Goal: Task Accomplishment & Management: Manage account settings

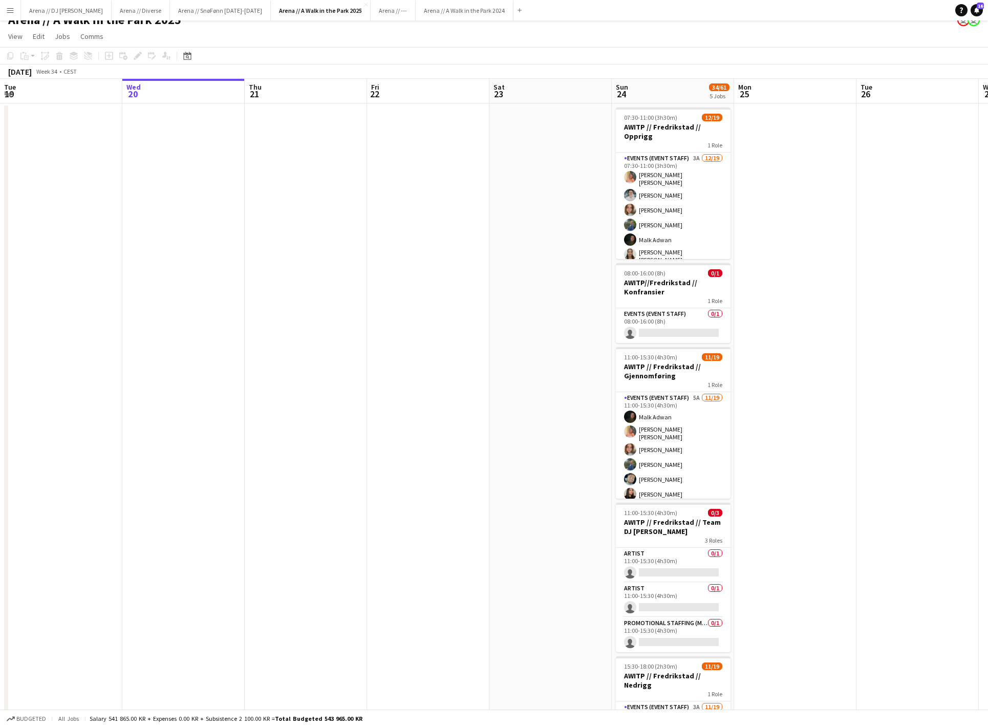
scroll to position [25, 0]
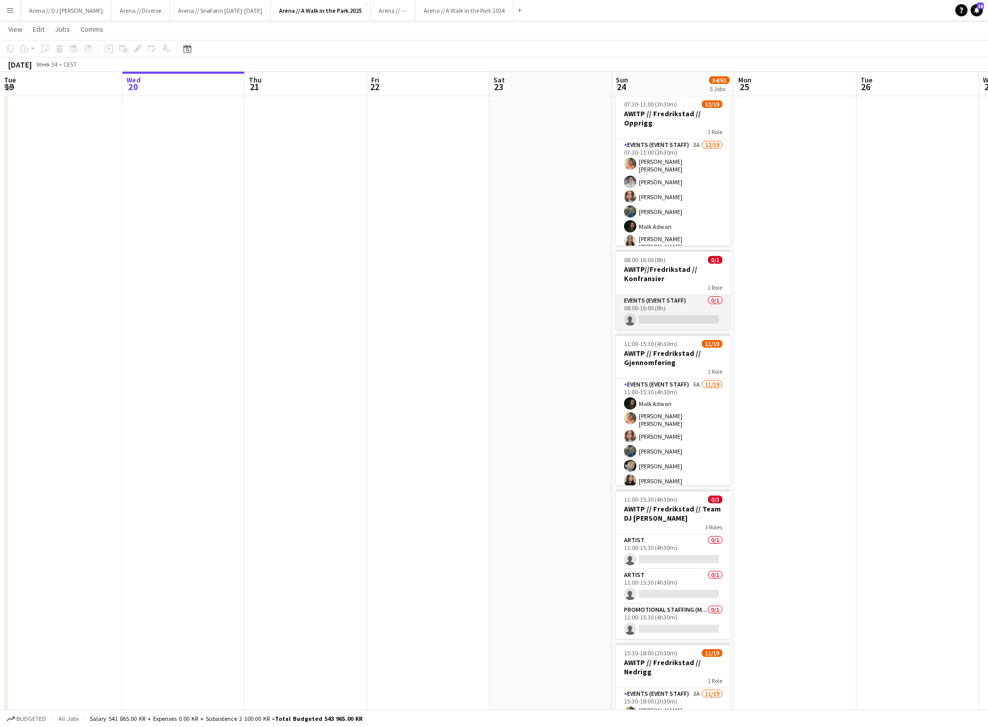
click at [673, 308] on app-card-role "Events (Event Staff) 0/1 08:00-16:00 (8h) single-neutral-actions" at bounding box center [673, 312] width 115 height 35
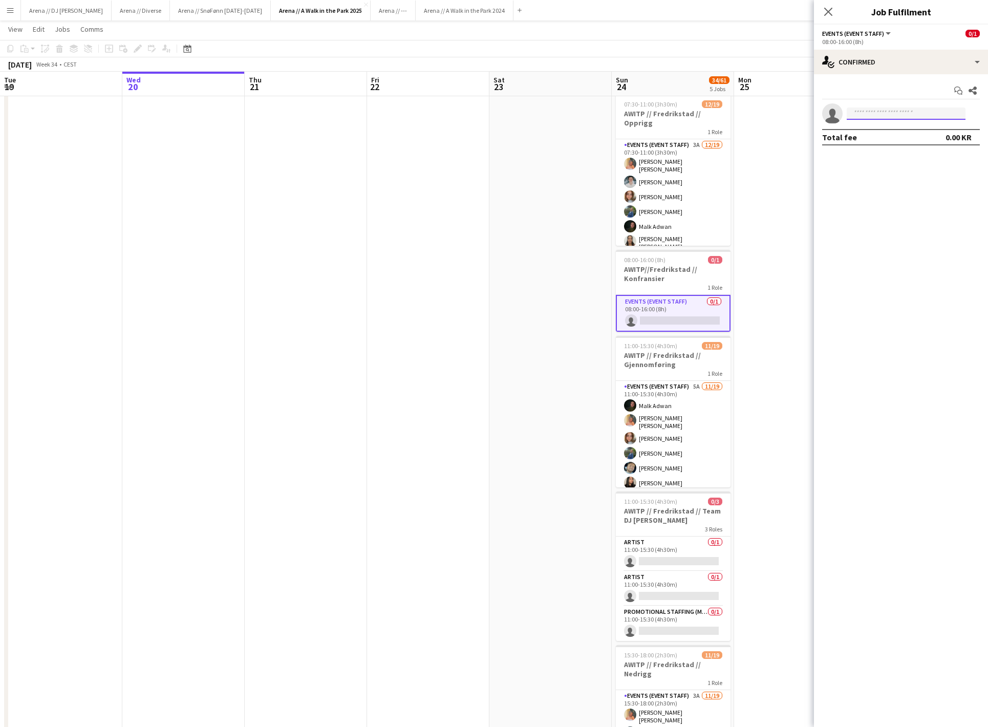
click at [880, 111] on input at bounding box center [905, 113] width 119 height 12
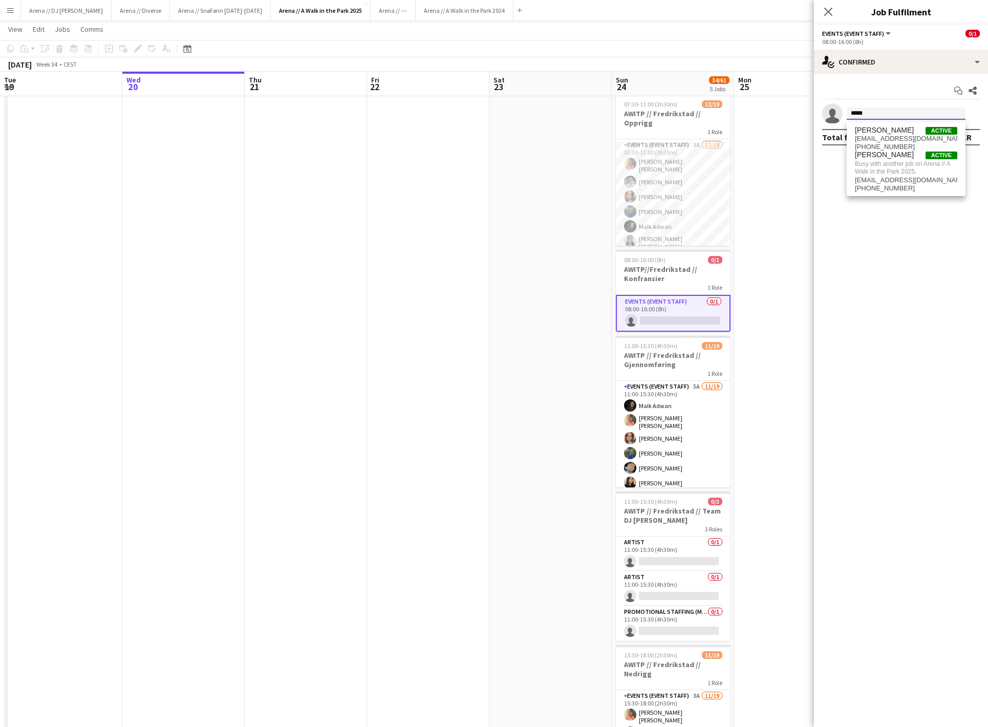
type input "*****"
click at [805, 218] on app-date-cell at bounding box center [795, 686] width 122 height 1192
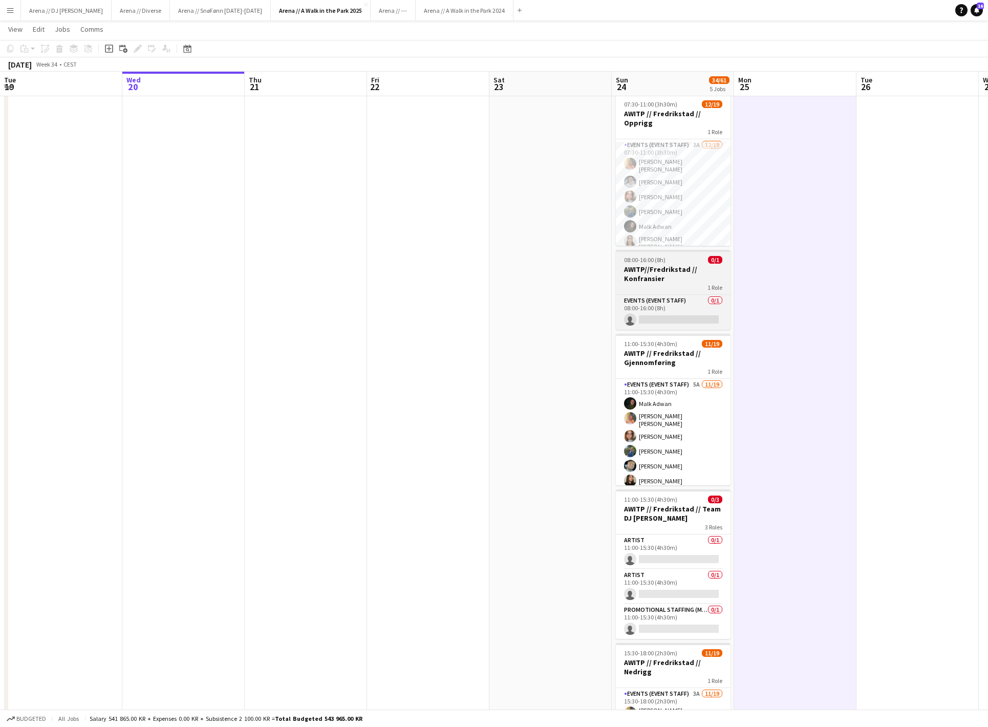
click at [694, 277] on h3 "AWITP//Fredrikstad // Konfransier" at bounding box center [673, 274] width 115 height 18
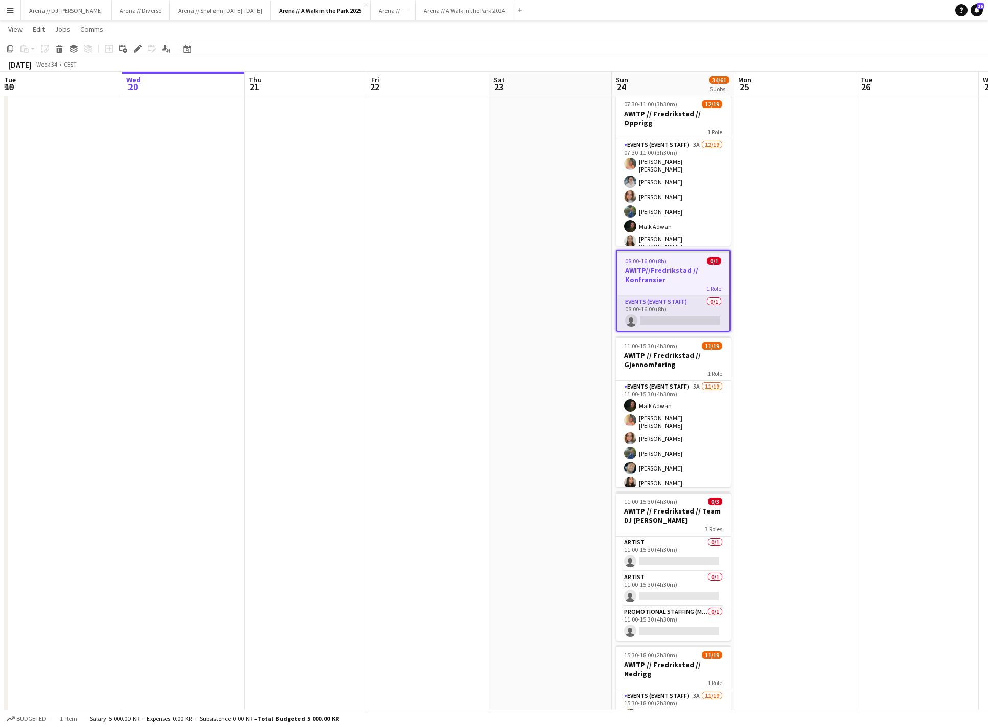
click at [692, 302] on app-card-role "Events (Event Staff) 0/1 08:00-16:00 (8h) single-neutral-actions" at bounding box center [673, 313] width 113 height 35
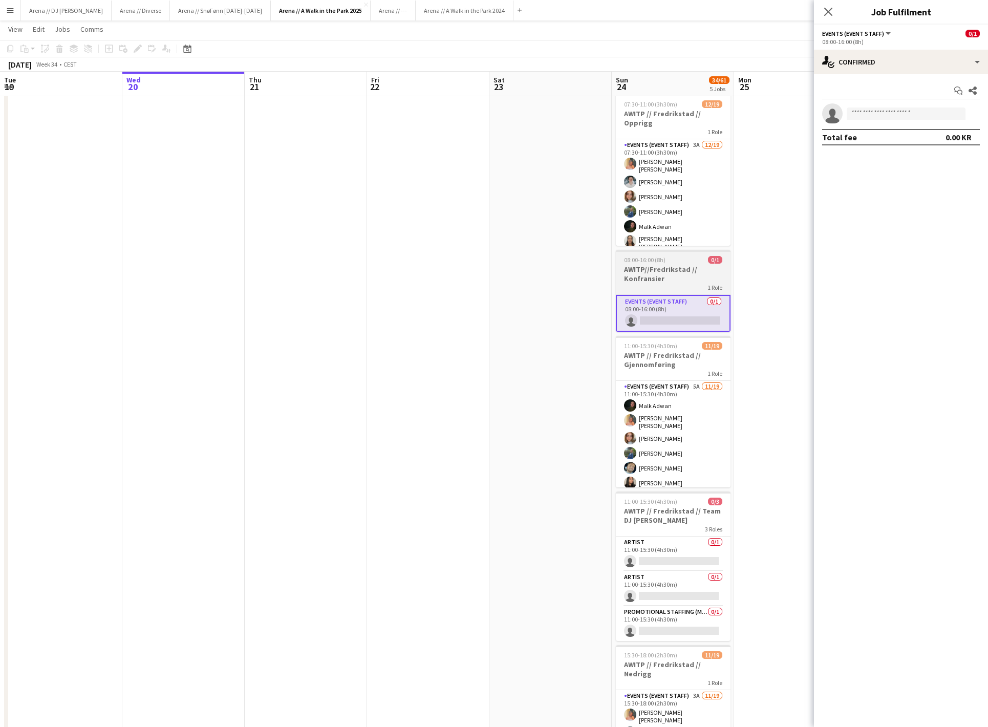
click at [673, 268] on h3 "AWITP//Fredrikstad // Konfransier" at bounding box center [673, 274] width 115 height 18
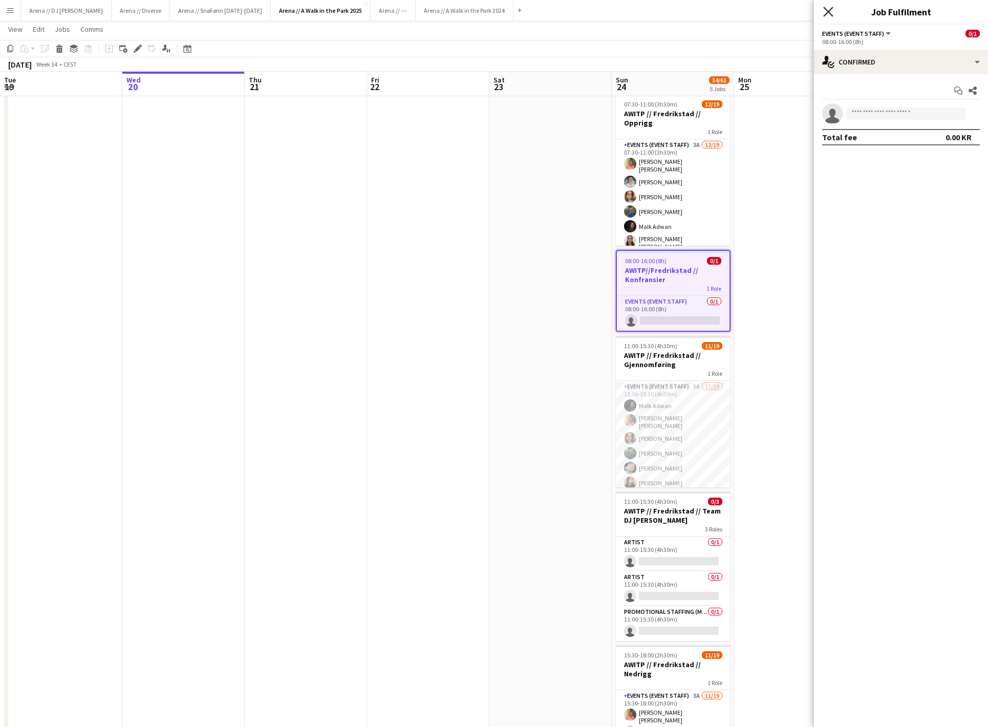
click at [829, 11] on icon at bounding box center [828, 12] width 10 height 10
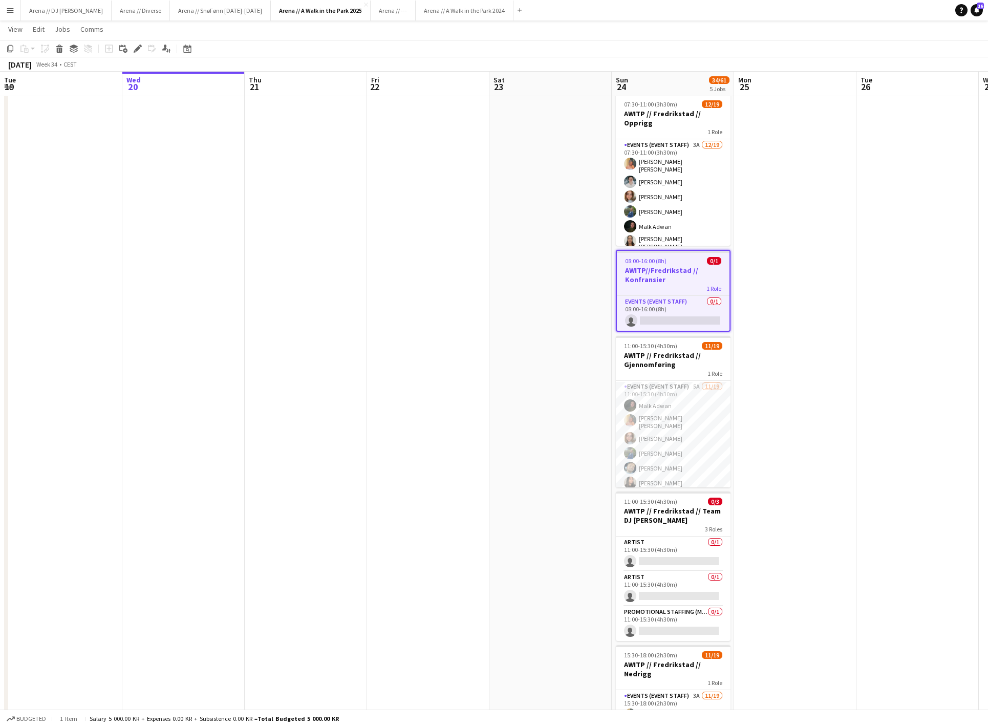
click at [643, 285] on div "1 Role" at bounding box center [673, 288] width 113 height 8
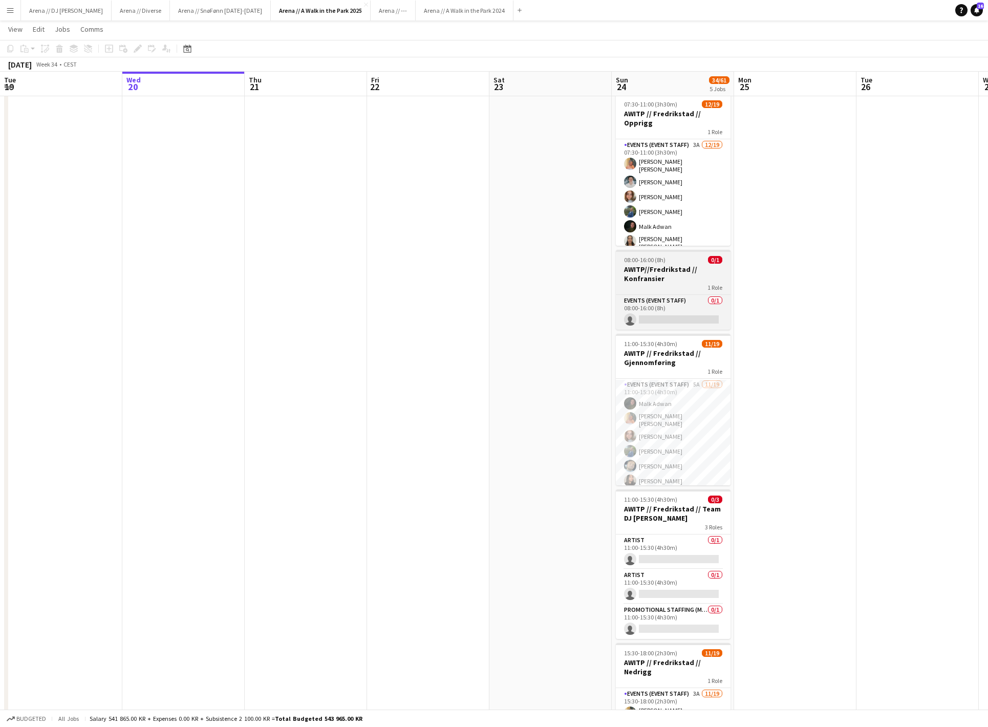
click at [643, 285] on div "1 Role" at bounding box center [673, 287] width 115 height 8
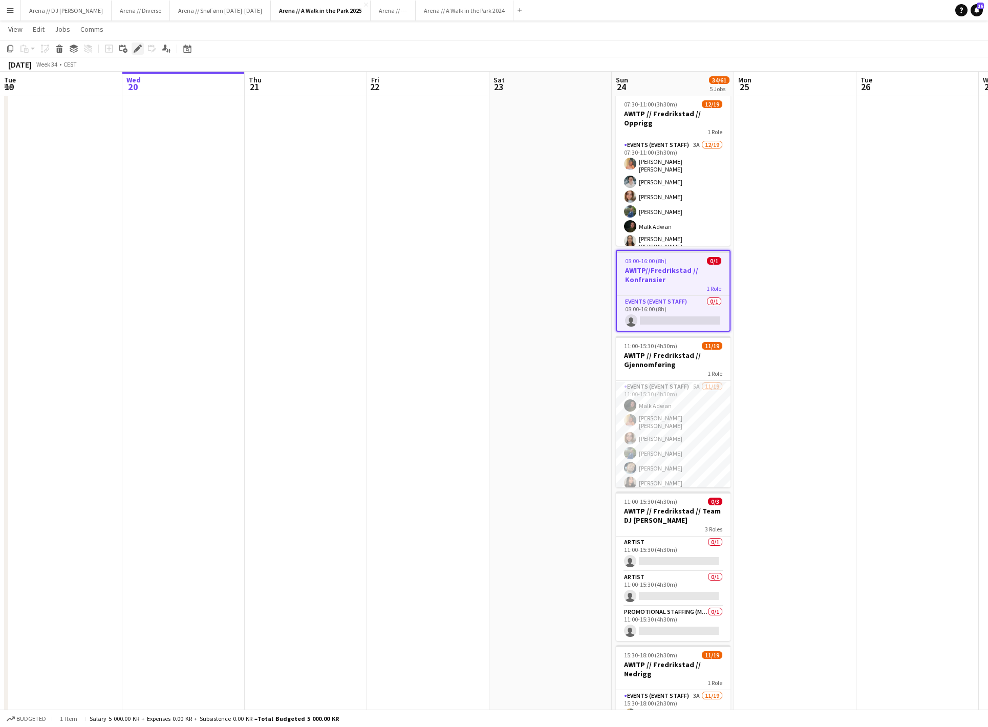
click at [141, 50] on icon "Edit" at bounding box center [138, 49] width 8 height 8
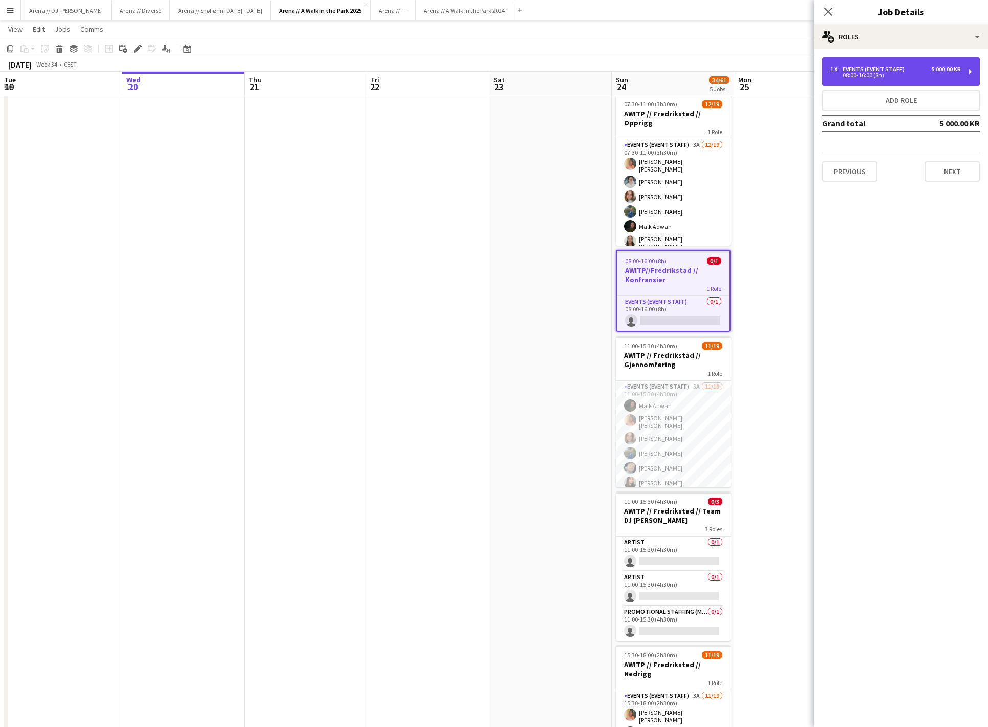
click at [868, 78] on div "08:00-16:00 (8h)" at bounding box center [895, 75] width 130 height 5
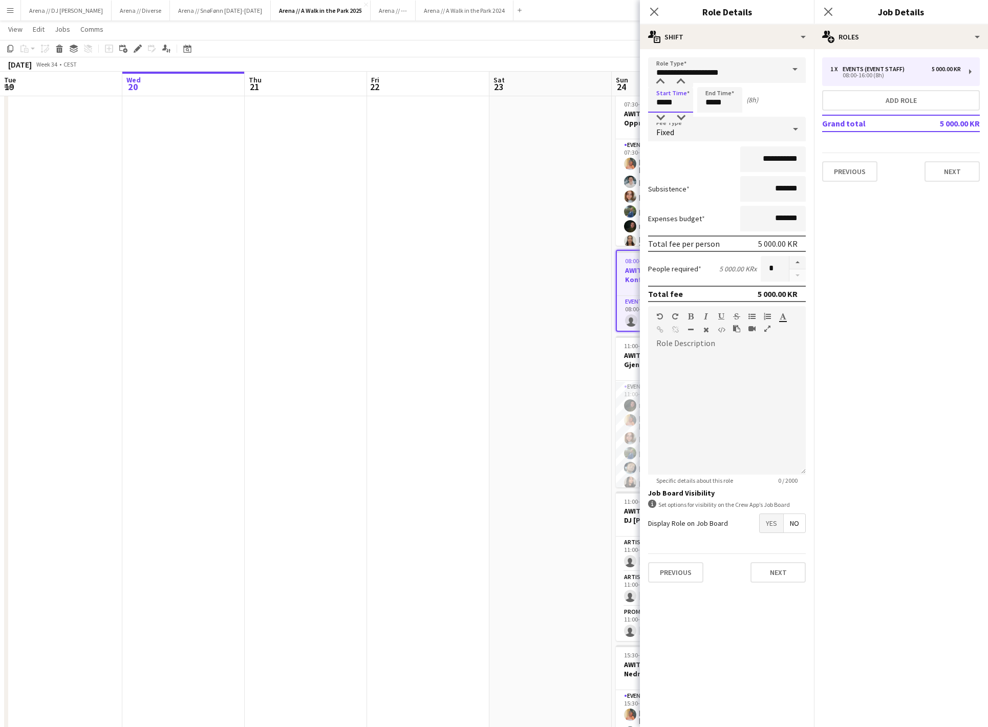
click at [662, 105] on input "*****" at bounding box center [670, 100] width 45 height 26
type input "*****"
click at [713, 107] on input "*****" at bounding box center [719, 100] width 45 height 26
type input "*****"
click at [949, 179] on button "Next" at bounding box center [951, 171] width 55 height 20
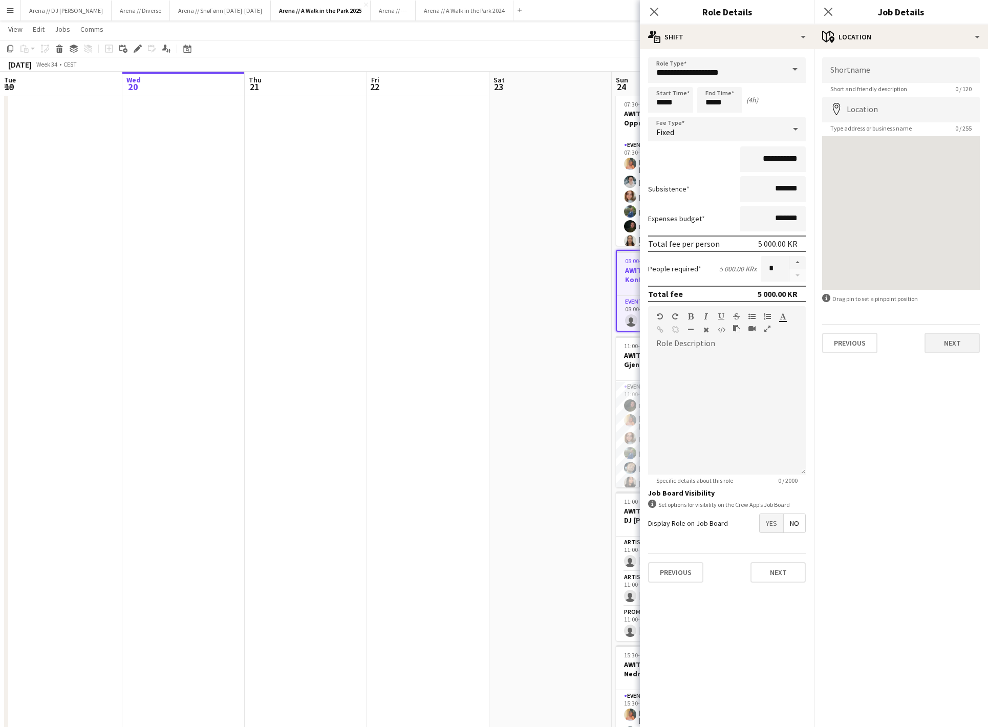
click at [940, 353] on button "Next" at bounding box center [951, 343] width 55 height 20
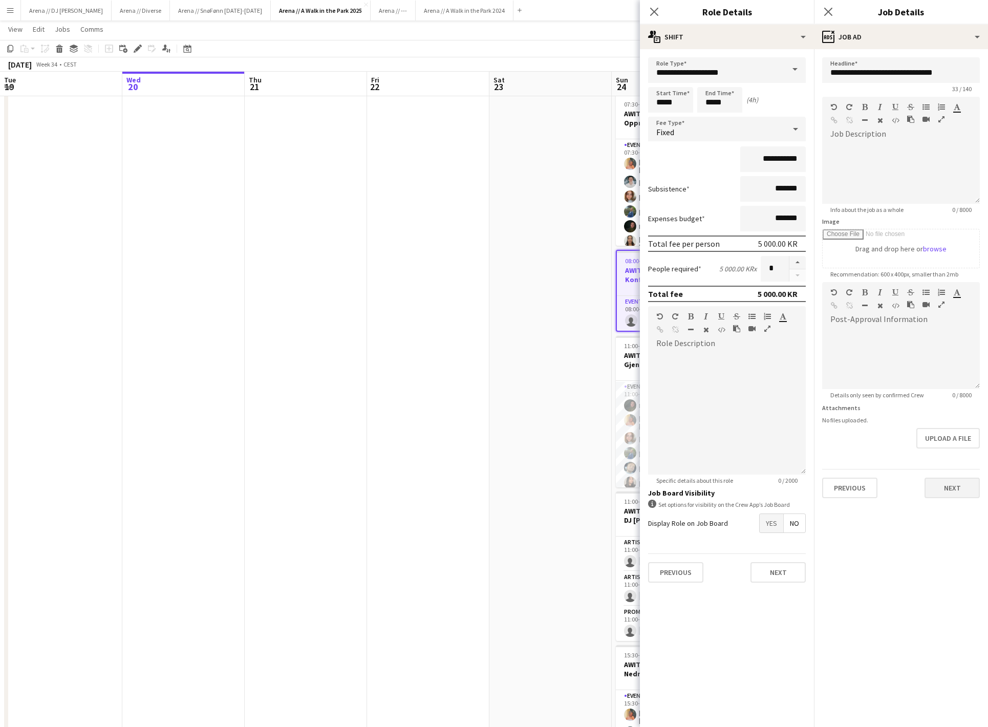
click at [952, 498] on button "Next" at bounding box center [951, 487] width 55 height 20
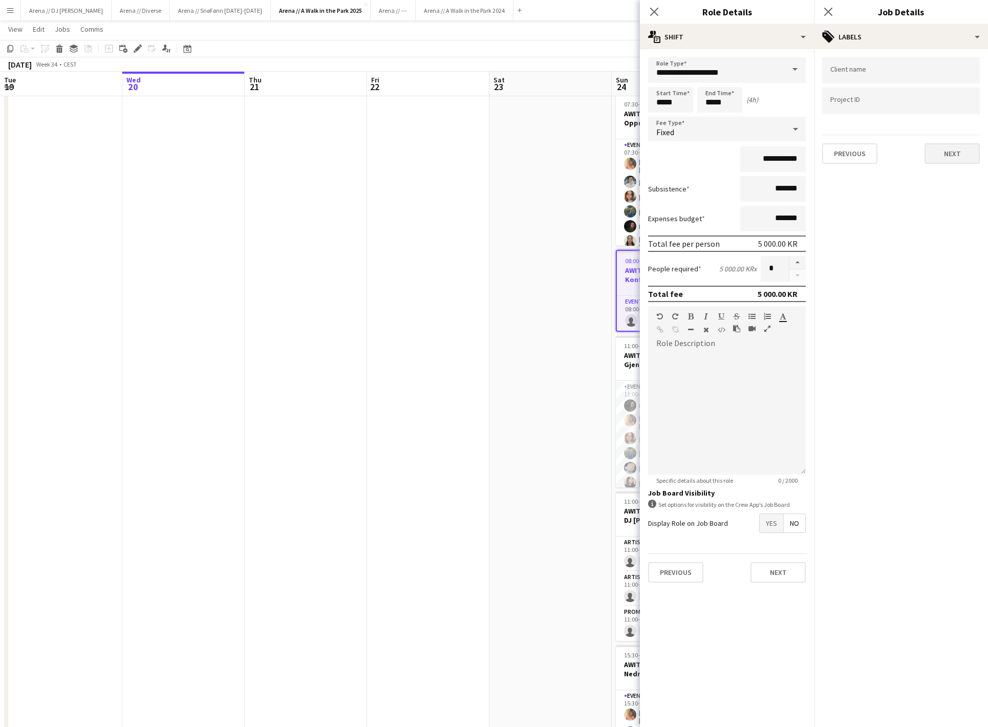
click at [953, 151] on button "Next" at bounding box center [951, 153] width 55 height 20
click at [857, 197] on button "Previous" at bounding box center [849, 197] width 55 height 20
click at [888, 97] on div at bounding box center [901, 101] width 158 height 26
paste input "******"
type input "******"
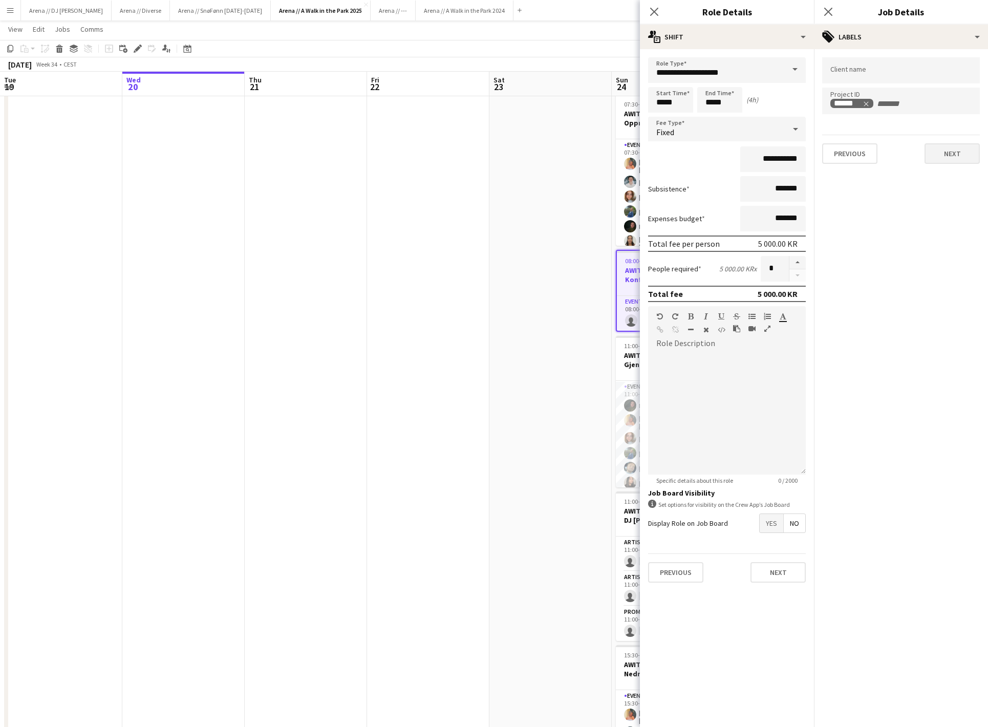
click at [951, 157] on button "Next" at bounding box center [951, 153] width 55 height 20
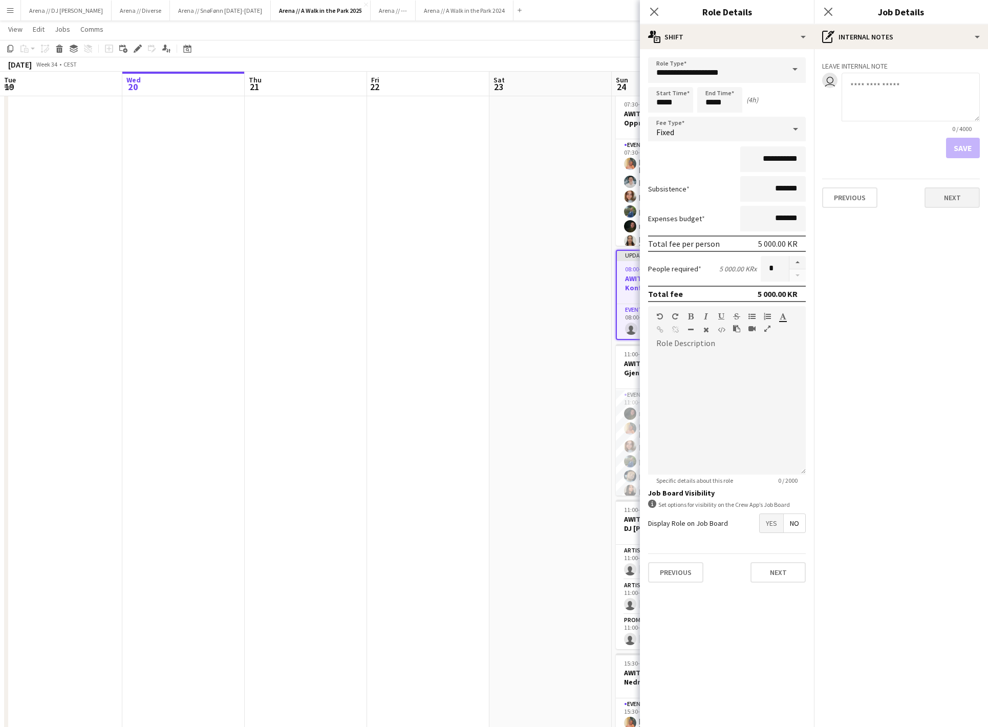
click at [952, 197] on button "Next" at bounding box center [951, 197] width 55 height 20
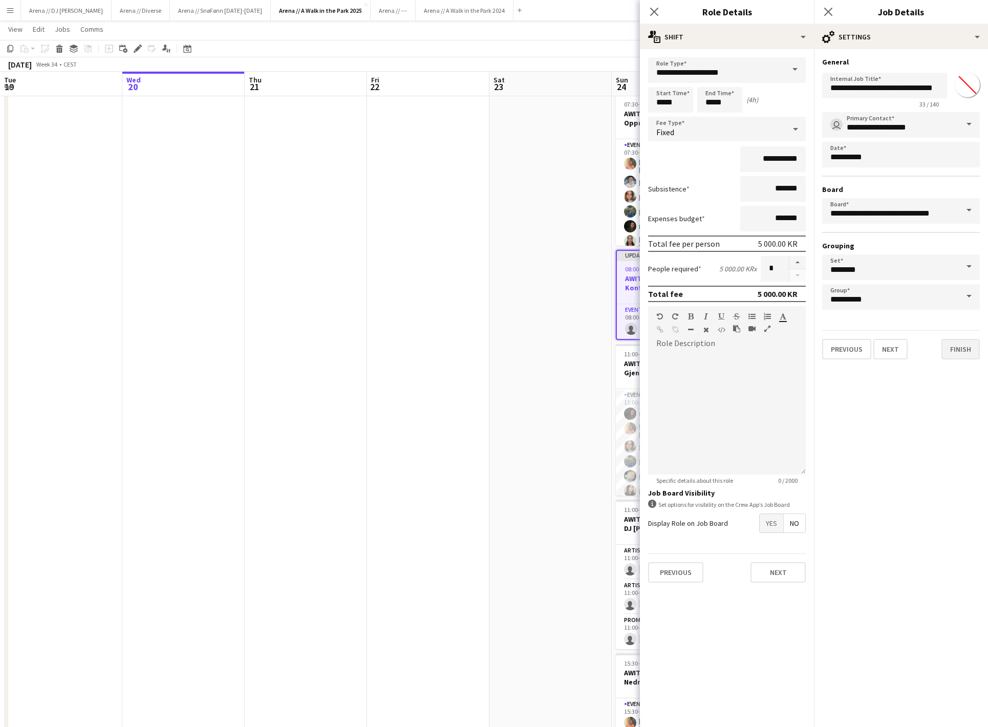
click at [949, 347] on button "Finish" at bounding box center [960, 349] width 38 height 20
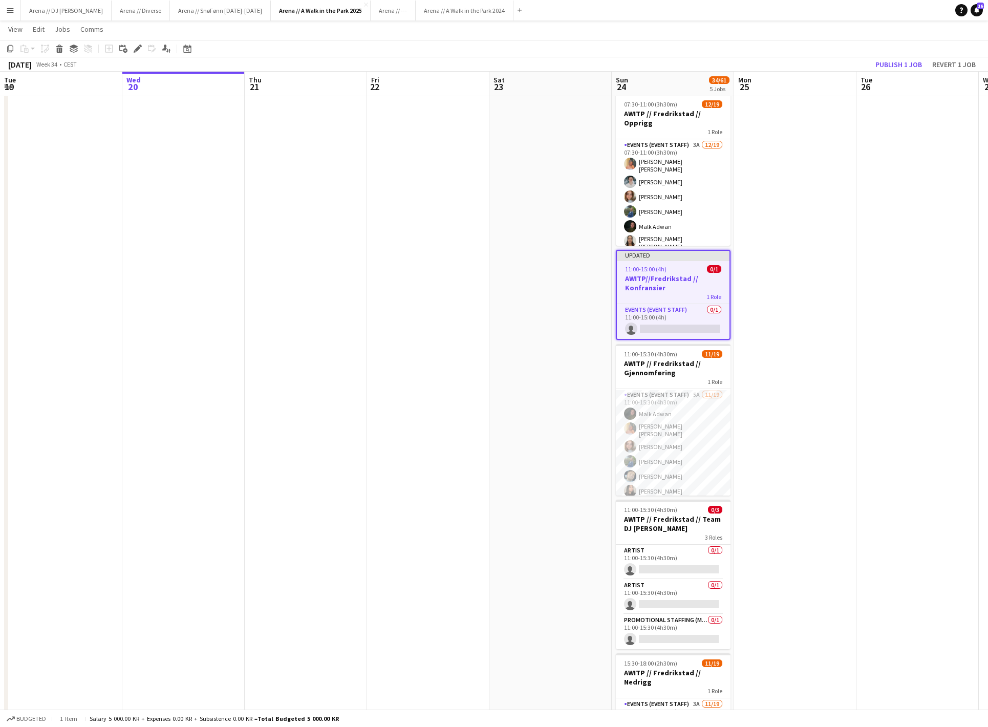
click at [875, 55] on app-toolbar "Copy Paste Paste Command V Paste with crew Command Shift V Paste linked Job [GE…" at bounding box center [494, 48] width 988 height 17
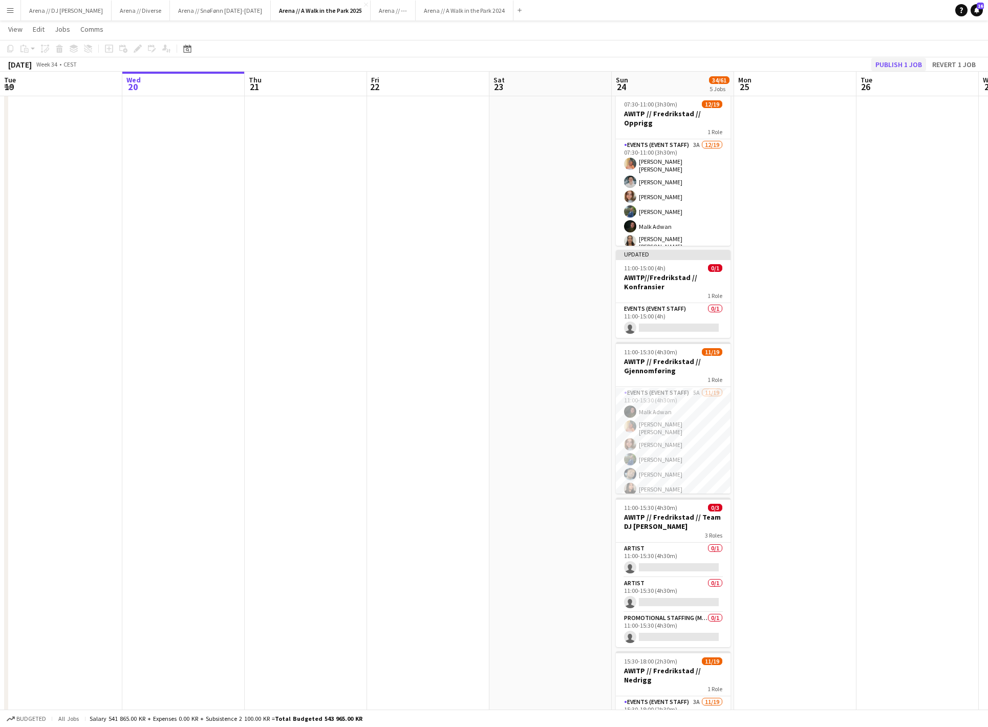
click at [875, 64] on button "Publish 1 job" at bounding box center [898, 64] width 55 height 13
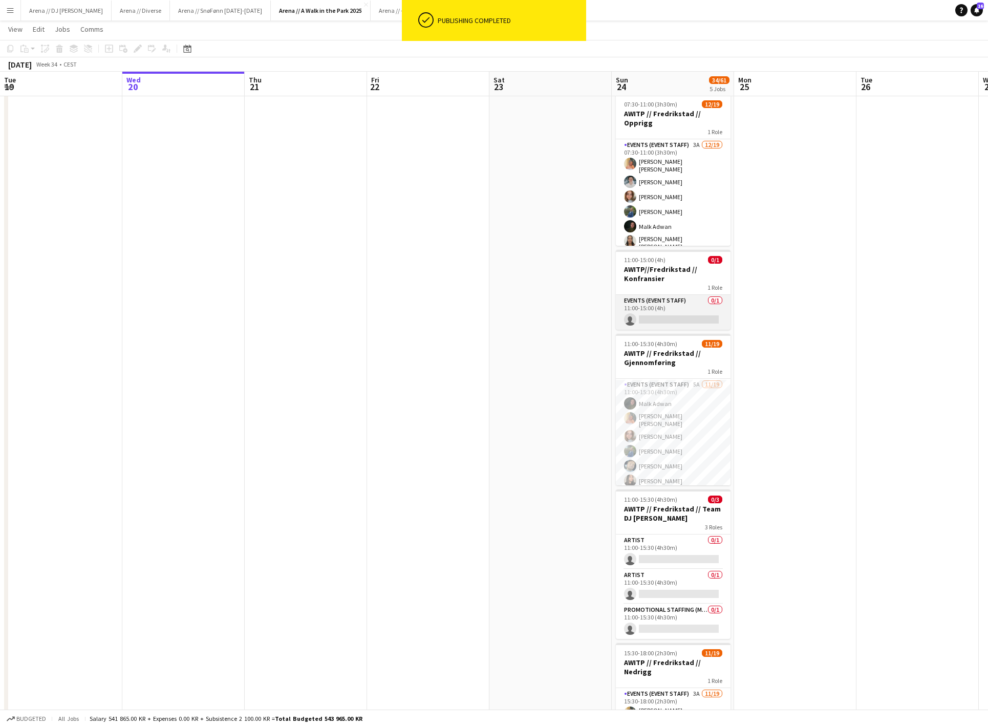
click at [671, 311] on app-card-role "Events (Event Staff) 0/1 11:00-15:00 (4h) single-neutral-actions" at bounding box center [673, 312] width 115 height 35
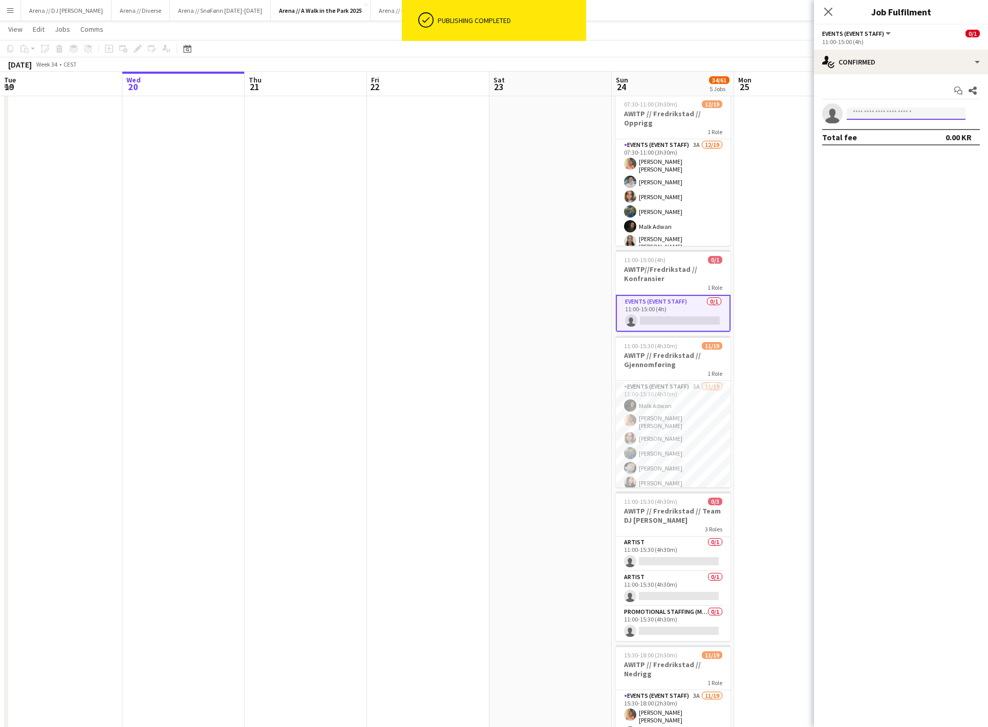
click at [918, 112] on input at bounding box center [905, 113] width 119 height 12
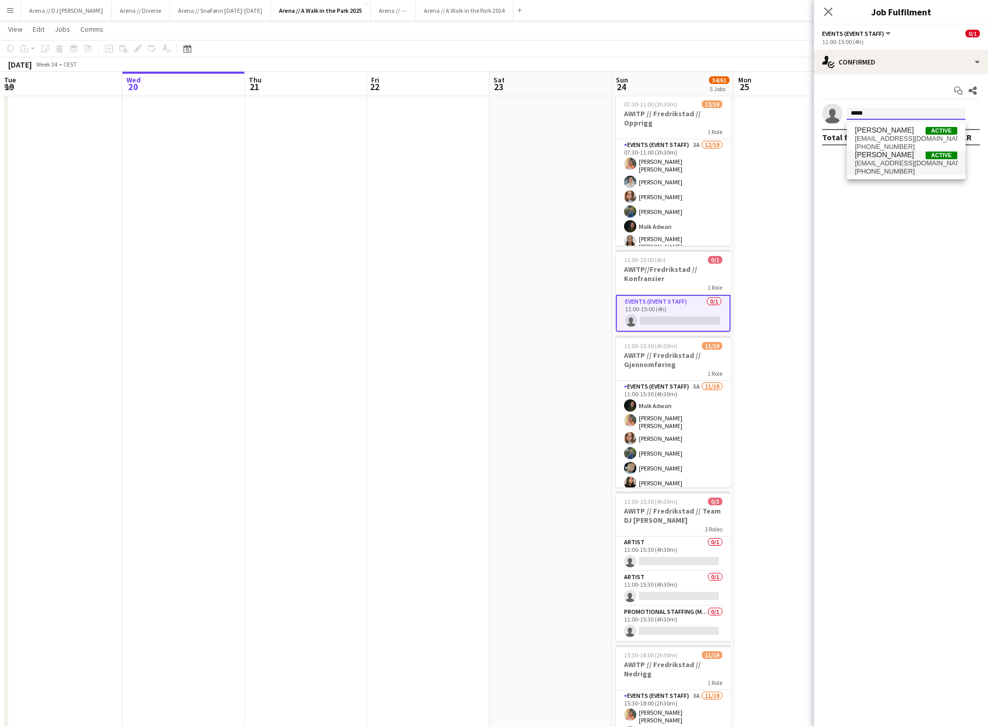
type input "*****"
click at [907, 167] on span "[EMAIL_ADDRESS][DOMAIN_NAME]" at bounding box center [906, 163] width 102 height 8
click at [919, 115] on input at bounding box center [905, 113] width 119 height 12
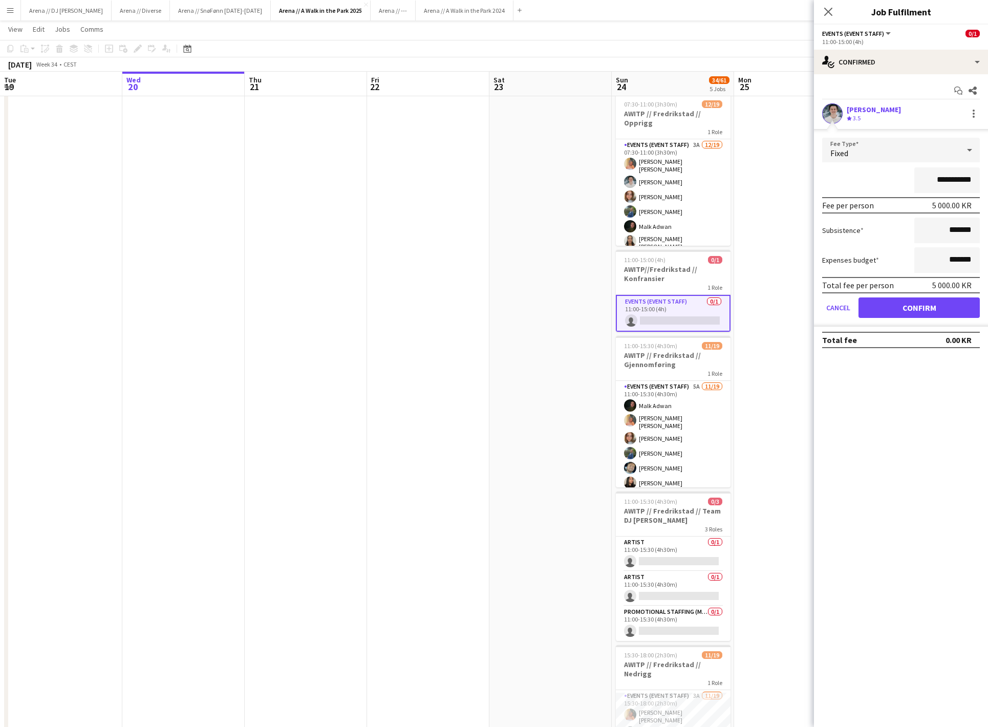
click at [926, 309] on button "Confirm" at bounding box center [918, 307] width 121 height 20
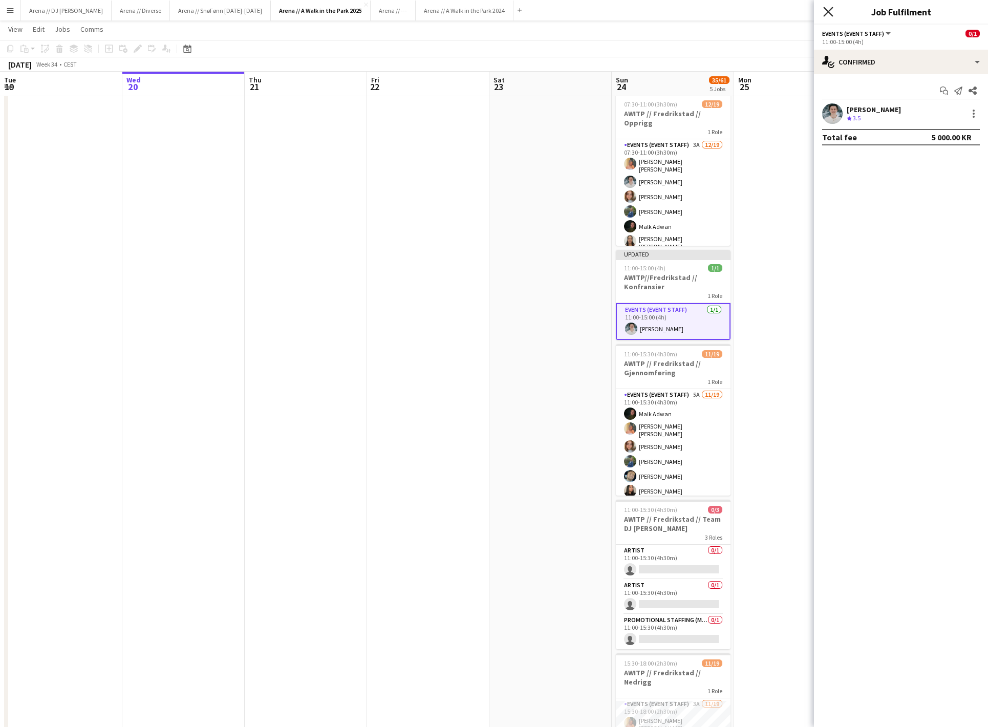
click at [831, 8] on icon at bounding box center [828, 12] width 10 height 10
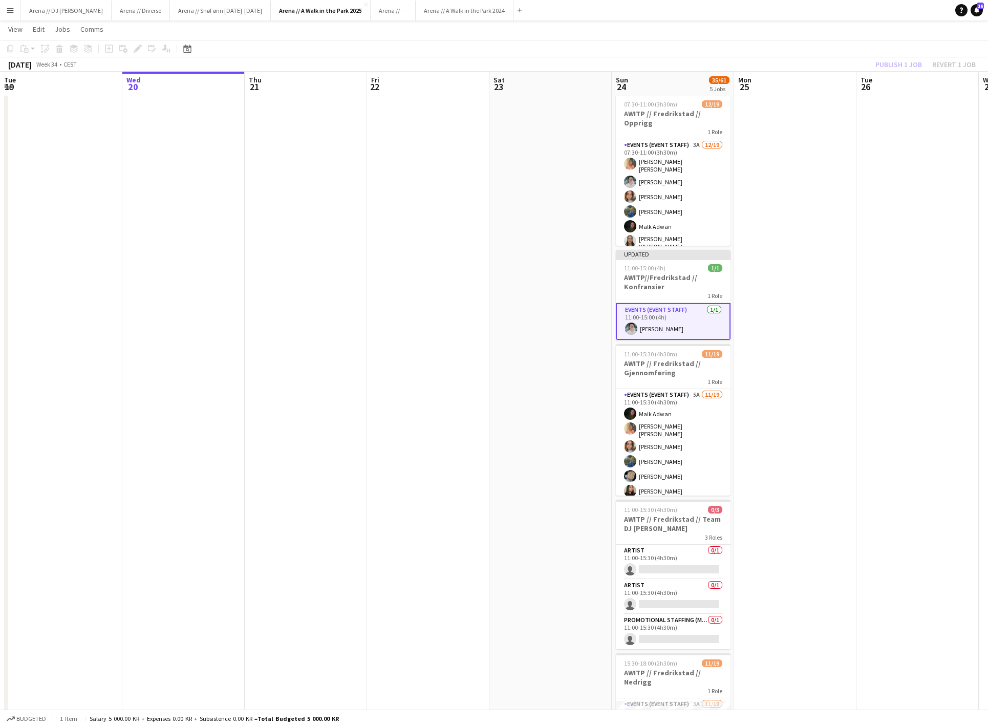
click at [888, 58] on div "Publish 1 job Revert 1 job" at bounding box center [925, 64] width 125 height 13
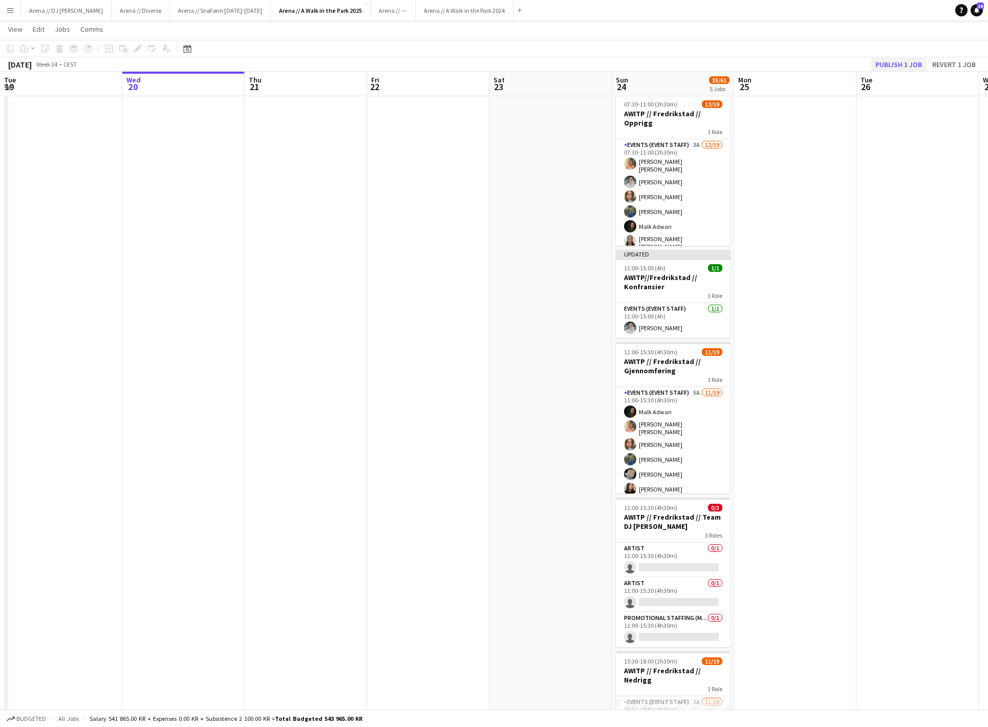
click at [879, 63] on button "Publish 1 job" at bounding box center [898, 64] width 55 height 13
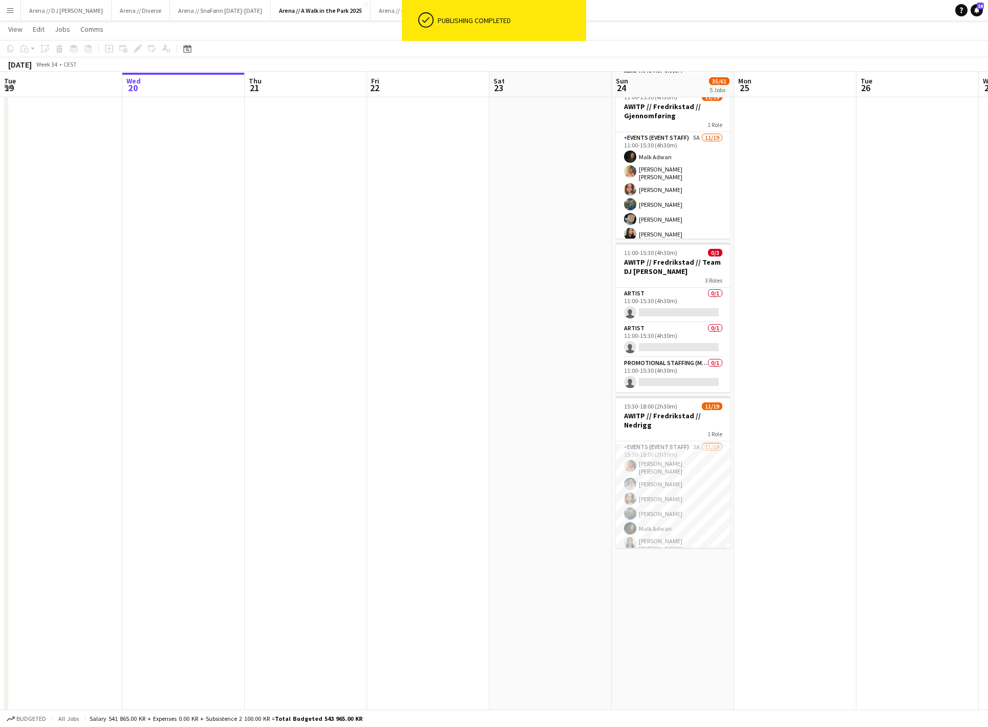
scroll to position [272, 0]
click at [743, 448] on app-date-cell at bounding box center [795, 438] width 122 height 1192
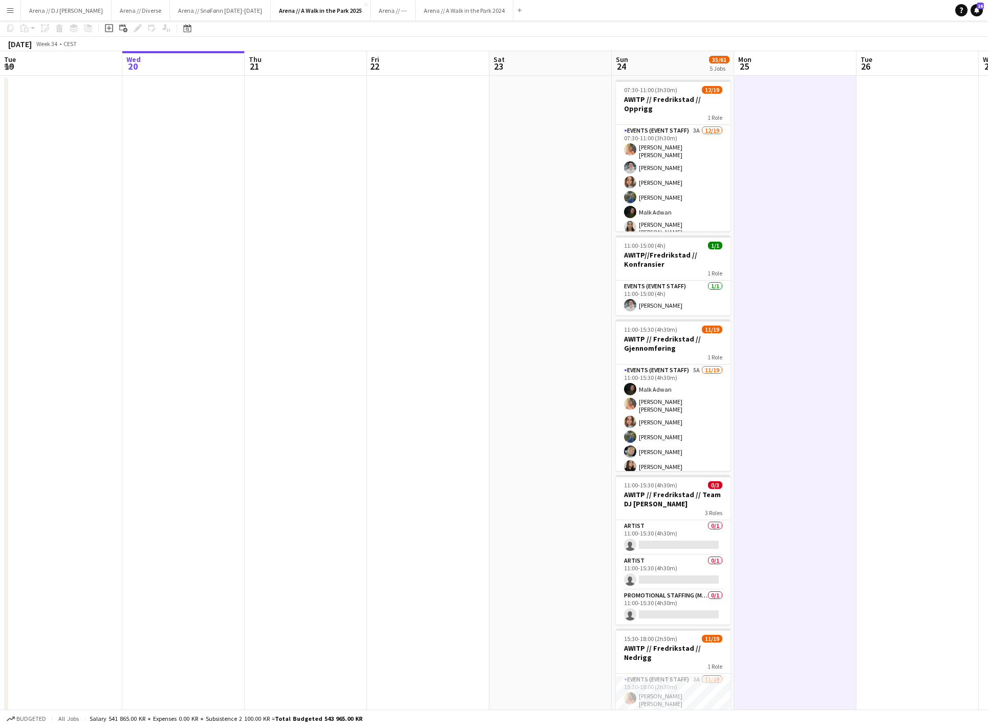
scroll to position [0, 0]
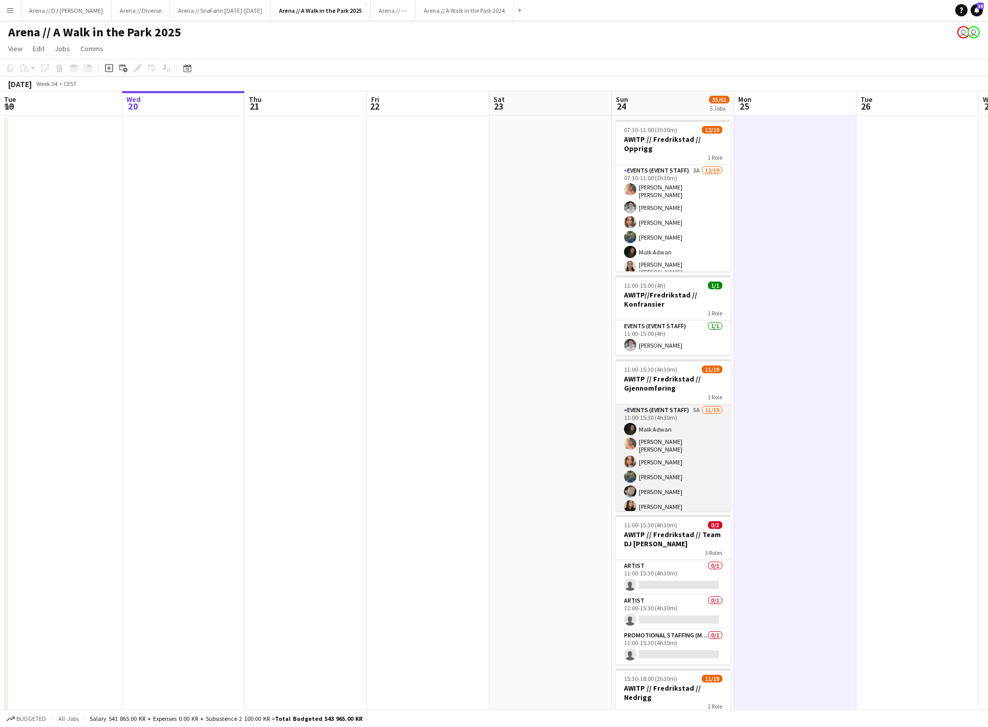
click at [664, 452] on app-card-role "Events (Event Staff) 5A [DATE] 11:00-15:30 (4h30m) [PERSON_NAME] [PERSON_NAME] …" at bounding box center [673, 558] width 115 height 308
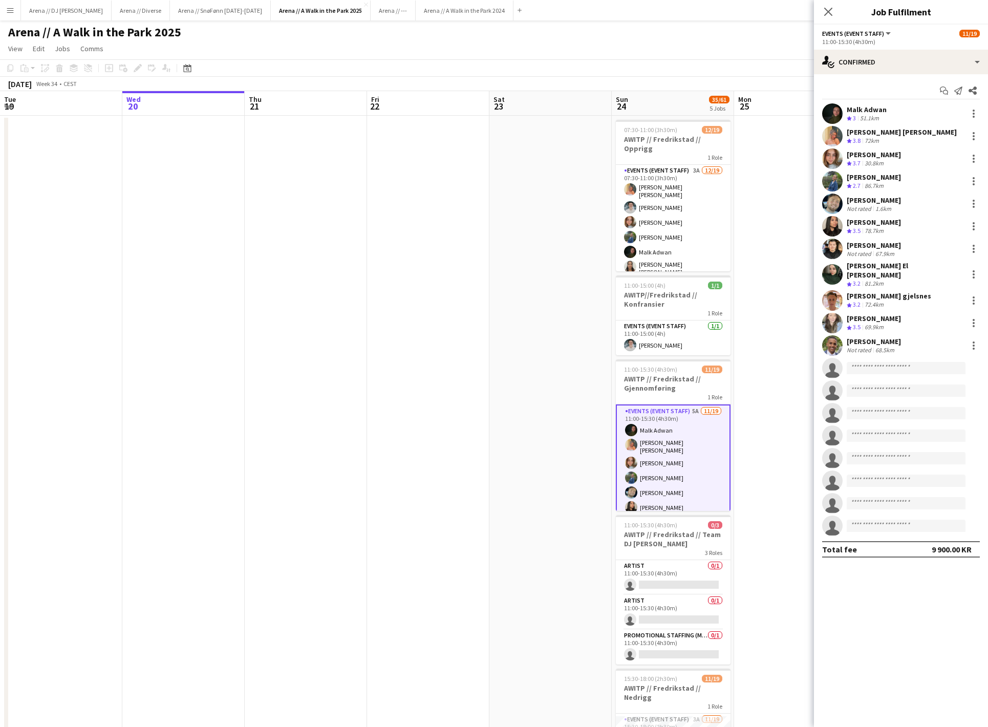
click at [800, 420] on app-date-cell at bounding box center [795, 712] width 122 height 1192
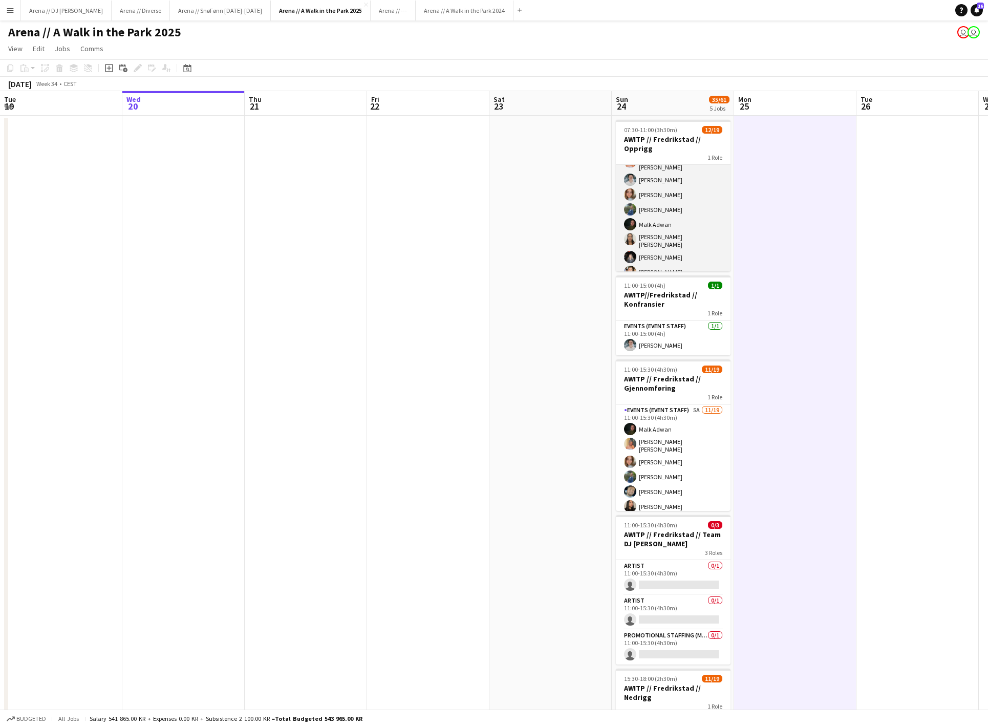
scroll to position [29, 0]
click at [669, 255] on app-card-role "Events (Event Staff) 3A [DATE] 07:30-11:00 (3h30m) [PERSON_NAME] [PERSON_NAME] …" at bounding box center [673, 291] width 115 height 311
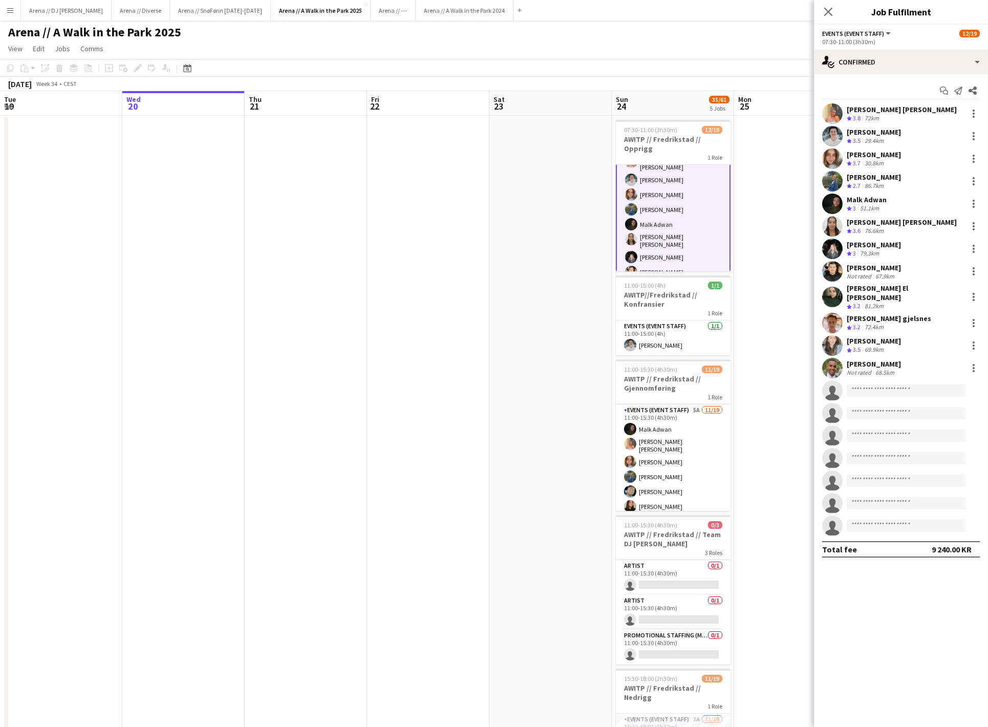
click at [835, 257] on app-user-avatar at bounding box center [832, 248] width 20 height 20
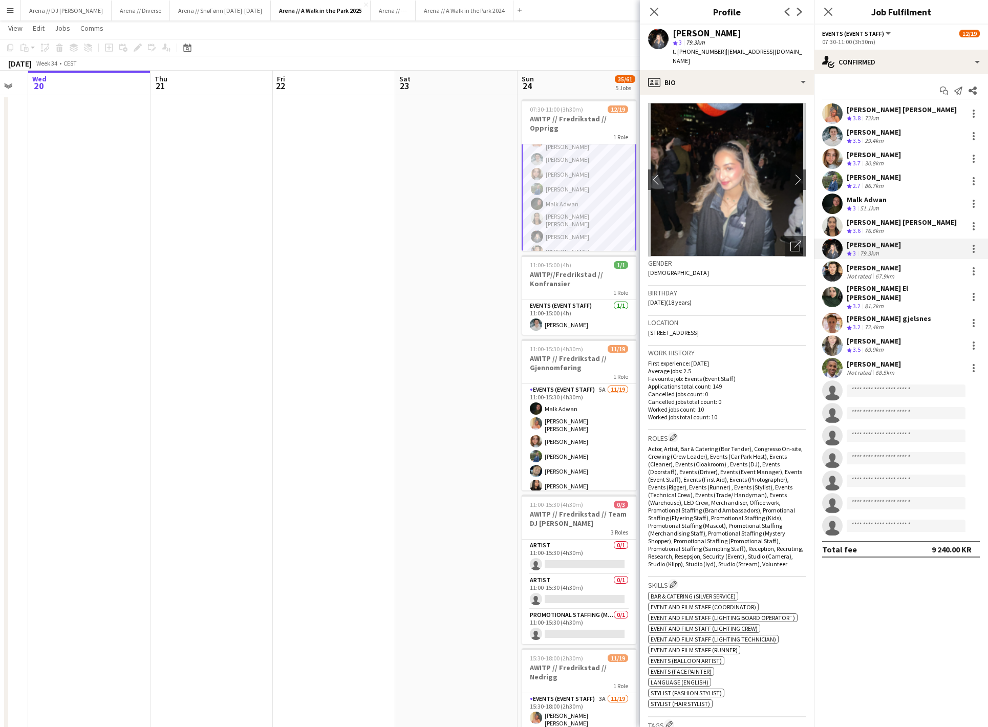
scroll to position [17, 0]
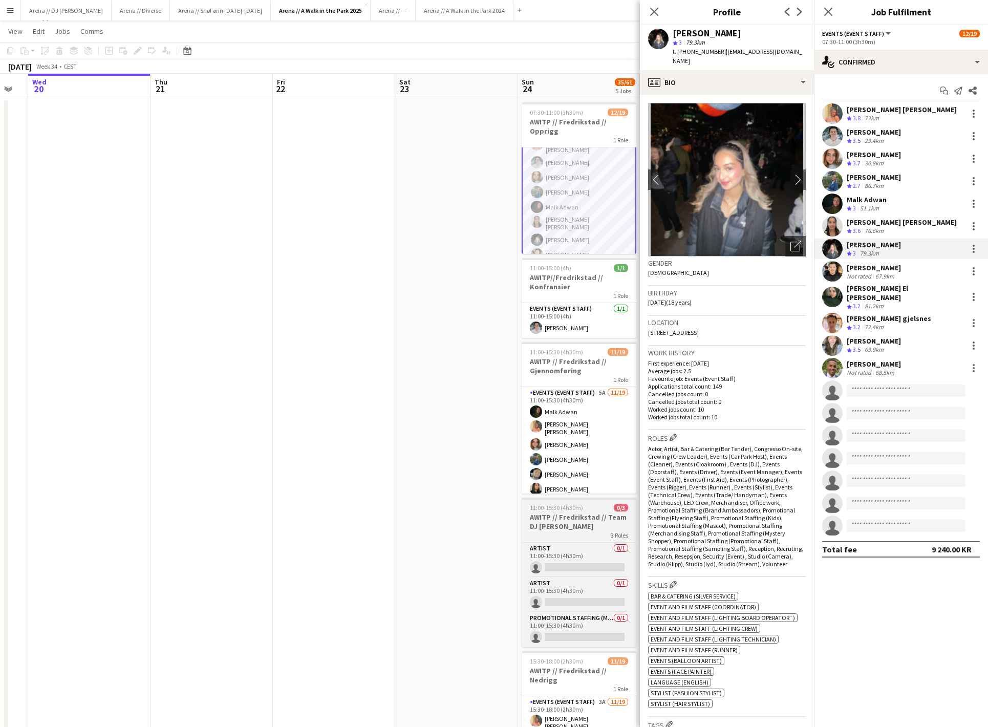
click at [570, 531] on h3 "AWITP // Fredrikstad // Team DJ [PERSON_NAME]" at bounding box center [578, 521] width 115 height 18
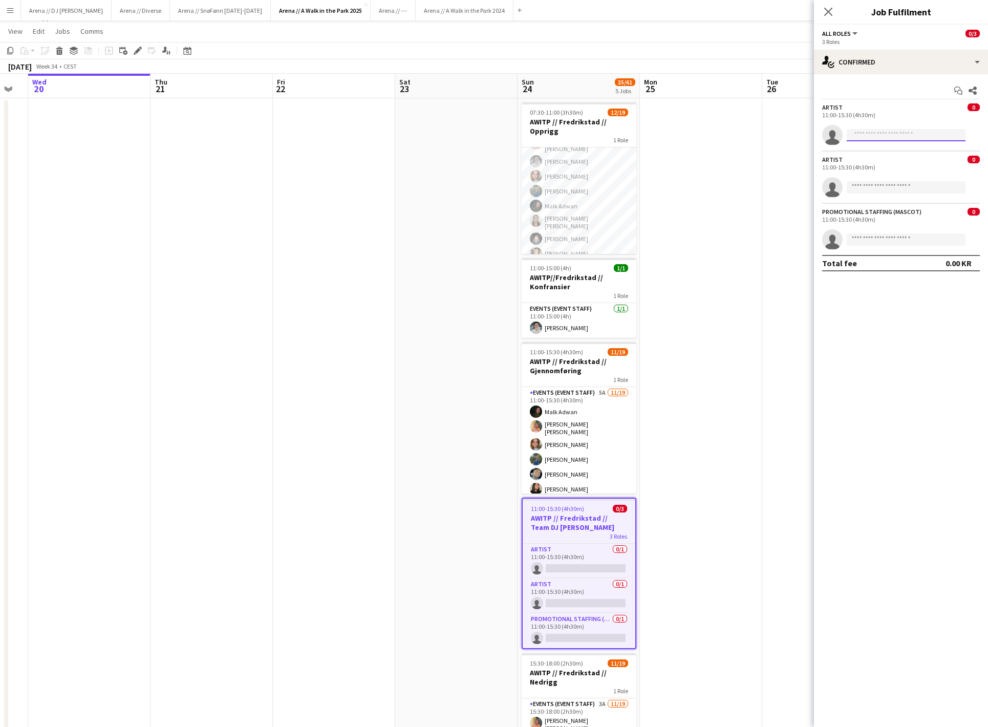
click at [887, 137] on input at bounding box center [905, 135] width 119 height 12
click at [880, 246] on input at bounding box center [905, 239] width 119 height 12
type input "********"
click at [888, 271] on span "[EMAIL_ADDRESS][DOMAIN_NAME]" at bounding box center [906, 267] width 102 height 8
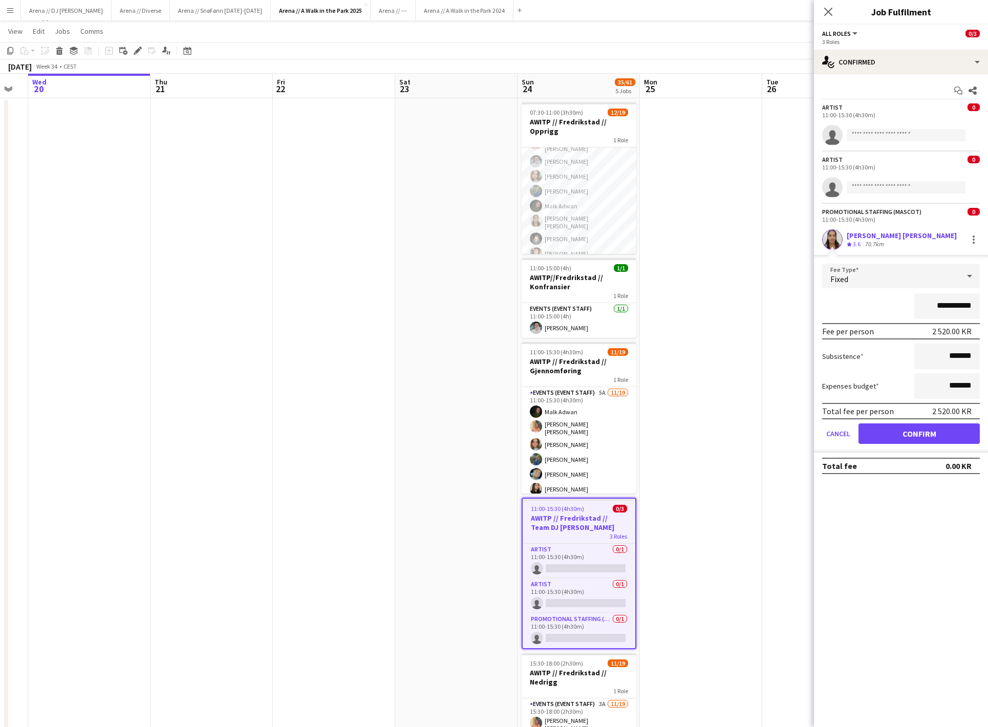
click at [912, 444] on button "Confirm" at bounding box center [918, 433] width 121 height 20
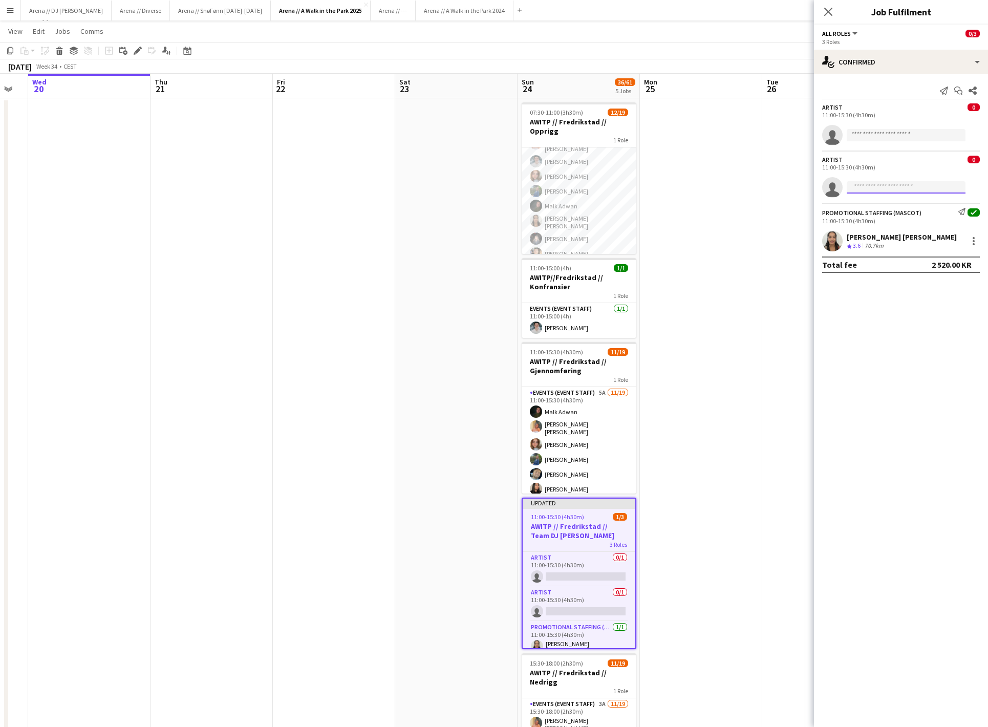
click at [906, 193] on input at bounding box center [905, 187] width 119 height 12
click at [959, 58] on div "single-neutral-actions-check-2 Confirmed" at bounding box center [901, 62] width 174 height 25
click at [944, 113] on div "pen-write Job Details" at bounding box center [934, 106] width 101 height 20
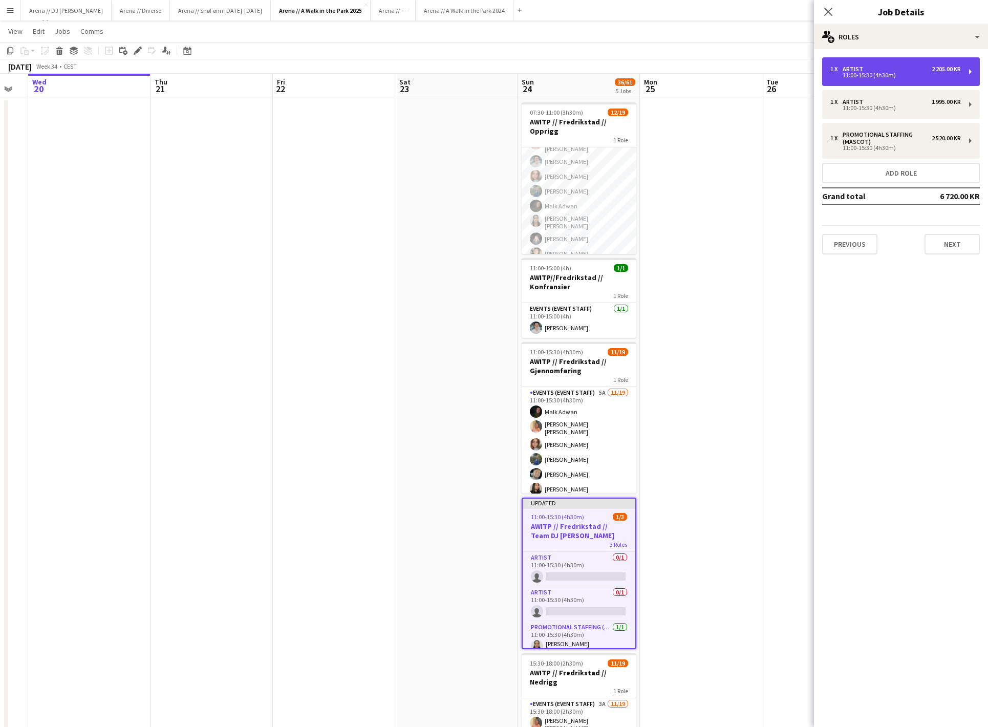
click at [908, 73] on div "11:00-15:30 (4h30m)" at bounding box center [895, 75] width 130 height 5
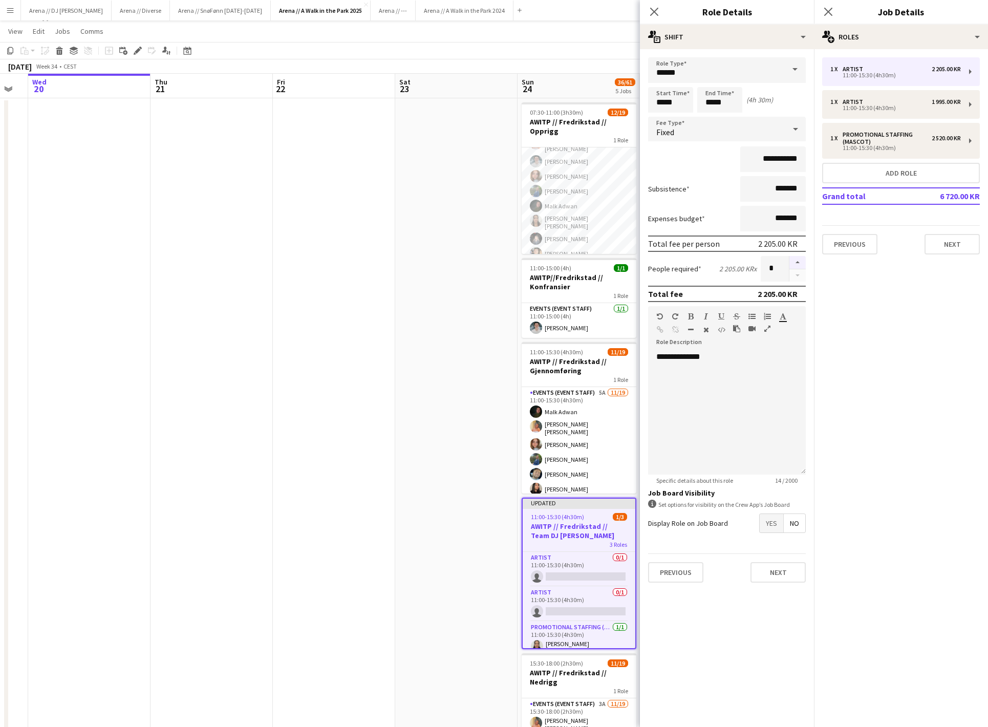
click at [797, 265] on button "button" at bounding box center [797, 262] width 16 height 13
type input "*"
click at [773, 582] on button "Next" at bounding box center [777, 572] width 55 height 20
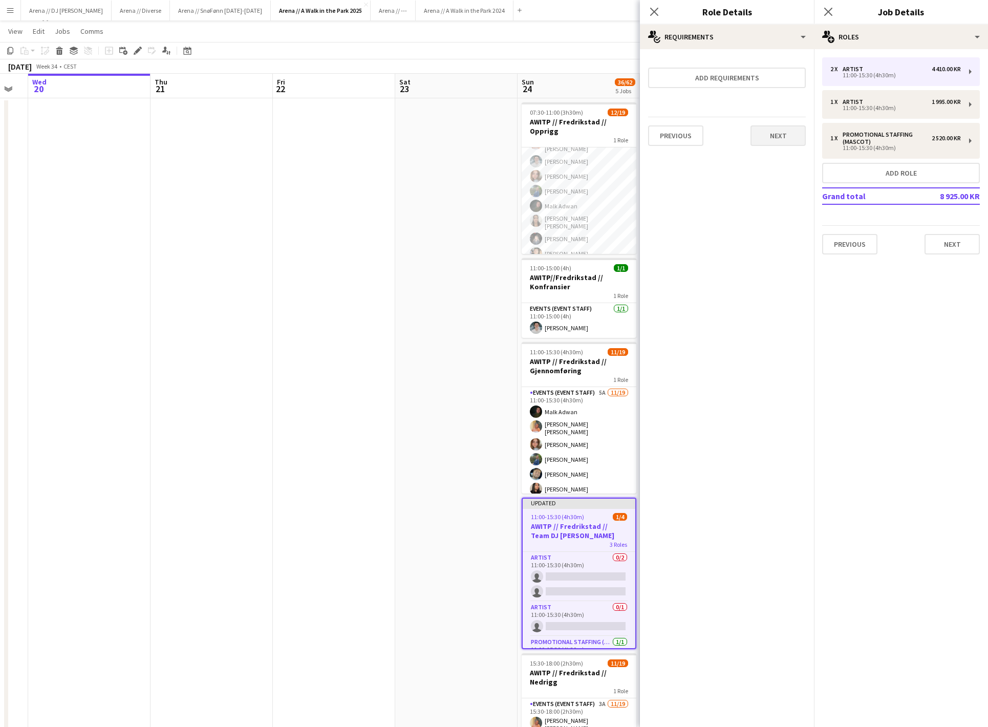
click at [783, 139] on button "Next" at bounding box center [777, 135] width 55 height 20
click at [784, 145] on button "Finish" at bounding box center [786, 137] width 38 height 20
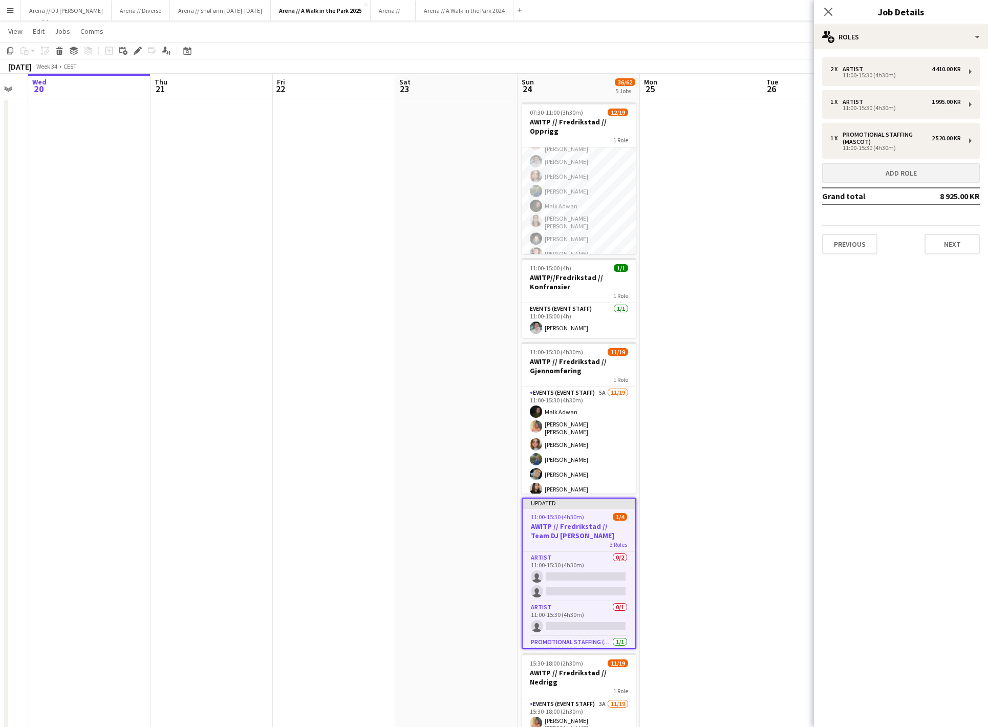
click at [902, 174] on button "Add role" at bounding box center [901, 173] width 158 height 20
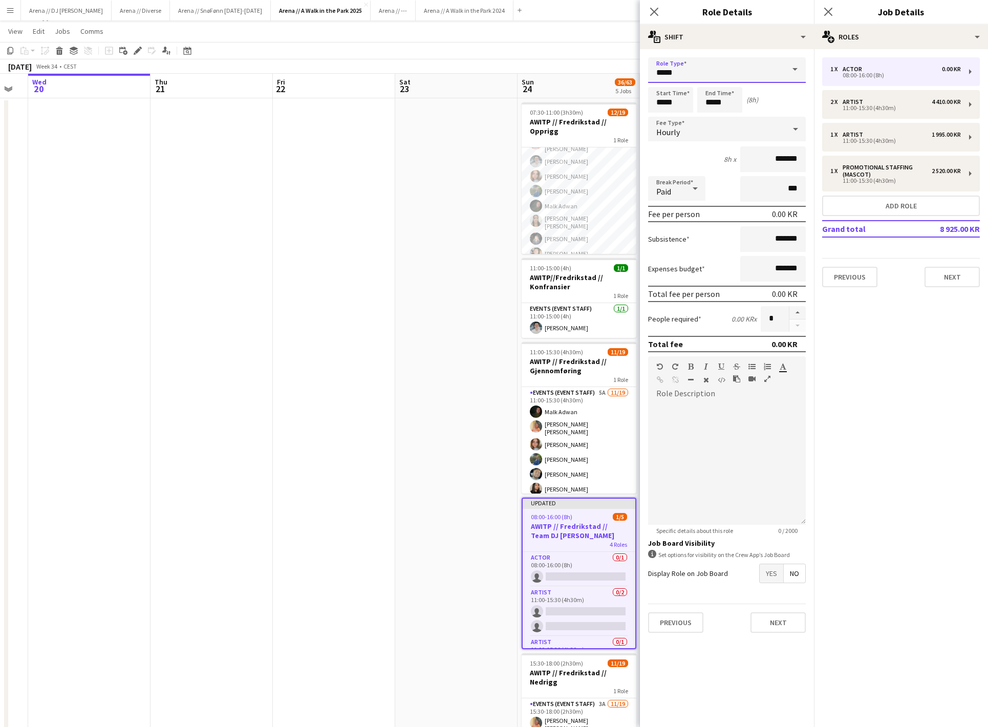
click at [701, 75] on input "*****" at bounding box center [727, 70] width 158 height 26
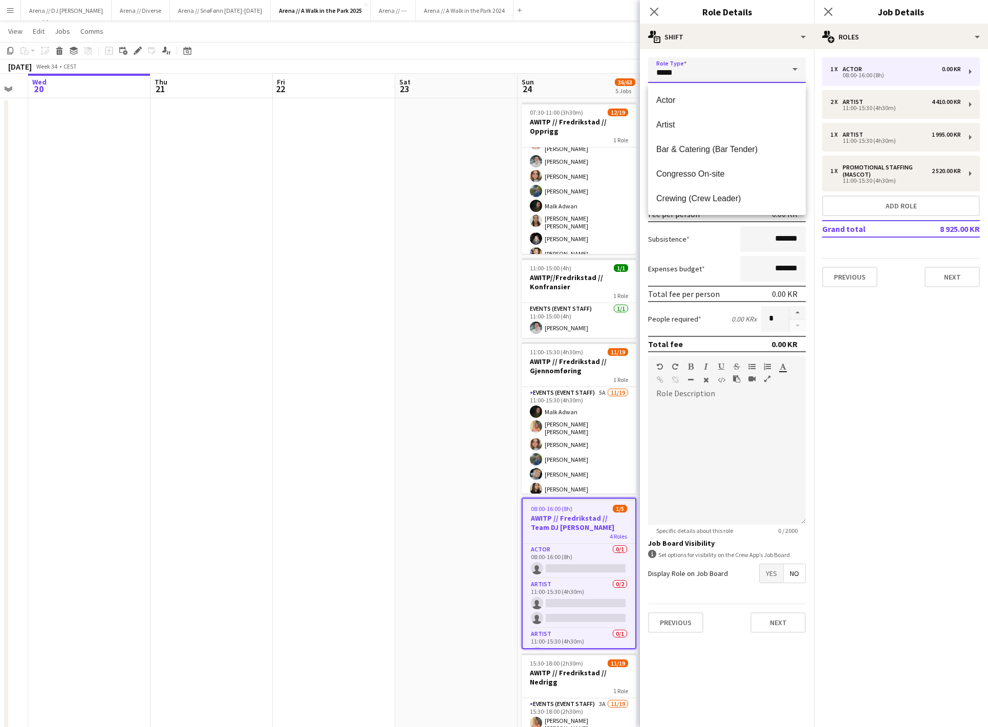
scroll to position [0, 0]
click at [691, 128] on span "Artist" at bounding box center [726, 125] width 141 height 10
type input "******"
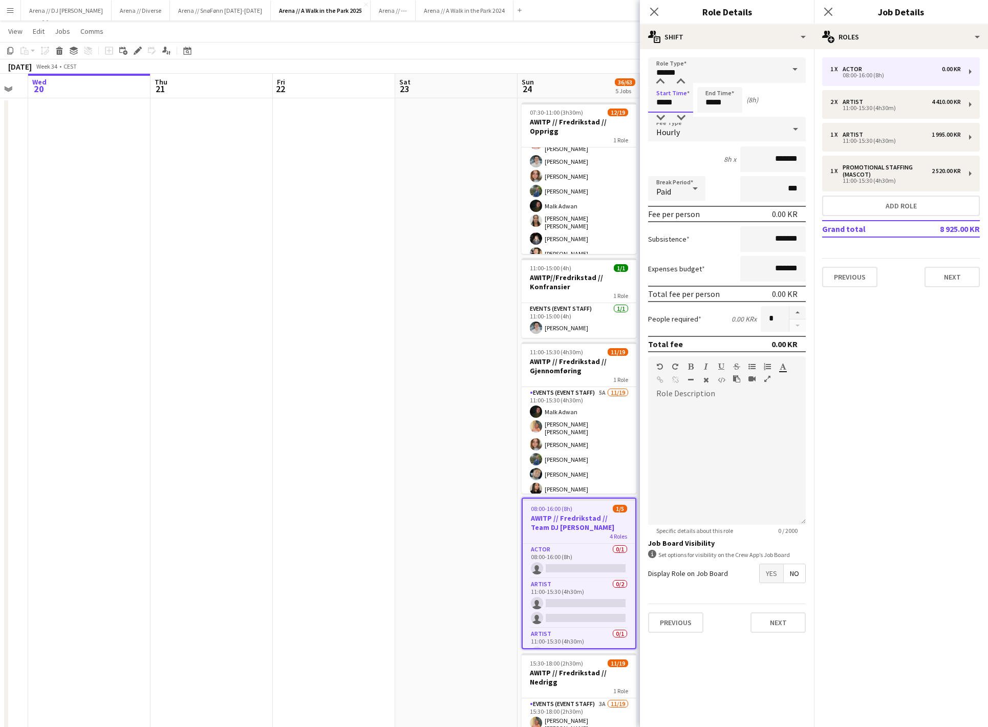
drag, startPoint x: 664, startPoint y: 107, endPoint x: 646, endPoint y: 107, distance: 18.4
click at [646, 107] on form "Role Type ****** Start Time ***** End Time ***** (8h) Fee Type Hourly 8h x ****…" at bounding box center [727, 348] width 174 height 583
type input "*****"
click at [711, 104] on input "*****" at bounding box center [719, 100] width 45 height 26
type input "*****"
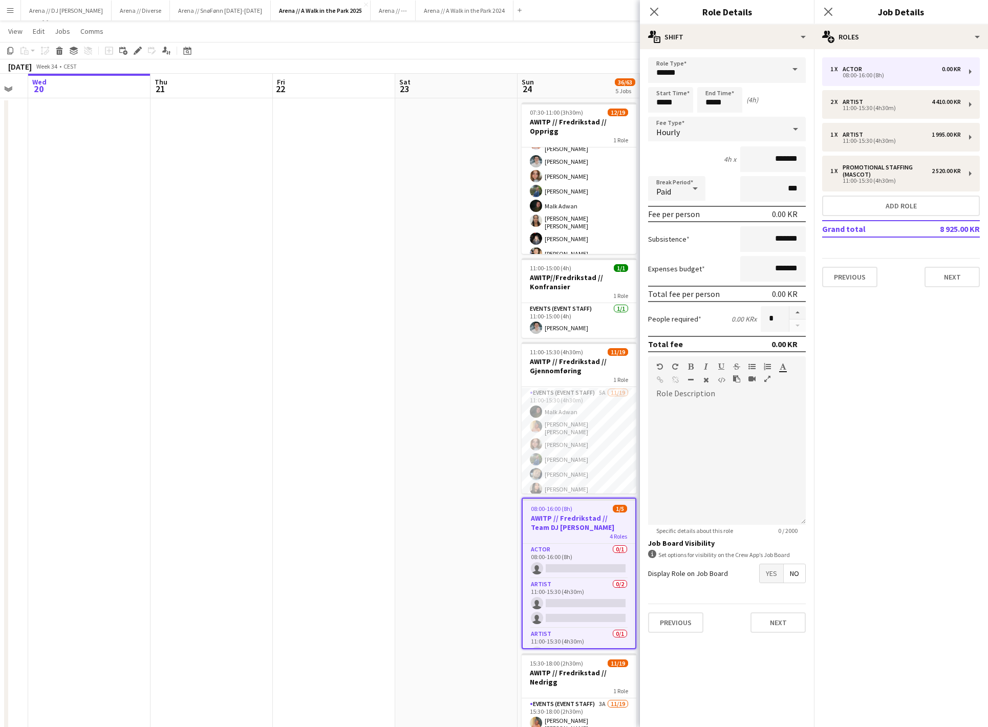
click at [874, 420] on mat-expansion-panel "pencil3 General details 1 x Actor 0.00 KR 08:00-16:00 (8h) 2 x Artist 4 410.00 …" at bounding box center [901, 388] width 174 height 678
click at [747, 133] on div "Hourly" at bounding box center [716, 129] width 137 height 25
click at [737, 184] on span "Fixed" at bounding box center [726, 186] width 141 height 10
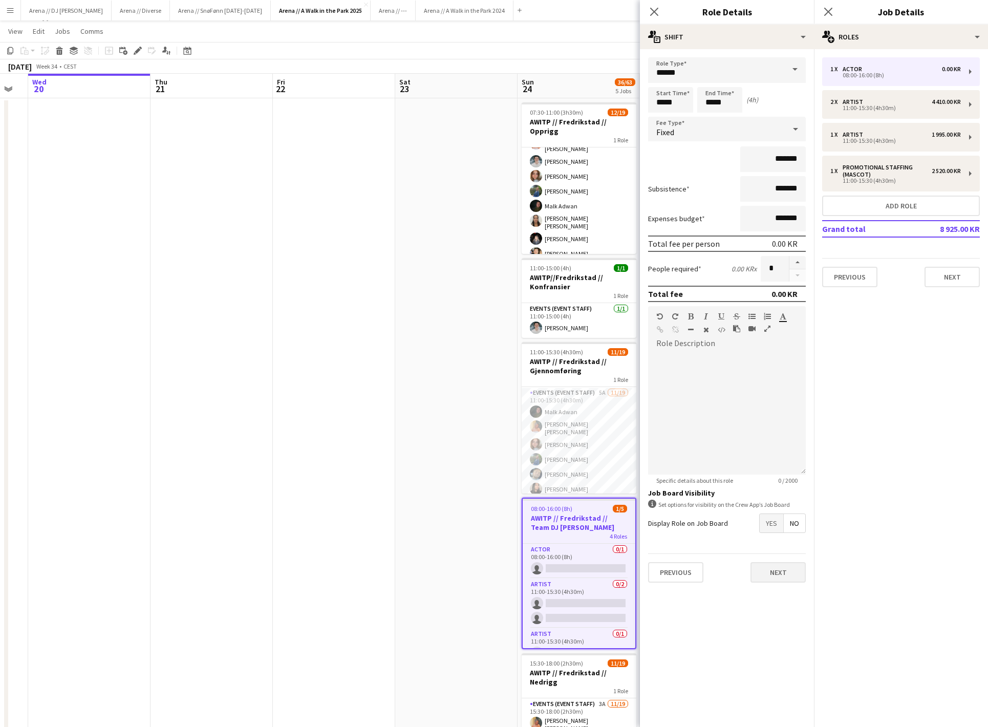
click at [774, 582] on button "Next" at bounding box center [777, 572] width 55 height 20
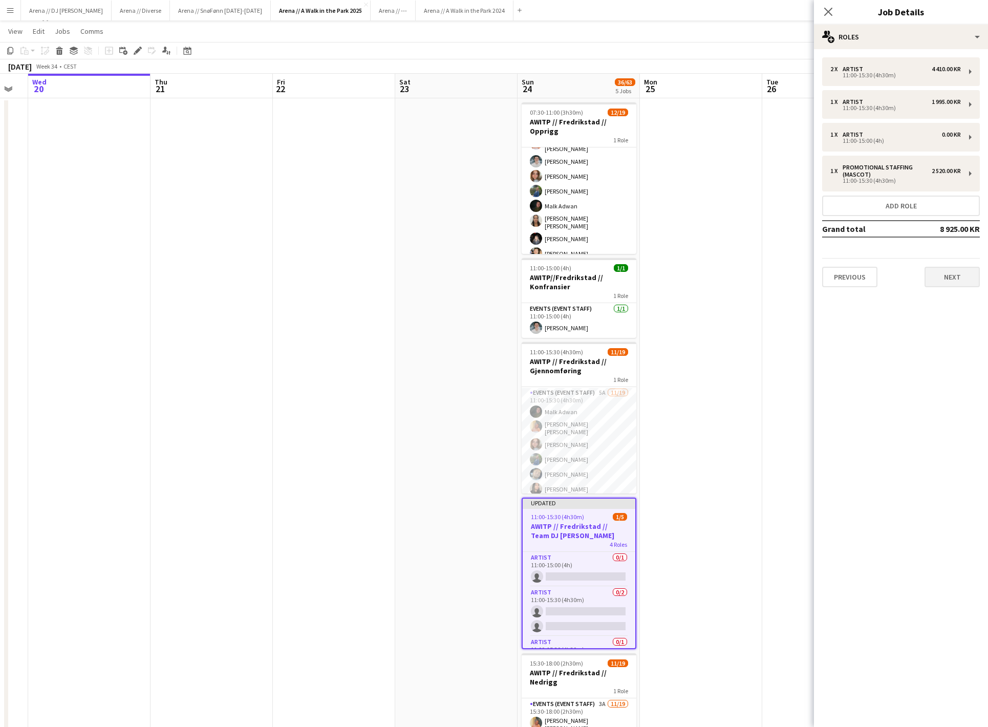
click at [949, 277] on button "Next" at bounding box center [951, 277] width 55 height 20
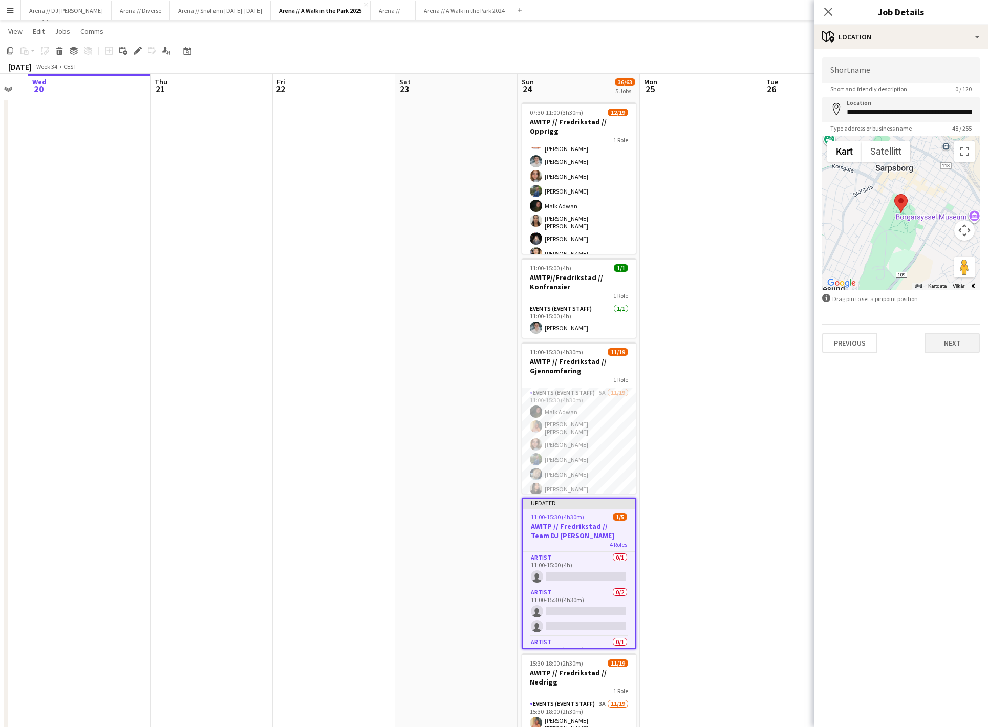
click at [949, 353] on button "Next" at bounding box center [951, 343] width 55 height 20
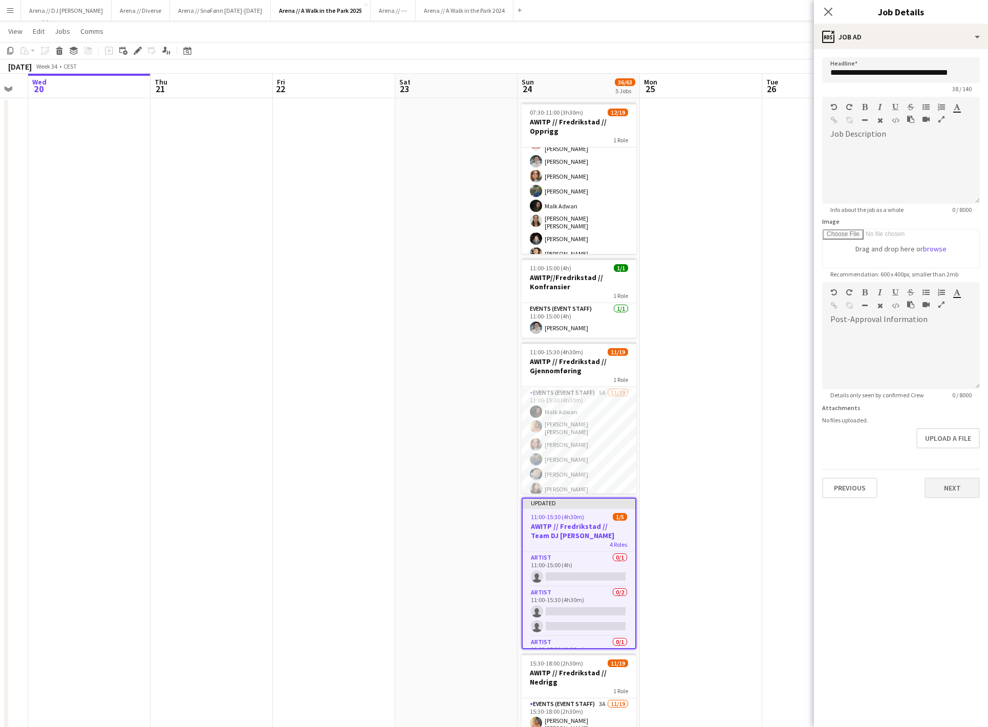
click at [955, 498] on button "Next" at bounding box center [951, 487] width 55 height 20
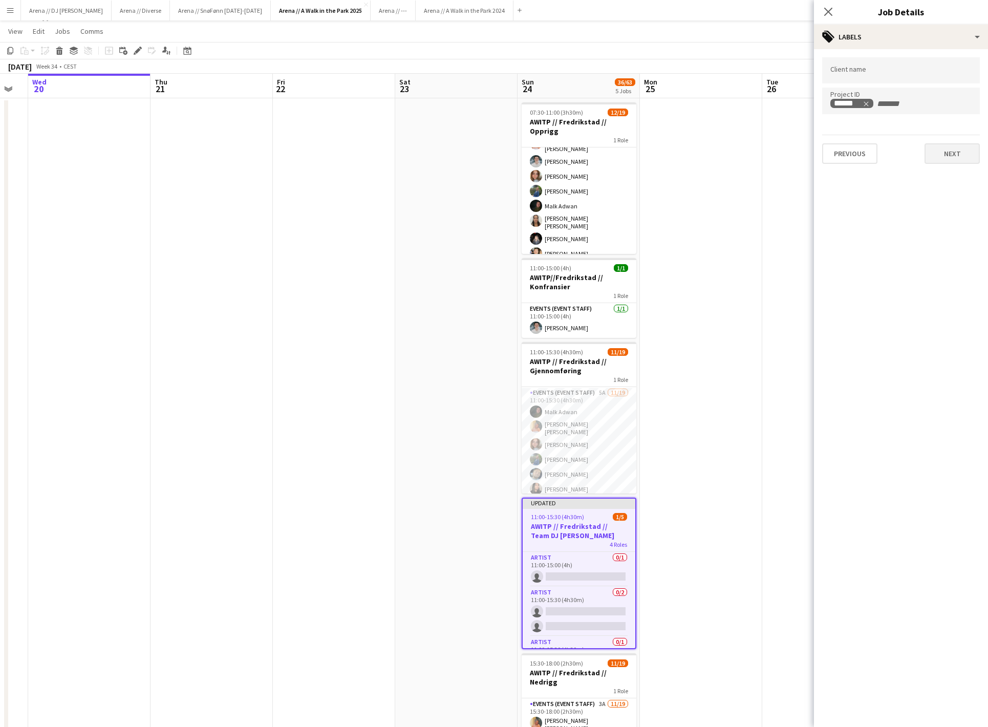
click at [948, 144] on button "Next" at bounding box center [951, 153] width 55 height 20
click at [958, 206] on button "Next" at bounding box center [951, 197] width 55 height 20
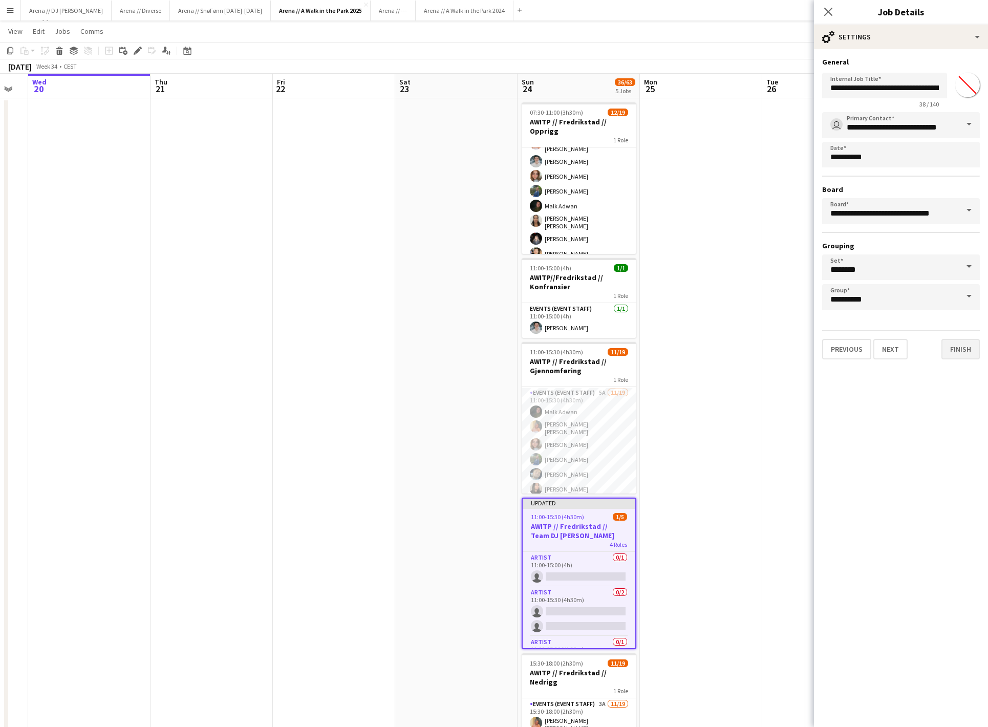
click at [959, 354] on button "Finish" at bounding box center [960, 349] width 38 height 20
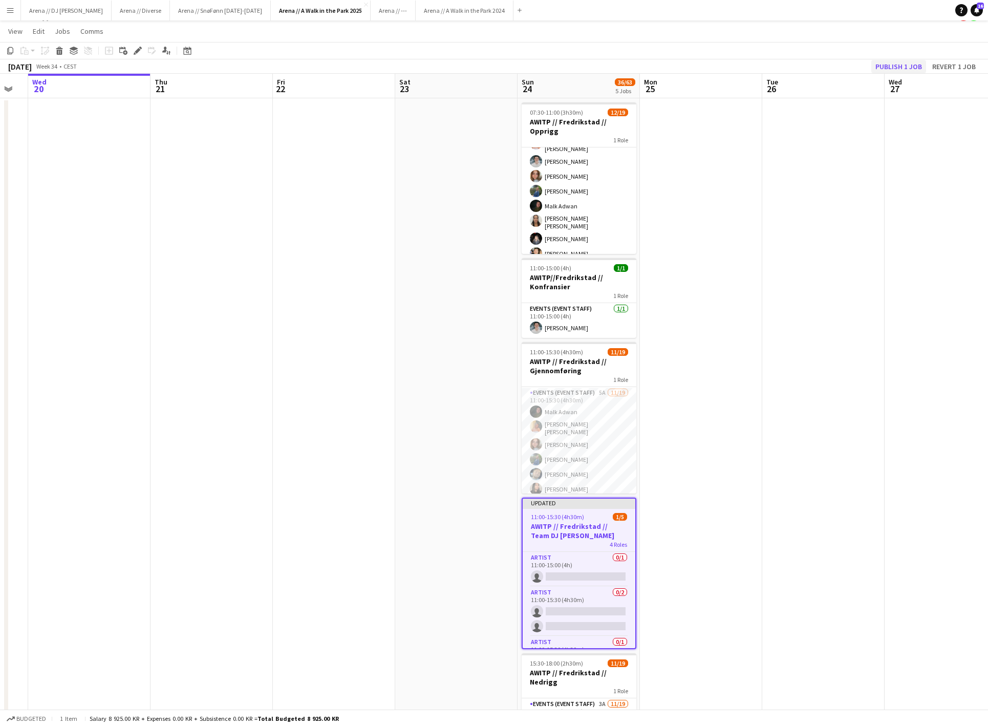
click at [883, 73] on button "Publish 1 job" at bounding box center [898, 66] width 55 height 13
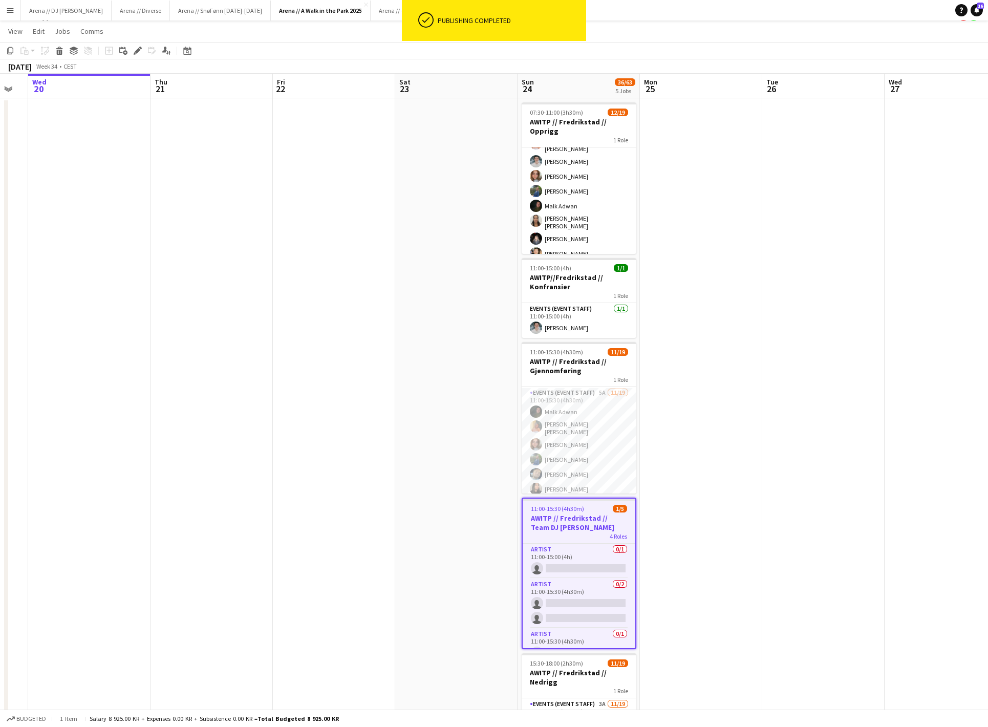
click at [609, 537] on span "4 Roles" at bounding box center [617, 536] width 17 height 8
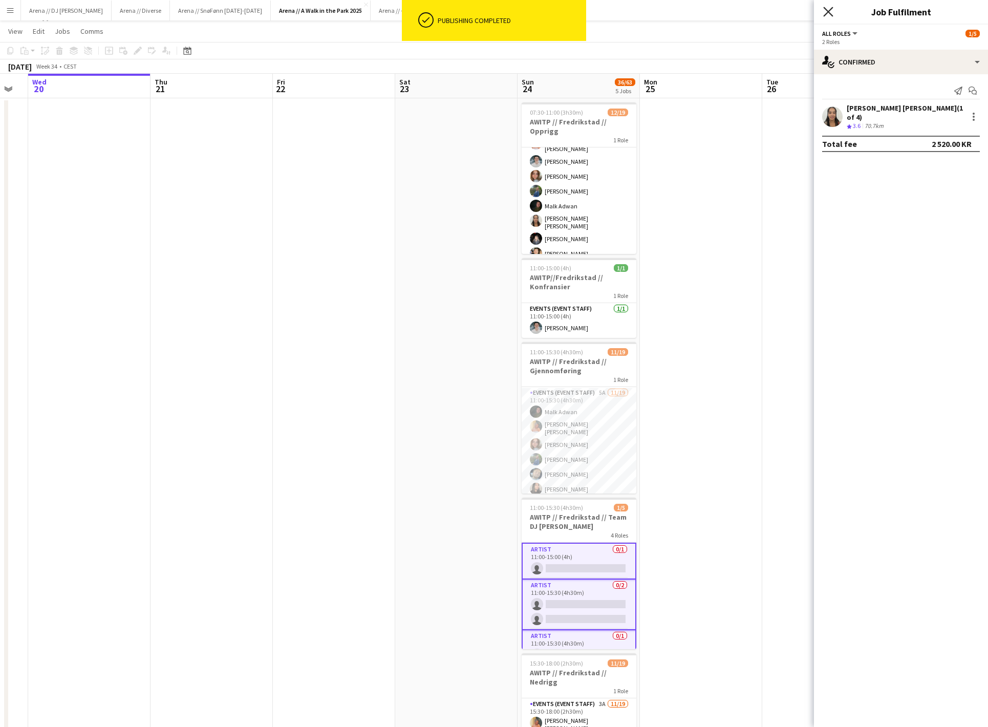
click at [828, 11] on icon at bounding box center [828, 12] width 10 height 10
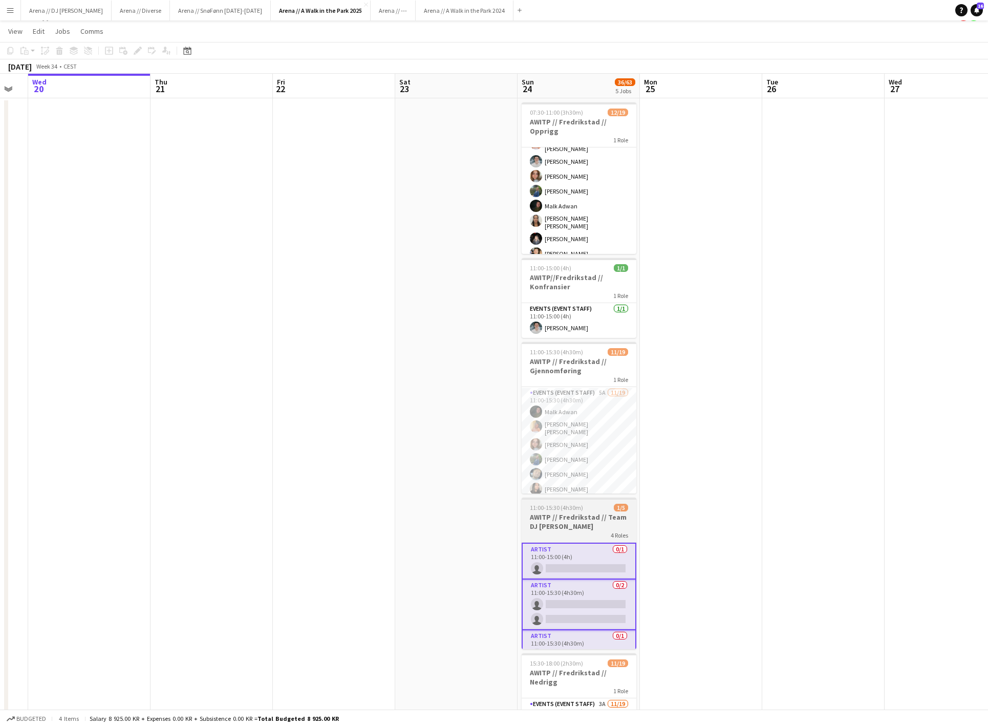
click at [583, 509] on span "11:00-15:30 (4h30m)" at bounding box center [556, 508] width 53 height 8
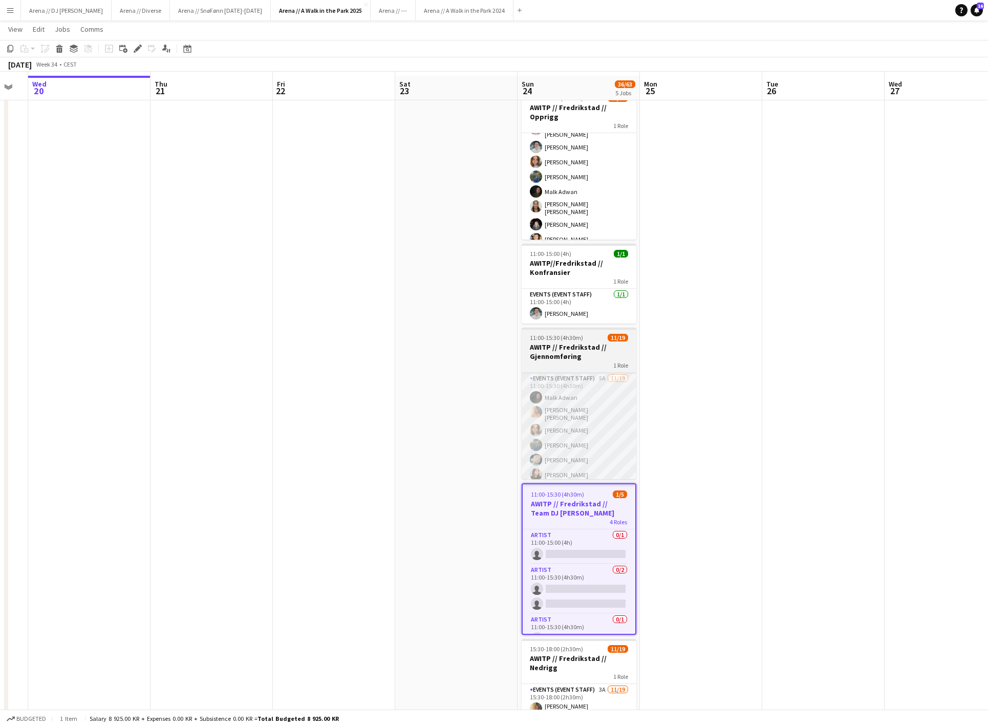
scroll to position [35, 0]
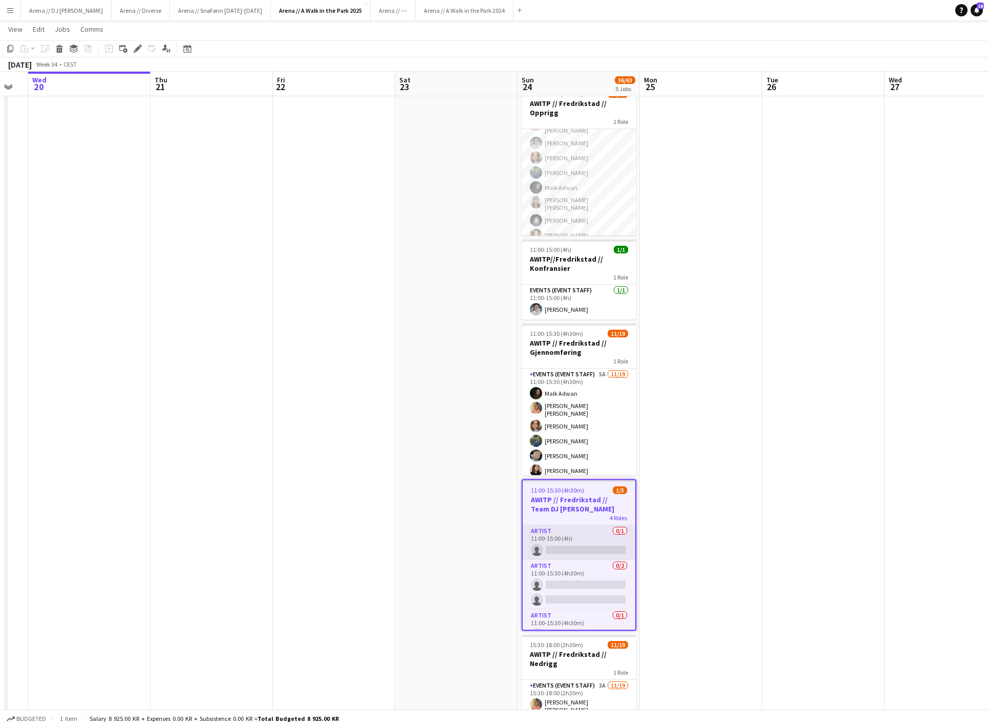
click at [595, 547] on app-card-role "Artist 0/1 11:00-15:00 (4h) single-neutral-actions" at bounding box center [578, 542] width 113 height 35
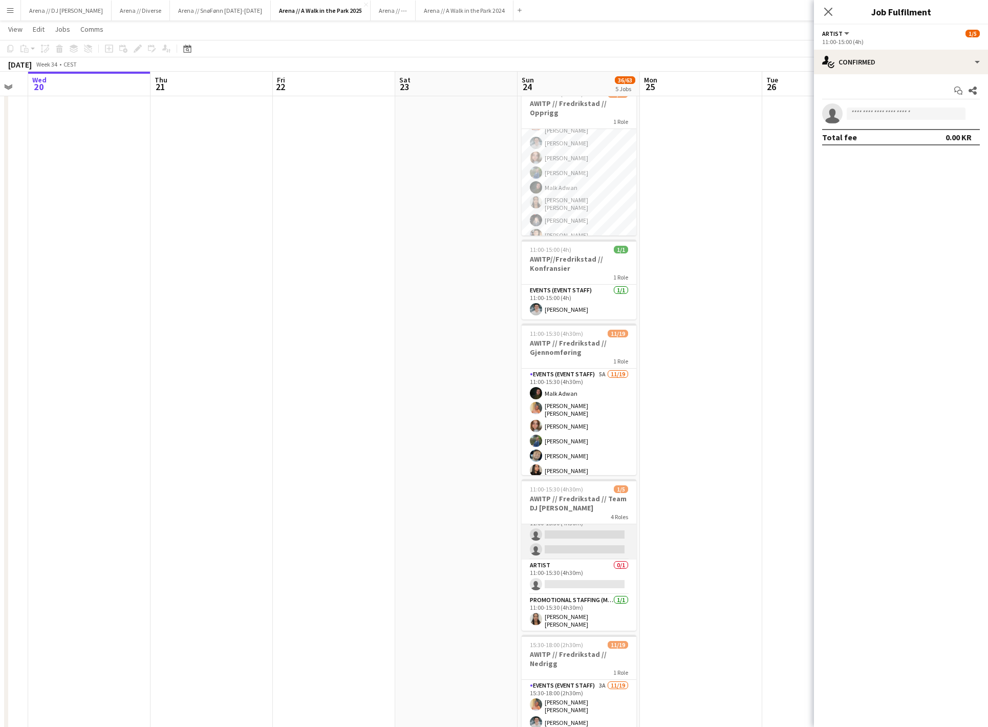
scroll to position [50, 0]
click at [584, 542] on app-card-role "Artist 0/2 11:00-15:30 (4h30m) single-neutral-actions single-neutral-actions" at bounding box center [578, 536] width 115 height 50
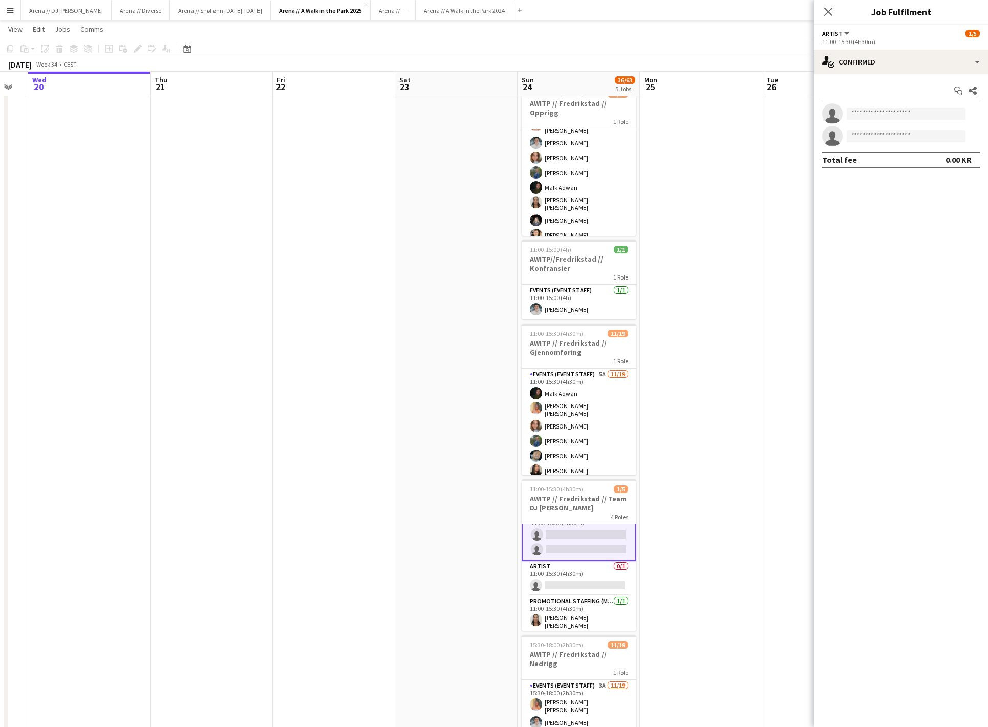
scroll to position [25, 0]
click at [877, 116] on input at bounding box center [905, 113] width 119 height 12
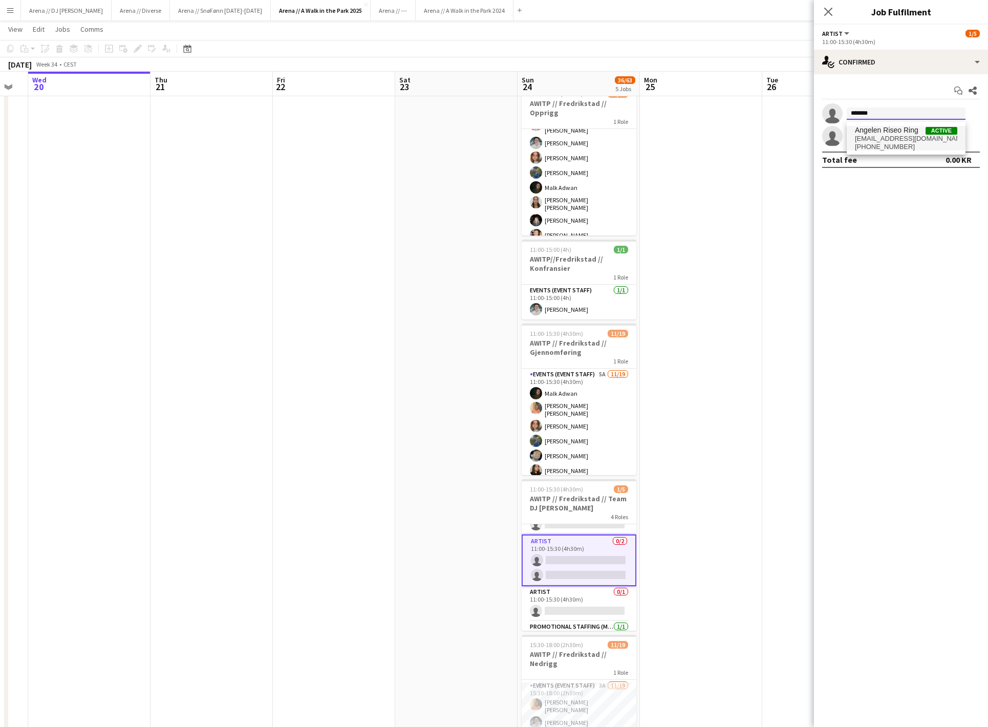
type input "*******"
click at [906, 143] on span "[EMAIL_ADDRESS][DOMAIN_NAME]" at bounding box center [906, 139] width 102 height 8
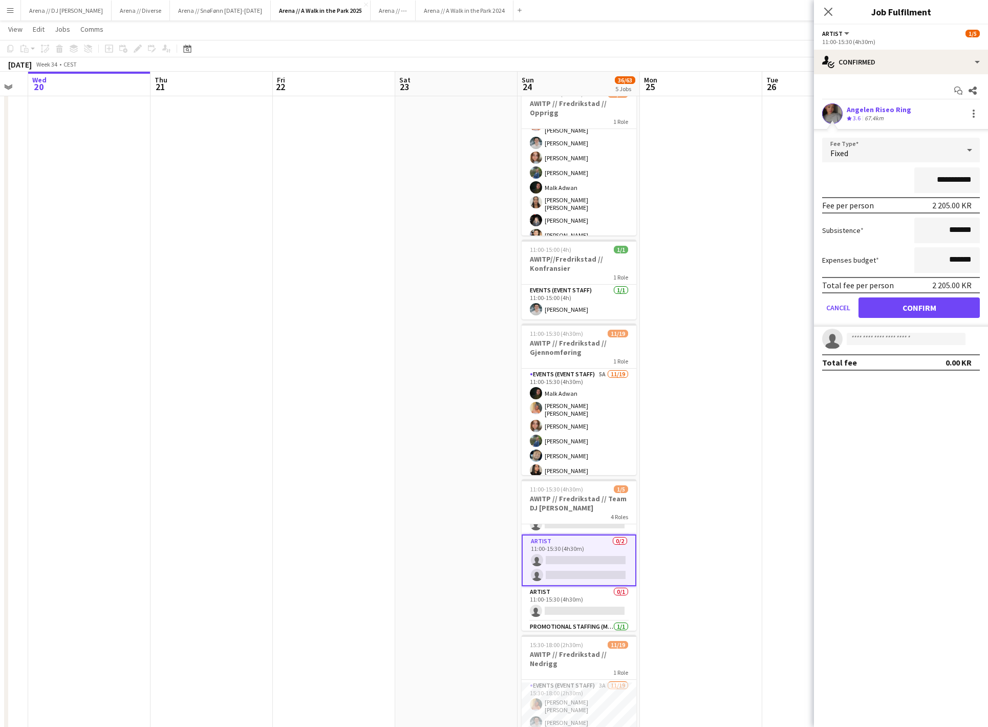
click at [892, 311] on button "Confirm" at bounding box center [918, 307] width 121 height 20
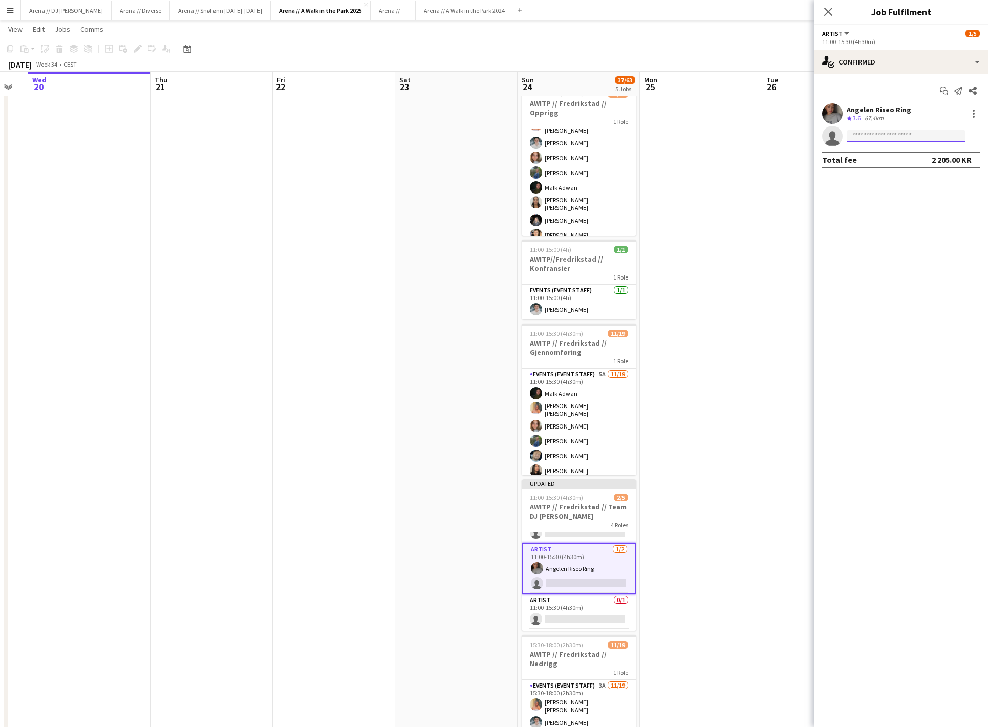
click at [903, 137] on input at bounding box center [905, 136] width 119 height 12
click at [773, 229] on app-date-cell at bounding box center [823, 676] width 122 height 1192
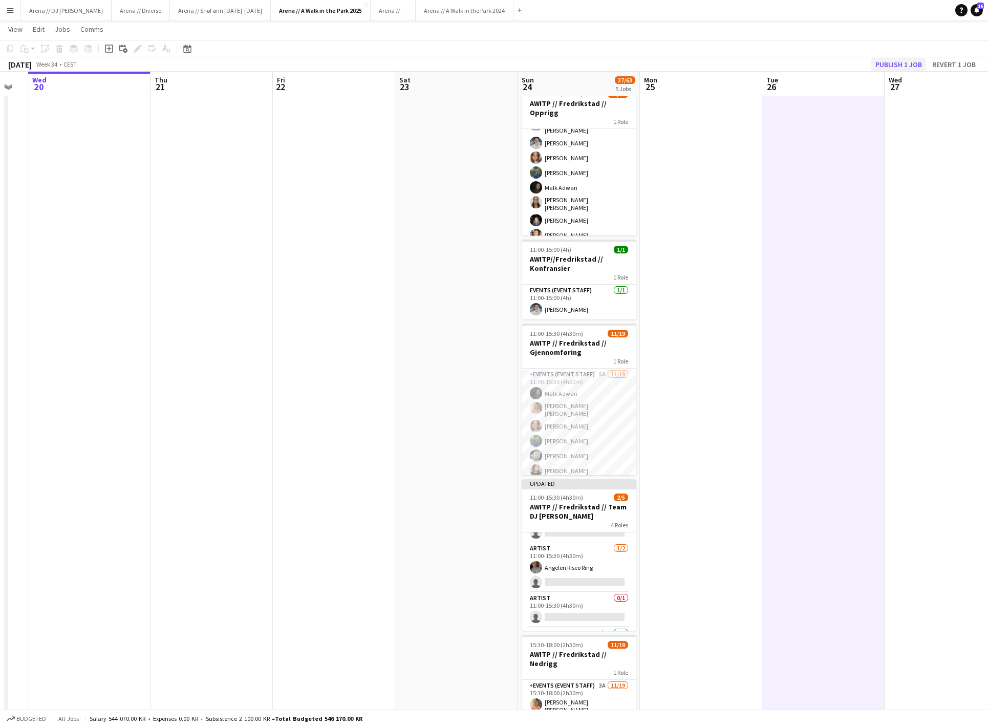
click at [888, 67] on button "Publish 1 job" at bounding box center [898, 64] width 55 height 13
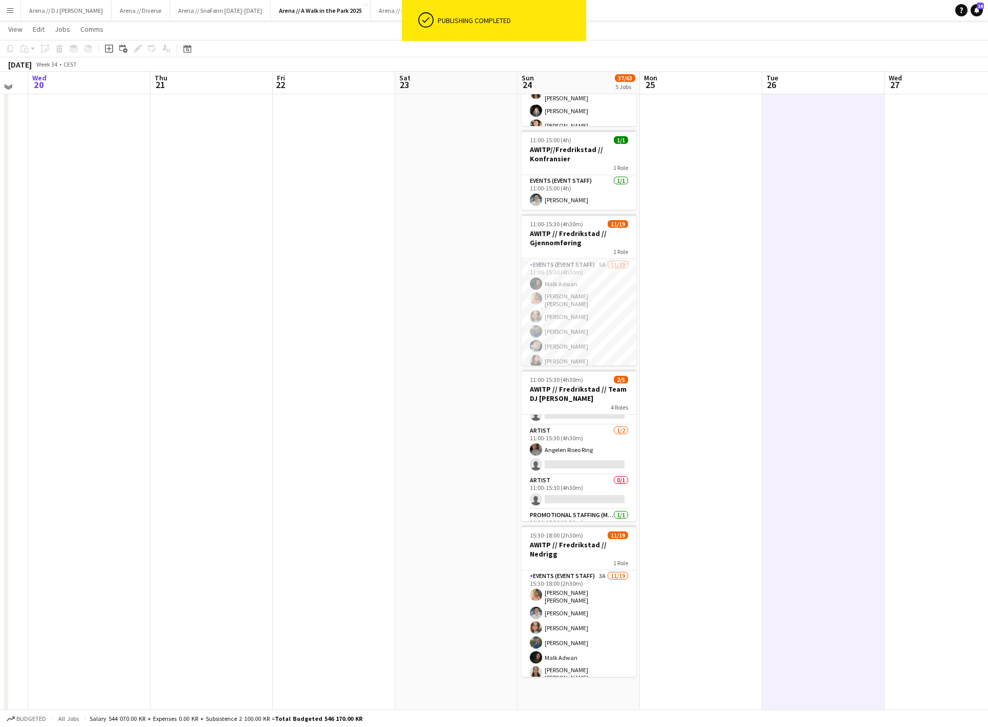
scroll to position [177, 0]
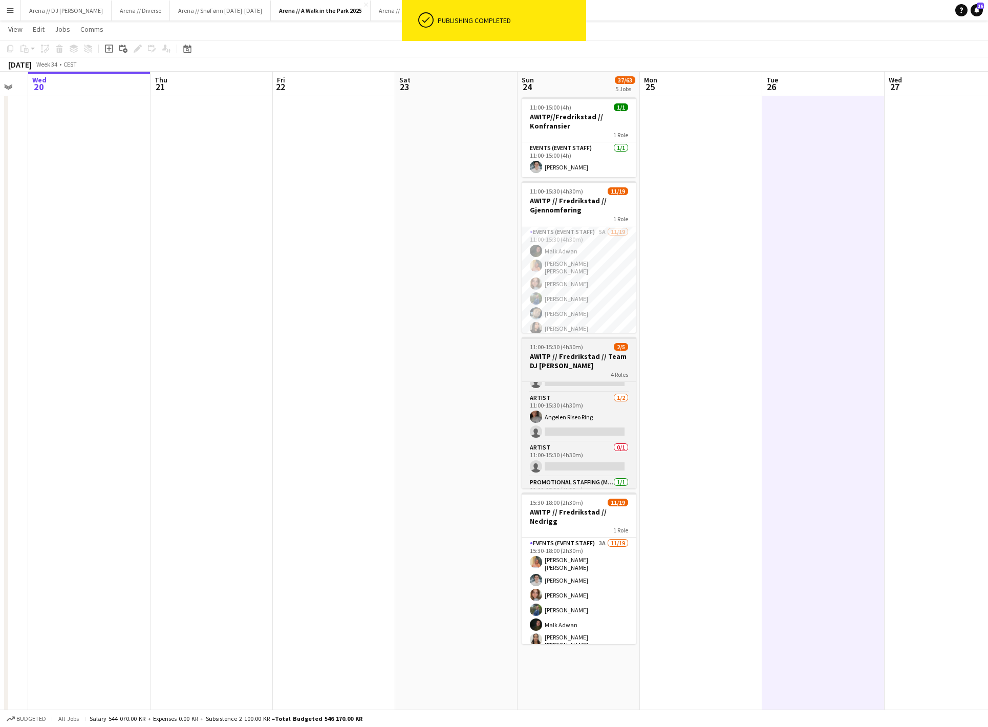
click at [574, 365] on h3 "AWITP // Fredrikstad // Team DJ [PERSON_NAME]" at bounding box center [578, 361] width 115 height 18
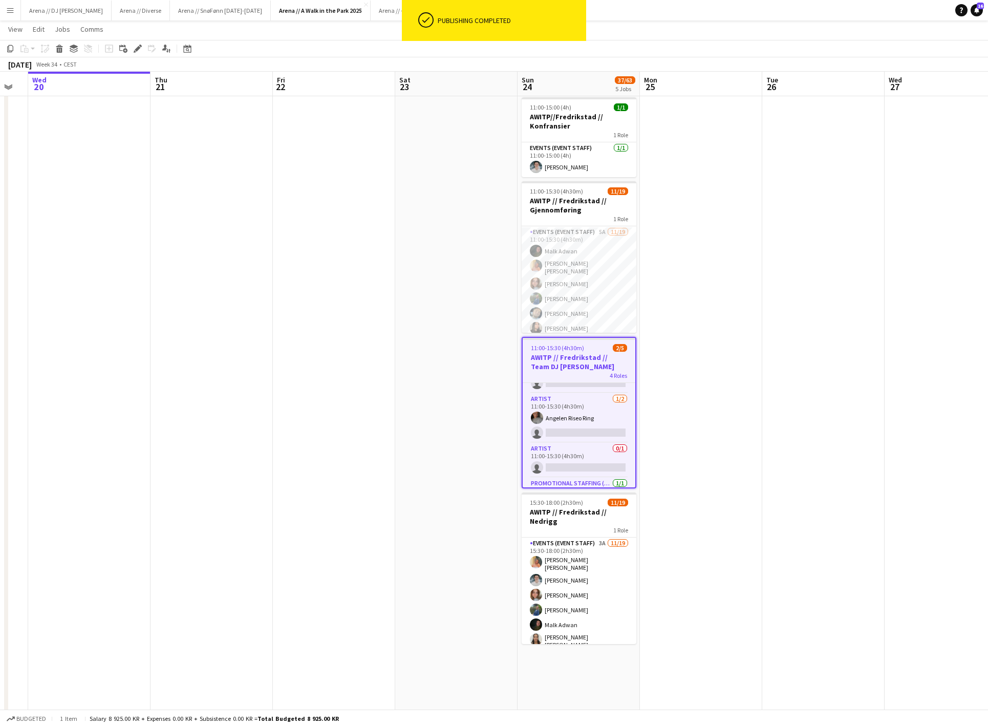
click at [574, 365] on h3 "AWITP // Fredrikstad // Team DJ [PERSON_NAME]" at bounding box center [578, 362] width 113 height 18
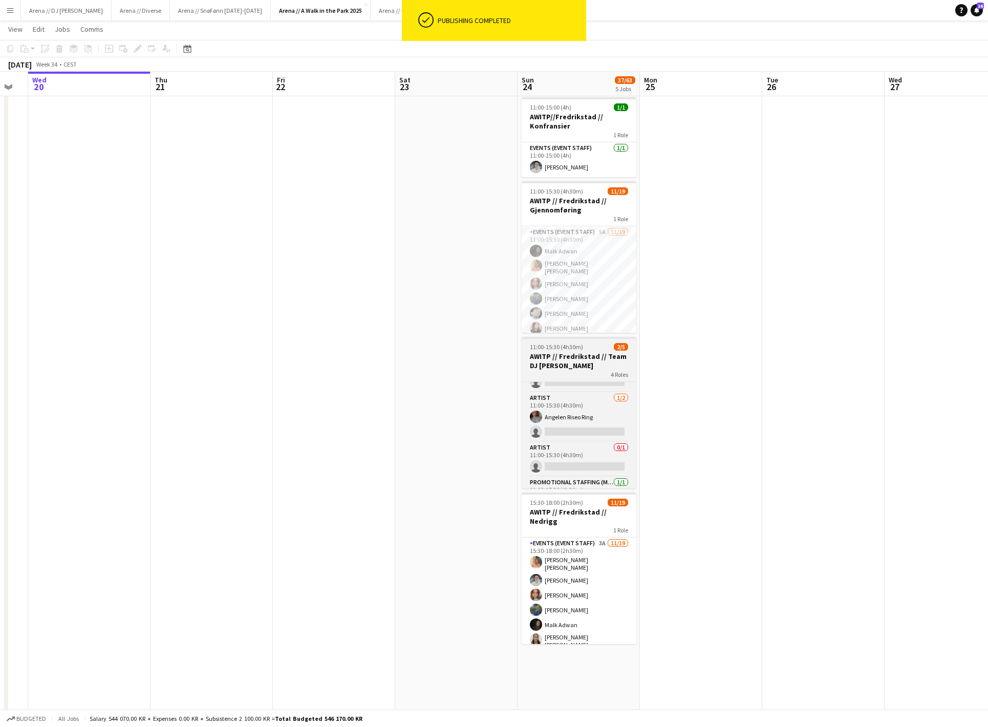
click at [574, 365] on h3 "AWITP // Fredrikstad // Team DJ [PERSON_NAME]" at bounding box center [578, 361] width 115 height 18
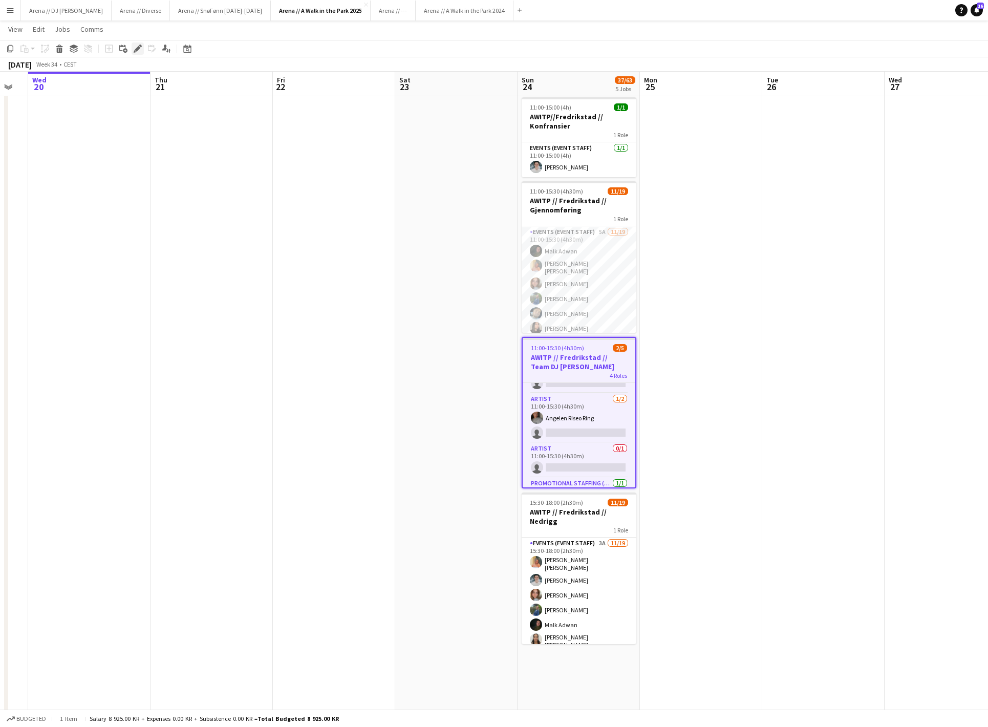
click at [135, 52] on icon "Edit" at bounding box center [138, 49] width 8 height 8
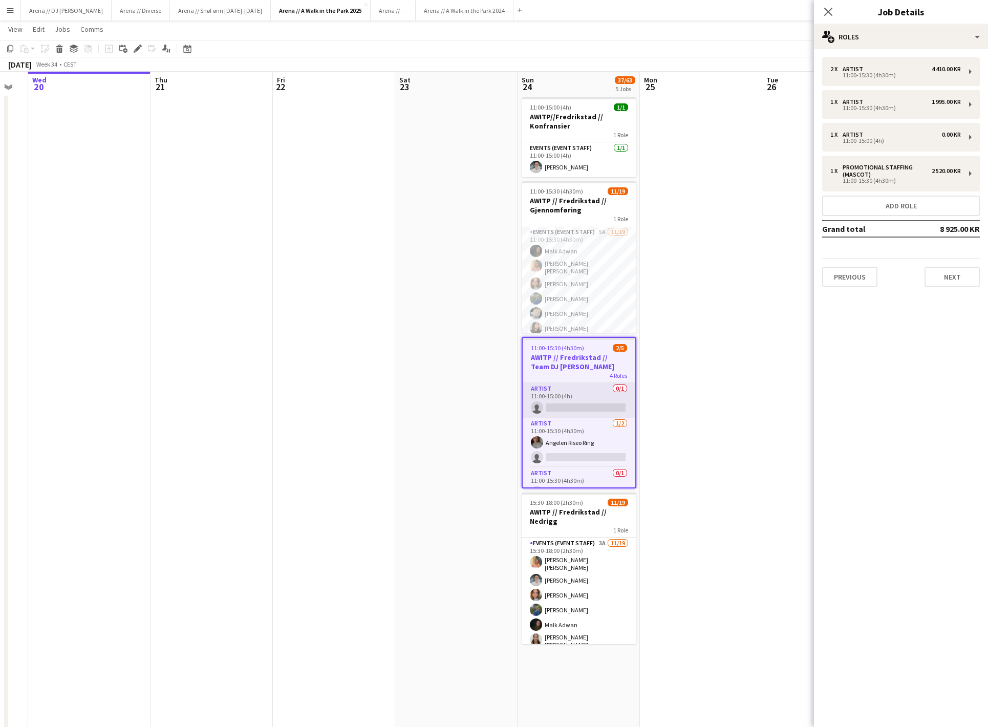
scroll to position [0, 0]
click at [928, 106] on div "11:00-15:30 (4h30m)" at bounding box center [895, 107] width 130 height 5
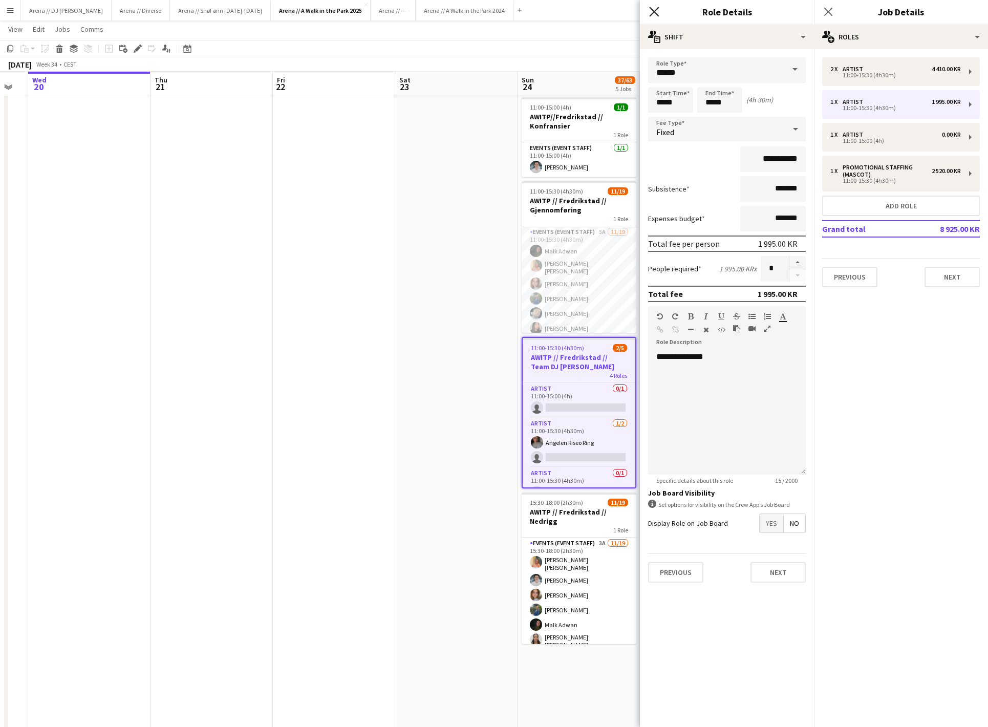
click at [657, 11] on icon "Close pop-in" at bounding box center [654, 12] width 10 height 10
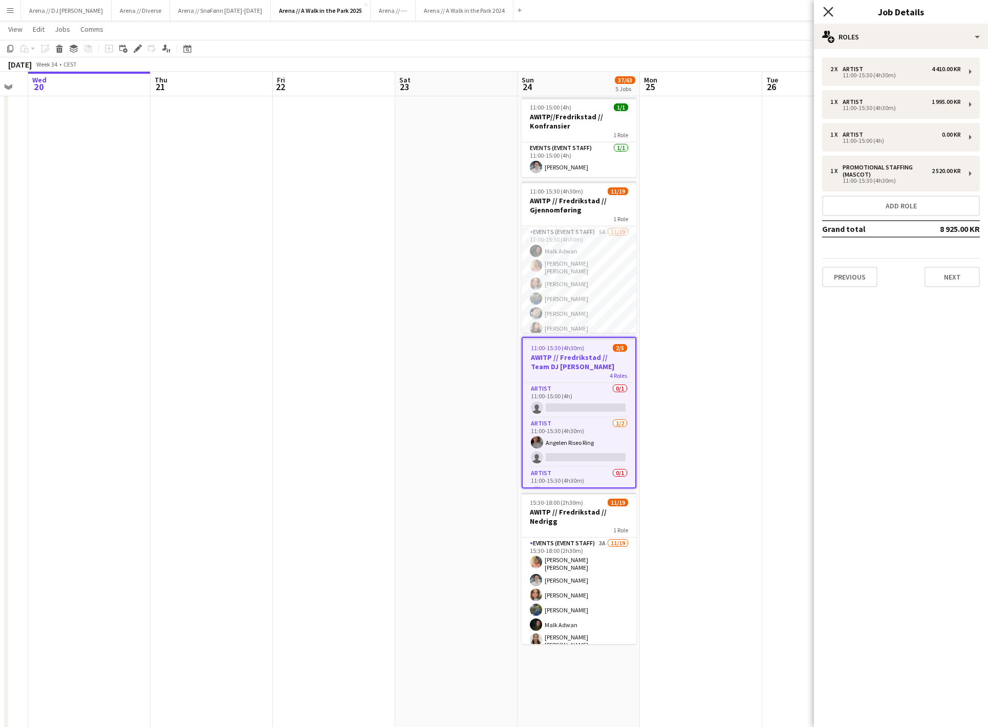
click at [829, 14] on icon "Close pop-in" at bounding box center [828, 12] width 10 height 10
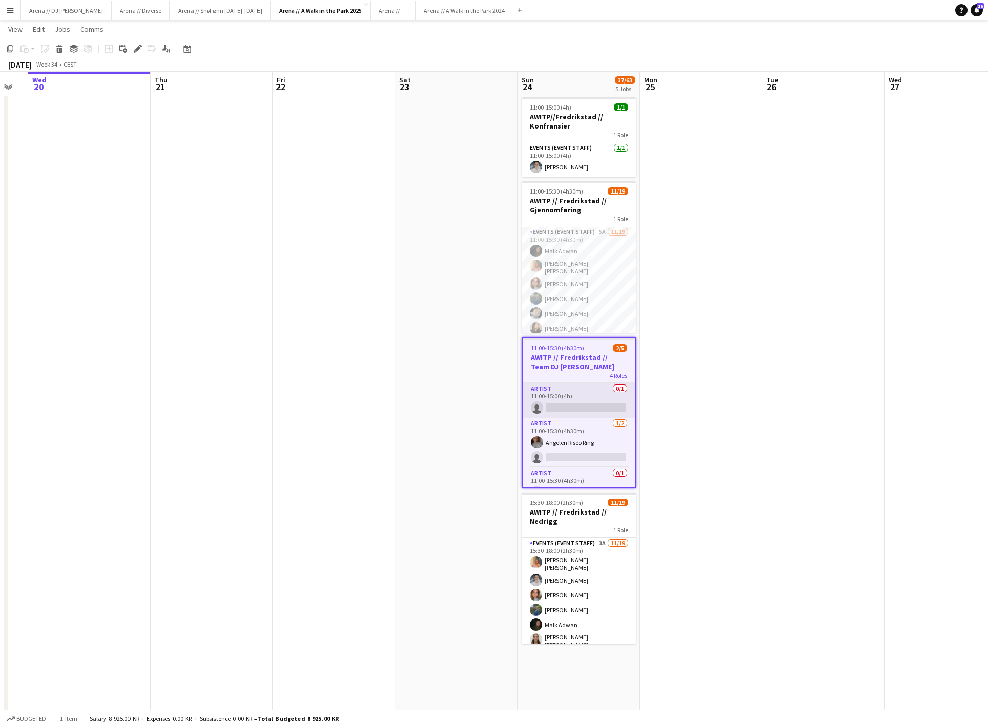
click at [567, 400] on app-card-role "Artist 0/1 11:00-15:00 (4h) single-neutral-actions" at bounding box center [578, 400] width 113 height 35
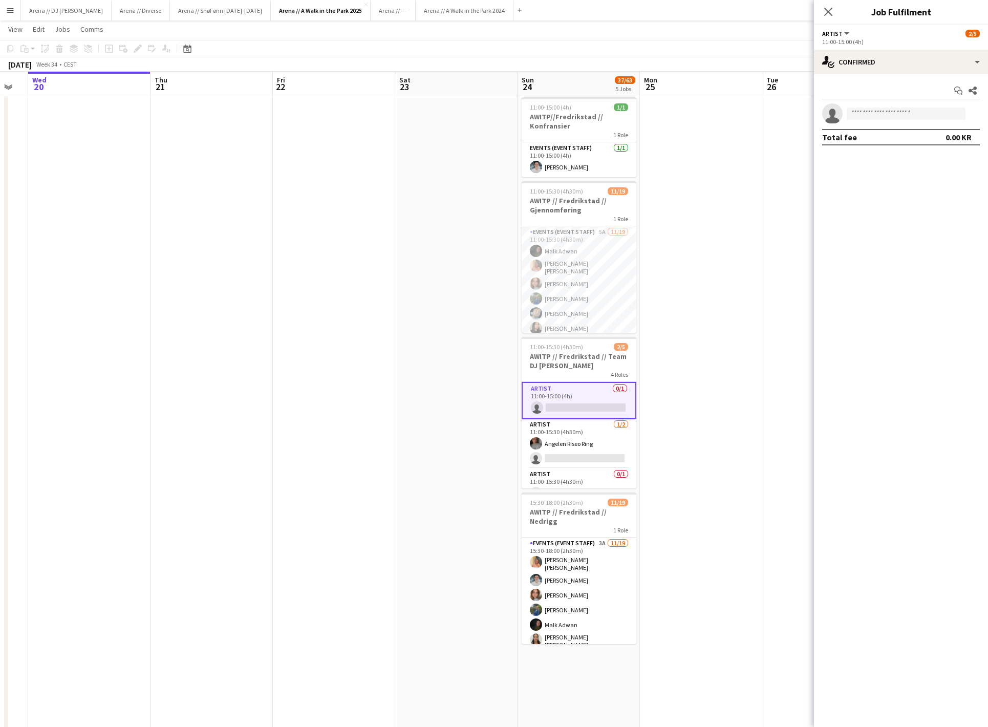
click at [907, 126] on app-confirmed-crew "single-neutral-actions Total fee 0.00 KR" at bounding box center [901, 124] width 174 height 42
click at [899, 113] on input at bounding box center [905, 113] width 119 height 12
type input "****"
click at [907, 151] on span "[PHONE_NUMBER]" at bounding box center [906, 147] width 102 height 8
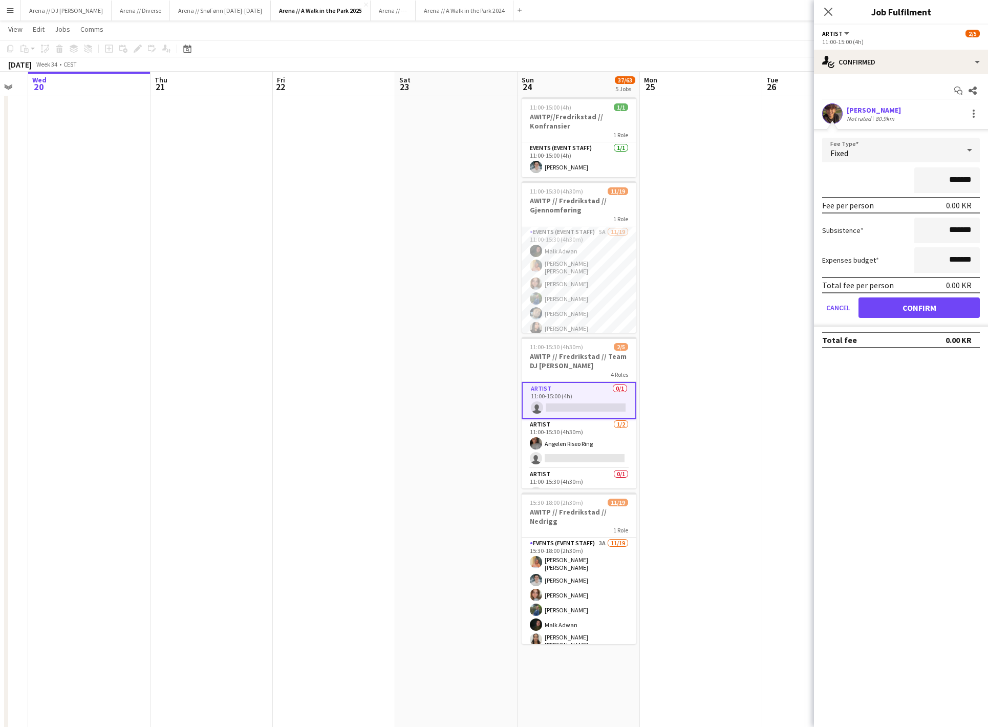
click at [923, 313] on button "Confirm" at bounding box center [918, 307] width 121 height 20
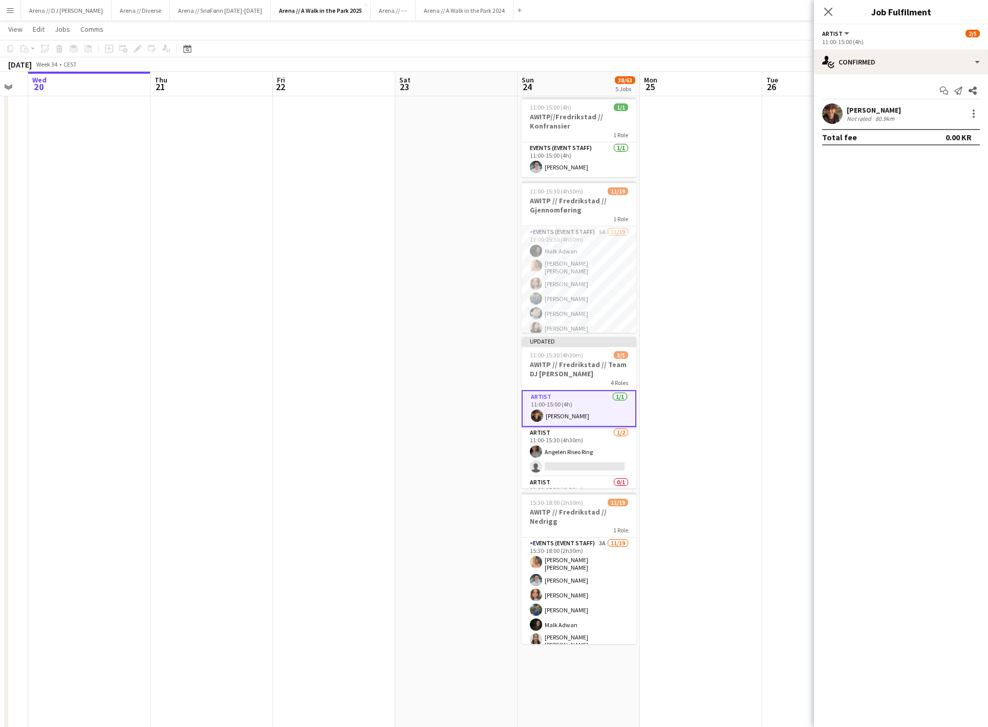
click at [830, 2] on div "Close pop-in" at bounding box center [828, 12] width 29 height 24
click at [831, 12] on icon "Close pop-in" at bounding box center [828, 12] width 10 height 10
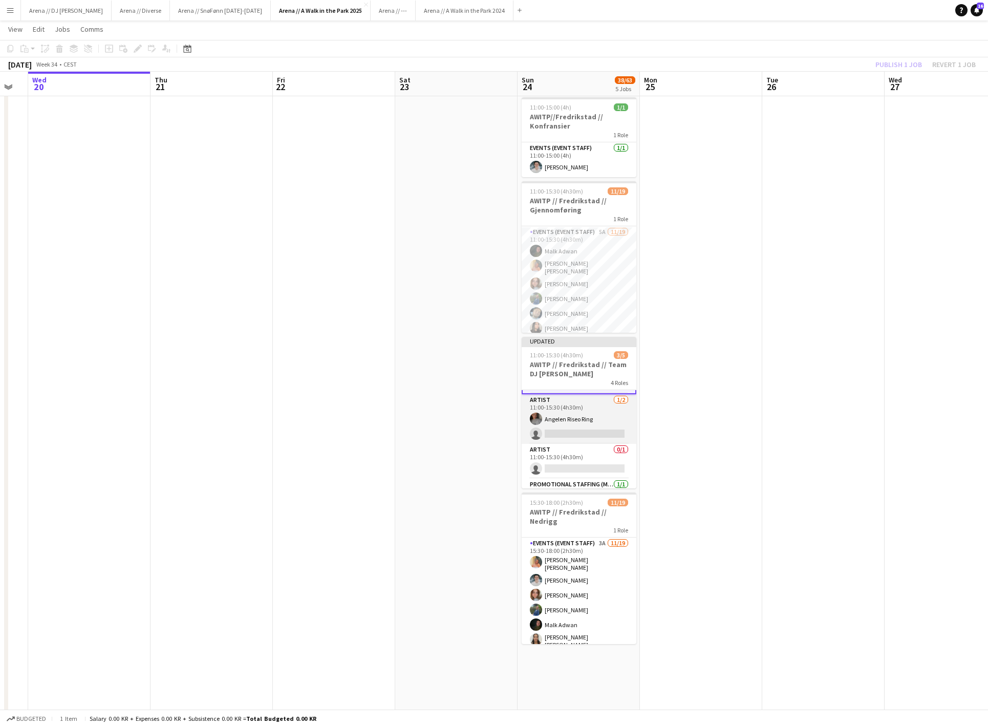
scroll to position [13, 0]
click at [593, 399] on app-card-role "Artist [DATE] 11:00-15:00 (4h) [PERSON_NAME]" at bounding box center [578, 395] width 115 height 37
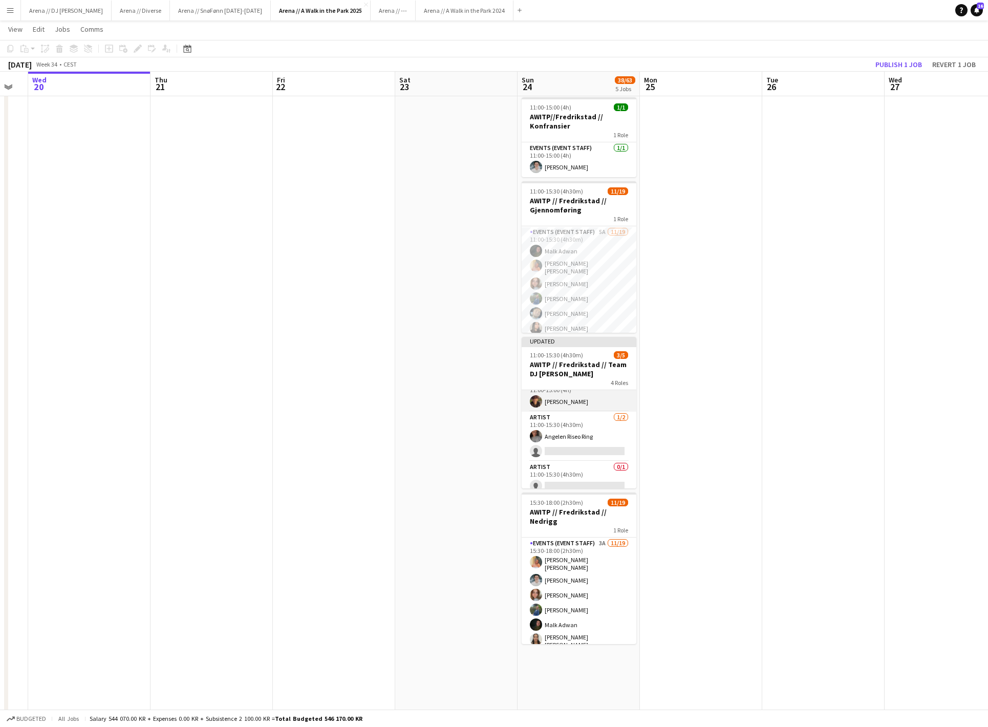
click at [593, 399] on app-card-role "Artist [DATE] 11:00-15:00 (4h) [PERSON_NAME]" at bounding box center [578, 394] width 115 height 35
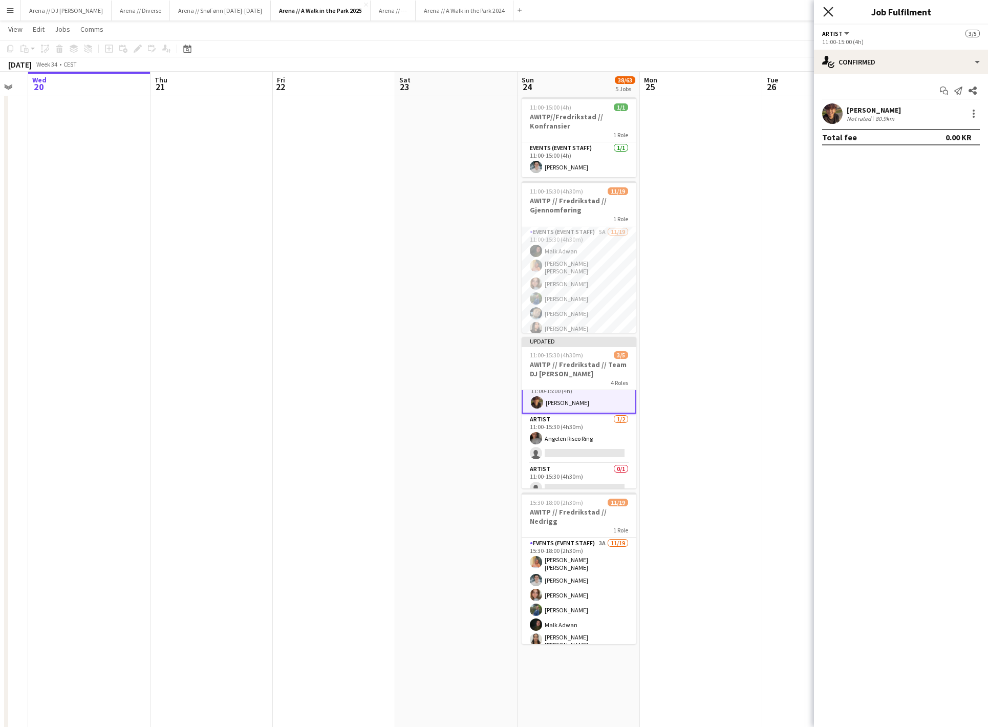
click at [826, 7] on icon "Close pop-in" at bounding box center [828, 12] width 10 height 10
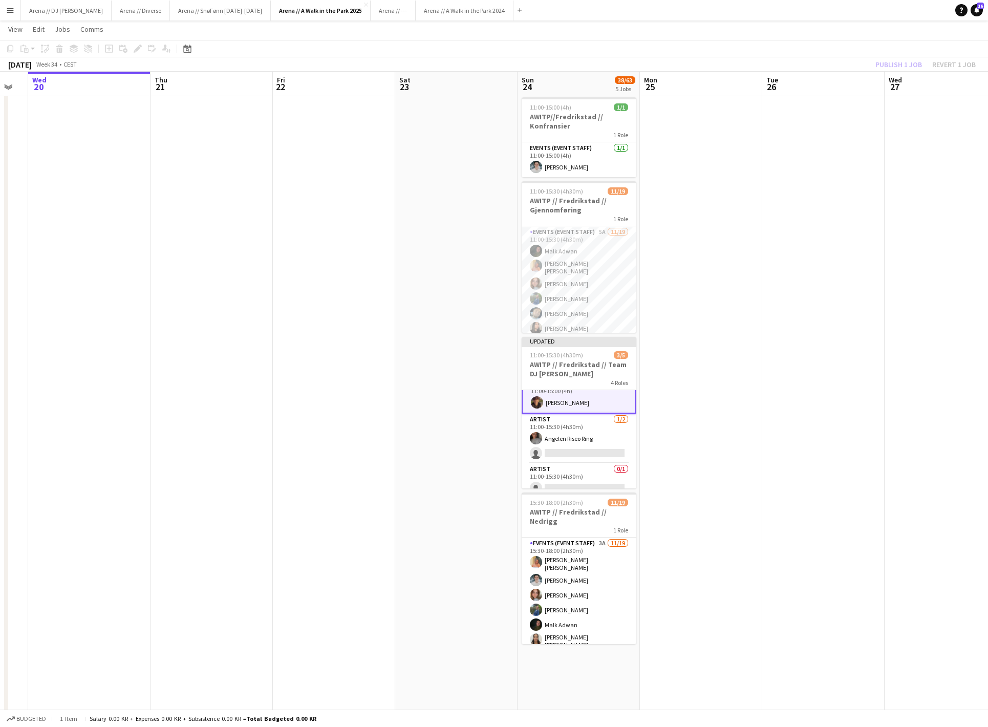
click at [936, 61] on div "Publish 1 job Revert 1 job" at bounding box center [925, 64] width 125 height 13
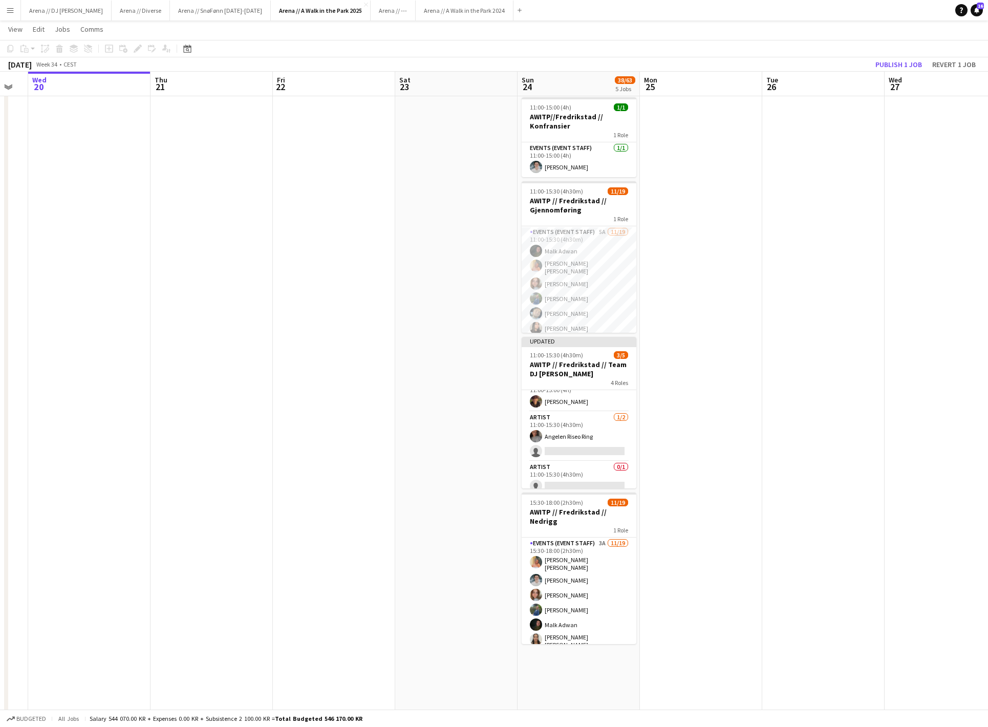
click at [936, 61] on button "Revert 1 job" at bounding box center [954, 64] width 52 height 13
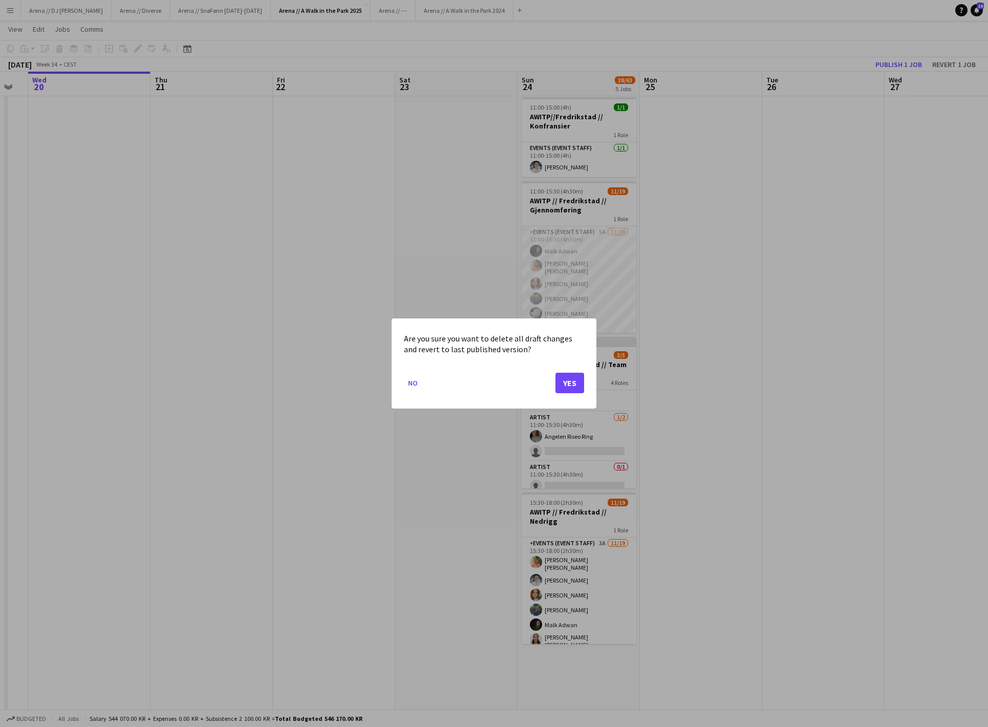
click at [563, 383] on button "Yes" at bounding box center [569, 383] width 29 height 20
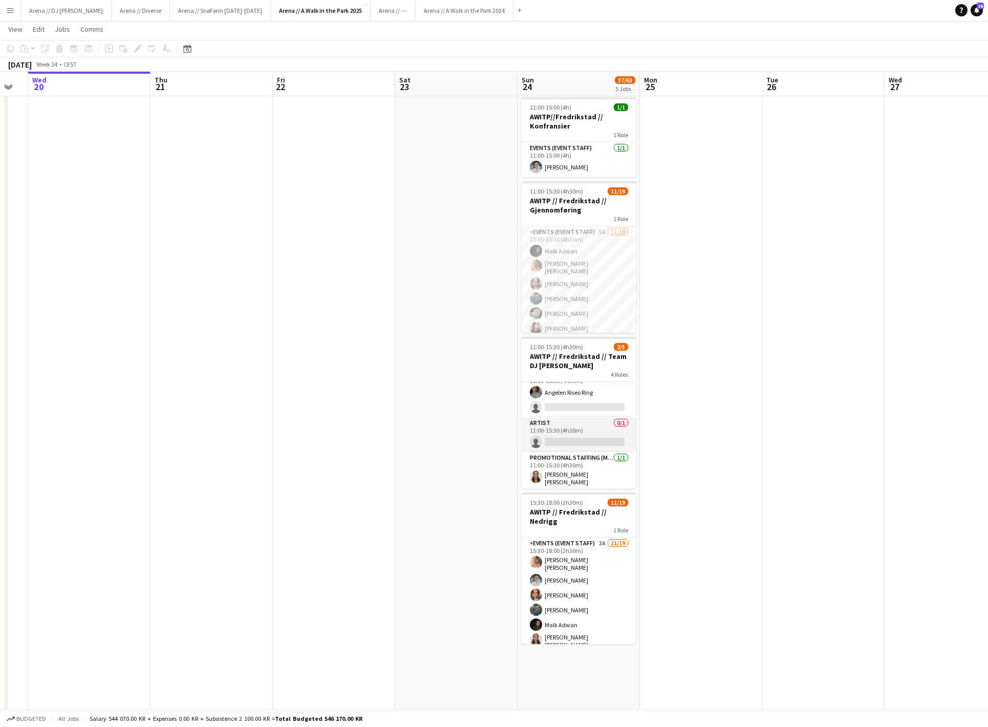
scroll to position [48, 0]
click at [574, 437] on app-card-role "Artist 0/1 11:00-15:30 (4h30m) single-neutral-actions" at bounding box center [578, 435] width 115 height 35
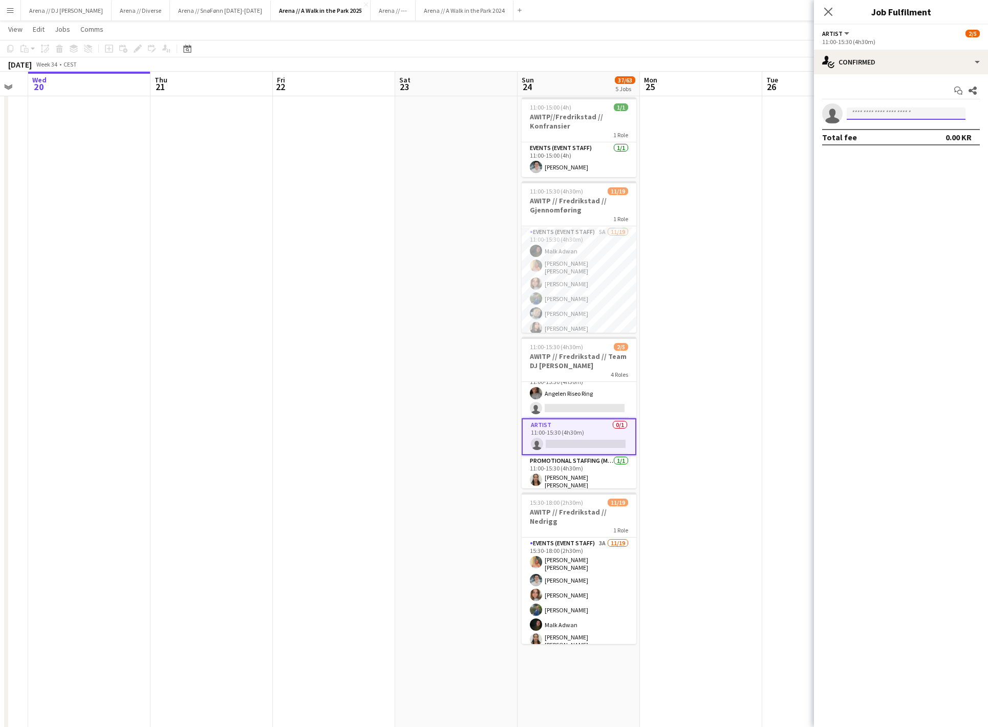
click at [906, 117] on input at bounding box center [905, 113] width 119 height 12
type input "****"
click at [828, 11] on icon at bounding box center [828, 12] width 10 height 10
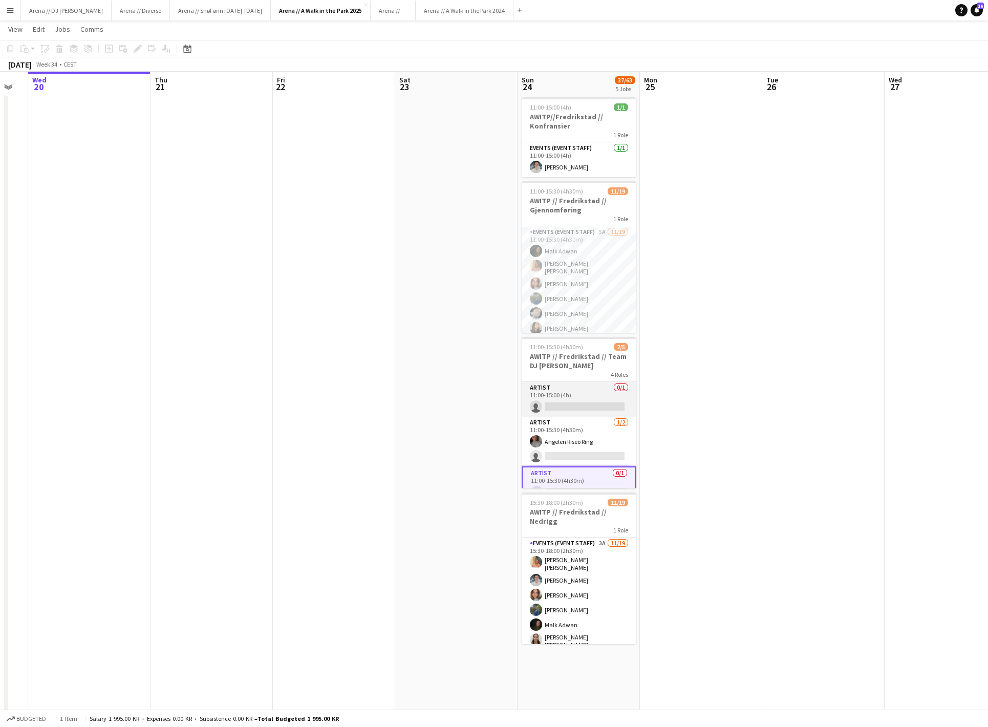
scroll to position [0, 0]
click at [585, 406] on app-card-role "Artist 0/1 11:00-15:00 (4h) single-neutral-actions" at bounding box center [578, 399] width 115 height 35
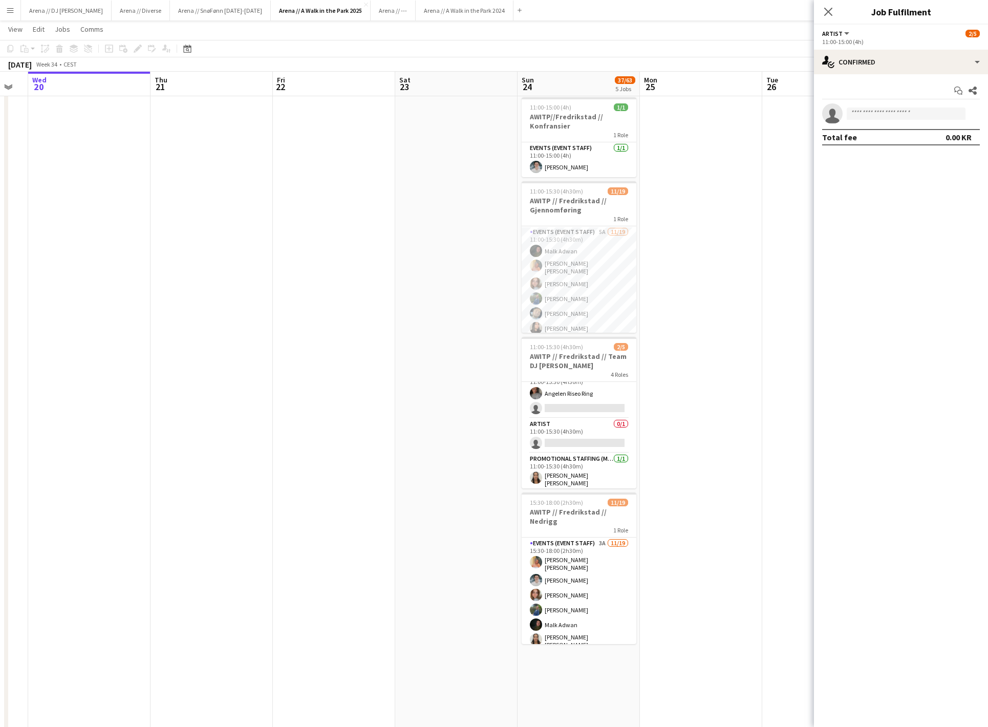
click at [654, 422] on app-date-cell at bounding box center [701, 534] width 122 height 1192
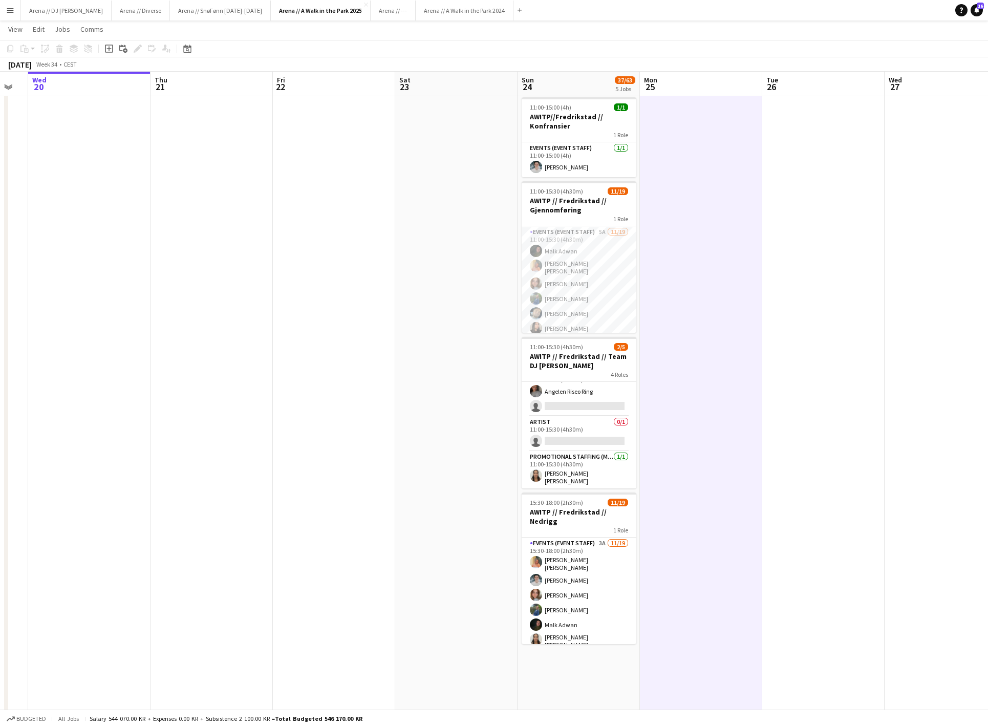
scroll to position [48, 0]
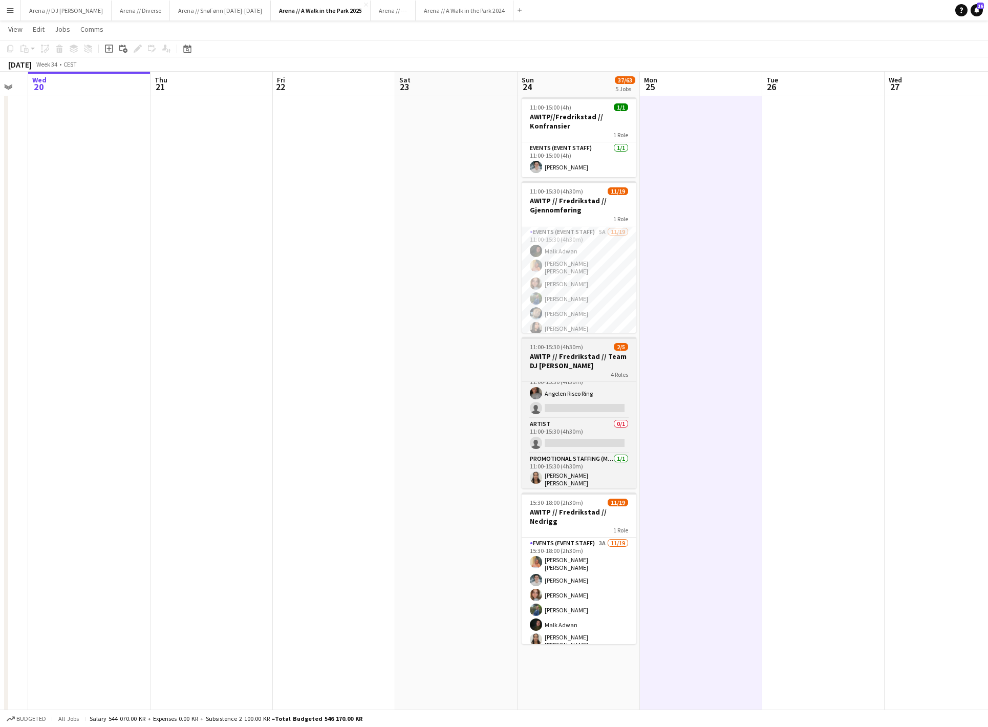
click at [594, 361] on h3 "AWITP // Fredrikstad // Team DJ [PERSON_NAME]" at bounding box center [578, 361] width 115 height 18
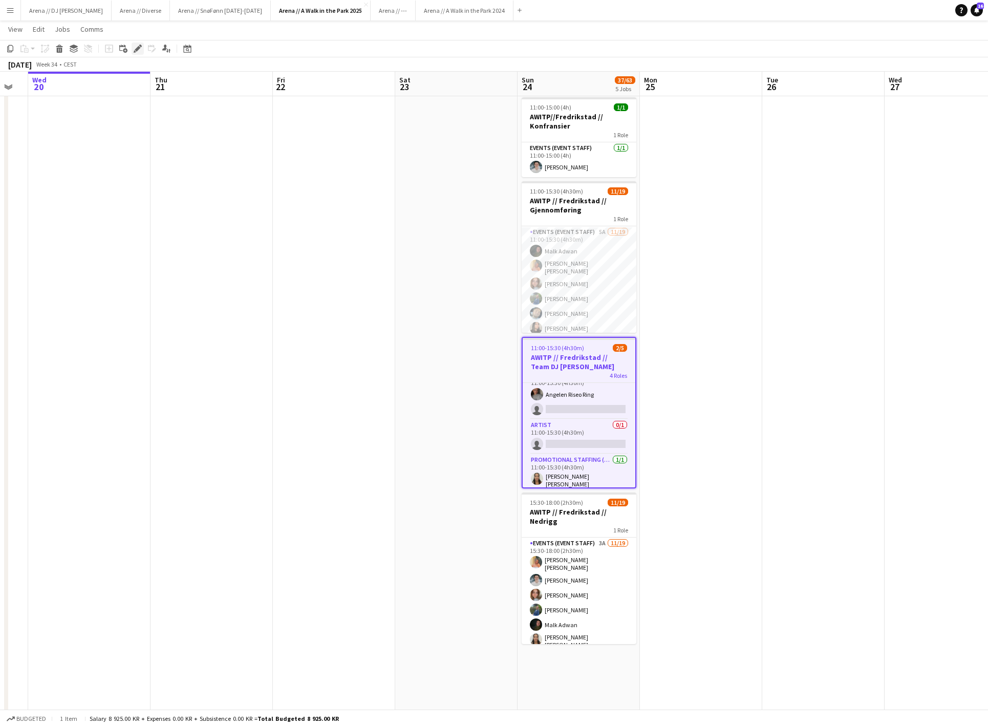
click at [137, 46] on icon "Edit" at bounding box center [138, 49] width 8 height 8
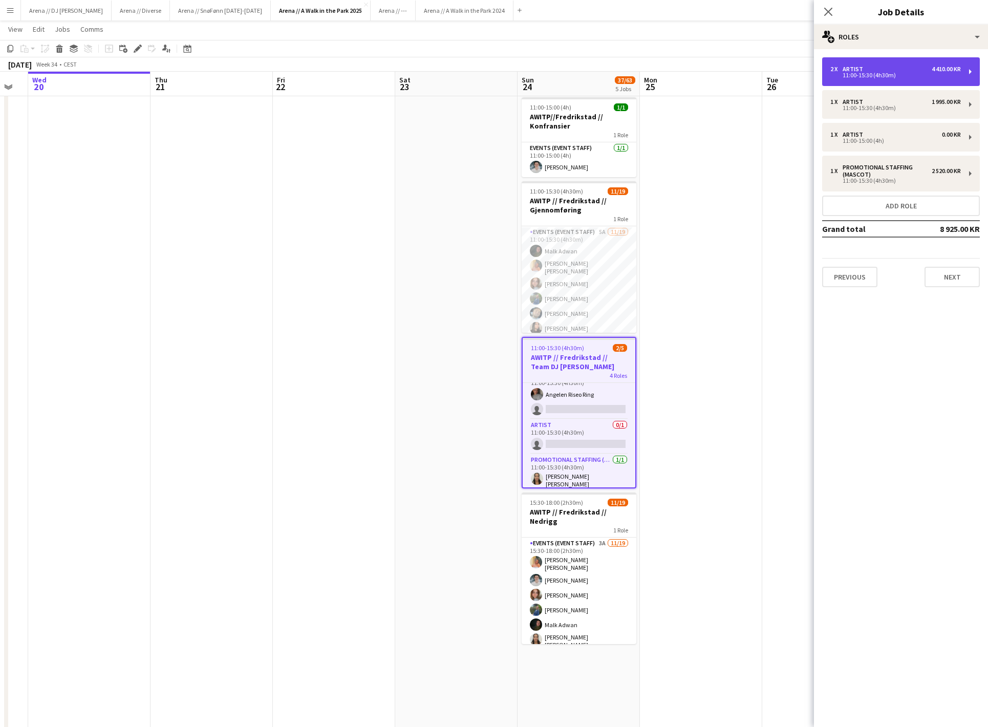
click at [912, 60] on div "2 x Artist 4 410.00 KR 11:00-15:30 (4h30m)" at bounding box center [901, 71] width 158 height 29
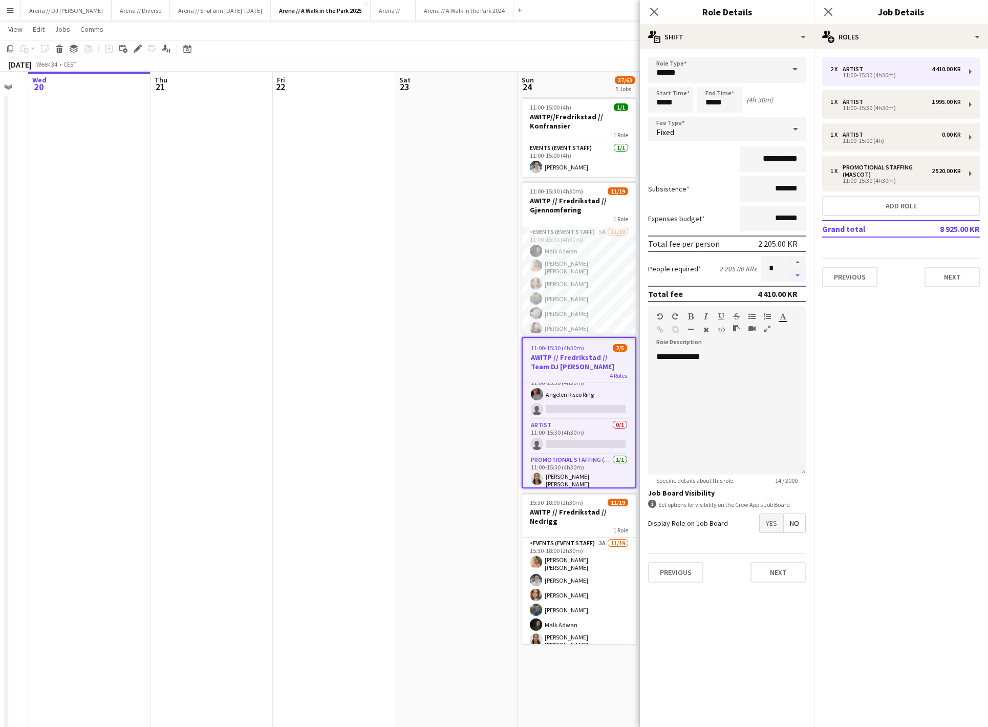
click at [795, 276] on button "button" at bounding box center [797, 275] width 16 height 13
type input "*"
click at [781, 582] on button "Next" at bounding box center [777, 572] width 55 height 20
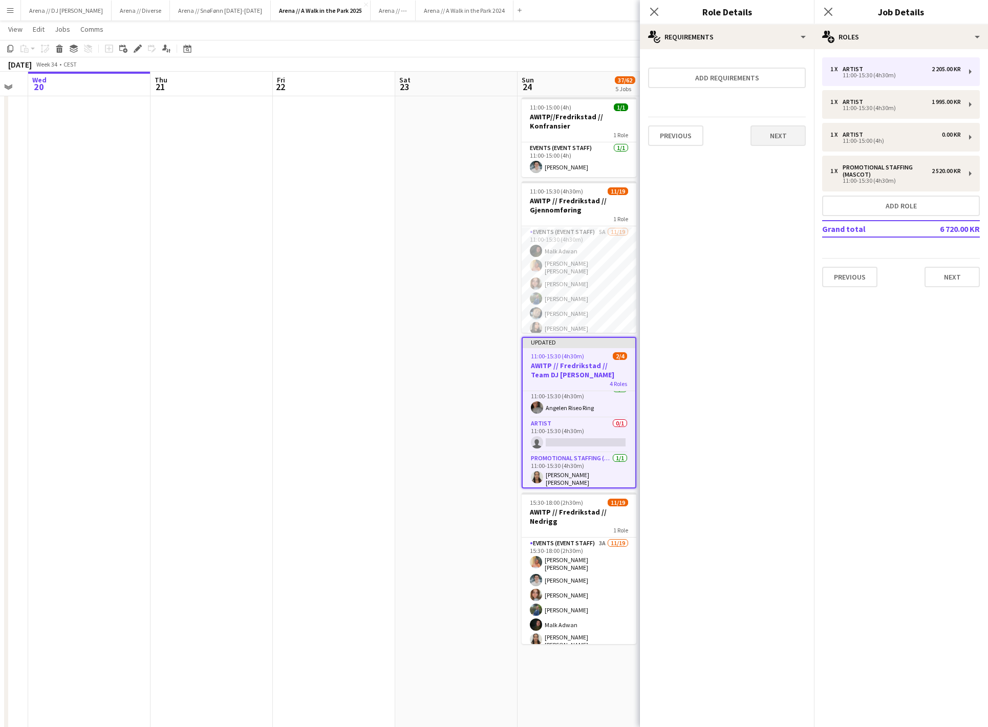
click at [772, 130] on button "Next" at bounding box center [777, 135] width 55 height 20
click at [781, 144] on button "Finish" at bounding box center [786, 137] width 38 height 20
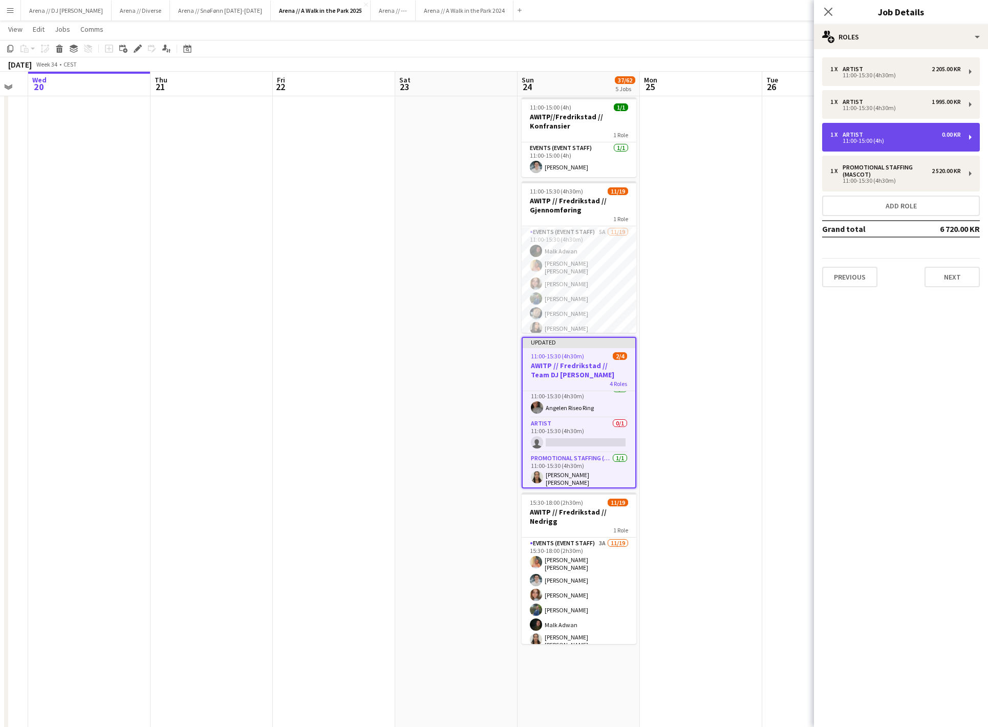
click at [948, 131] on div "0.00 KR" at bounding box center [951, 134] width 19 height 7
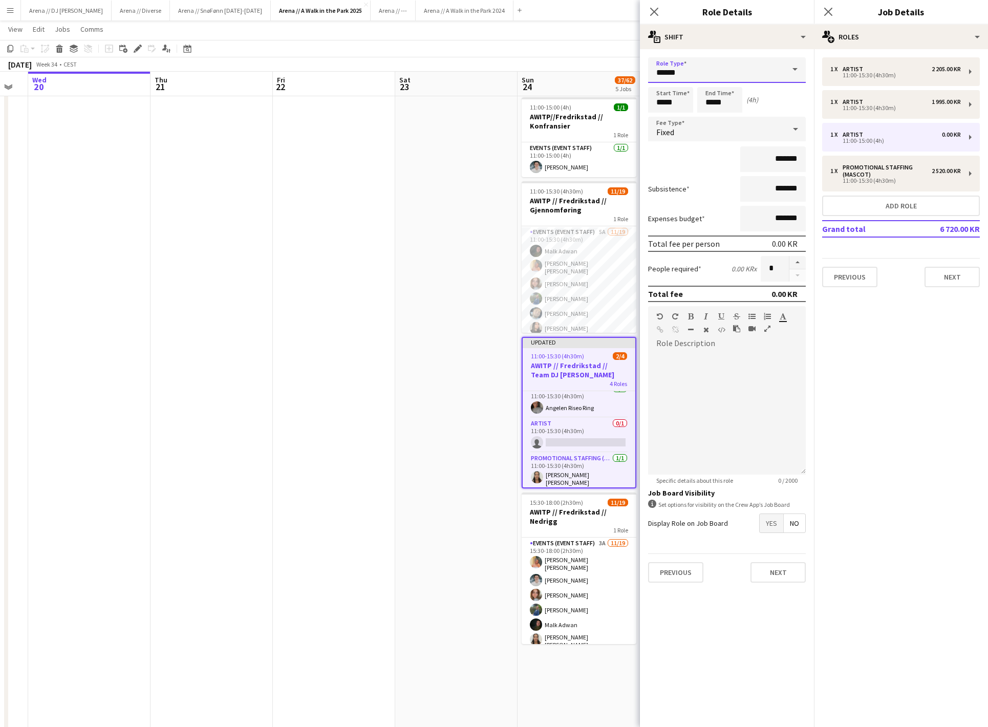
click at [692, 79] on input "******" at bounding box center [727, 70] width 158 height 26
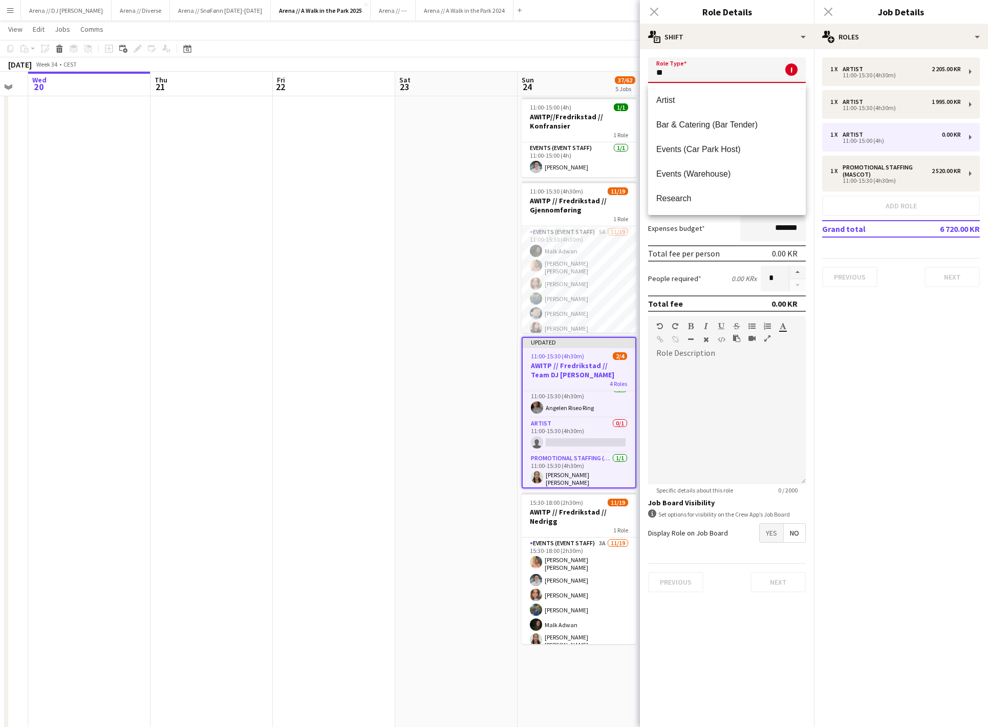
type input "*"
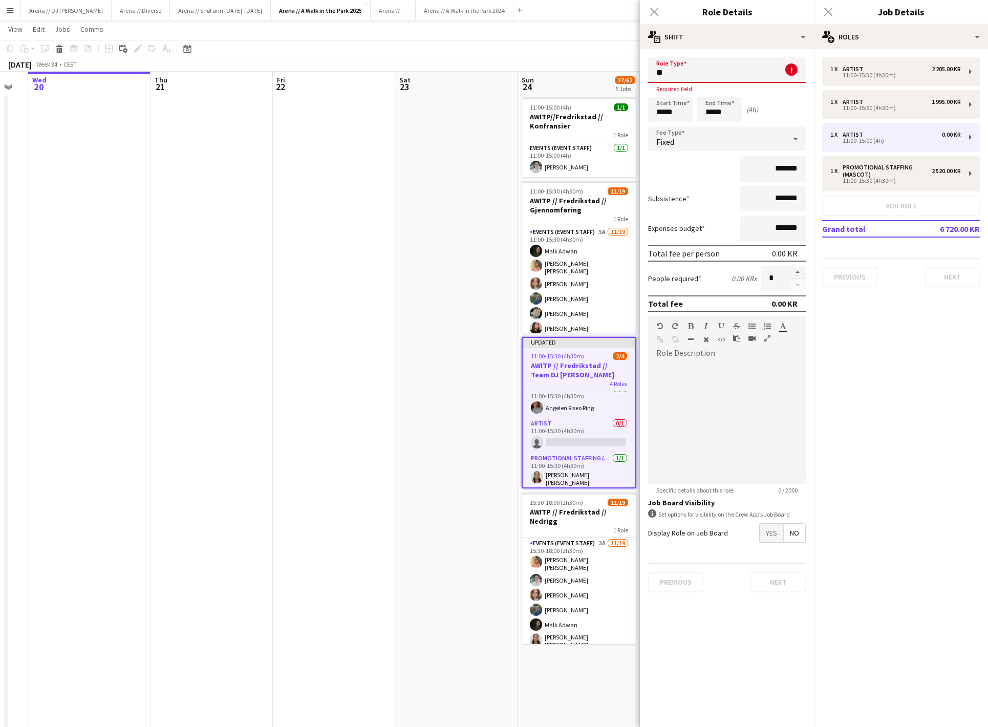
type input "*"
type input "**********"
click at [905, 432] on mat-expansion-panel "pencil3 General details 1 x Artist 2 205.00 KR 11:00-15:30 (4h30m) 1 x Artist 1…" at bounding box center [901, 388] width 174 height 678
drag, startPoint x: 718, startPoint y: 77, endPoint x: 632, endPoint y: 75, distance: 86.0
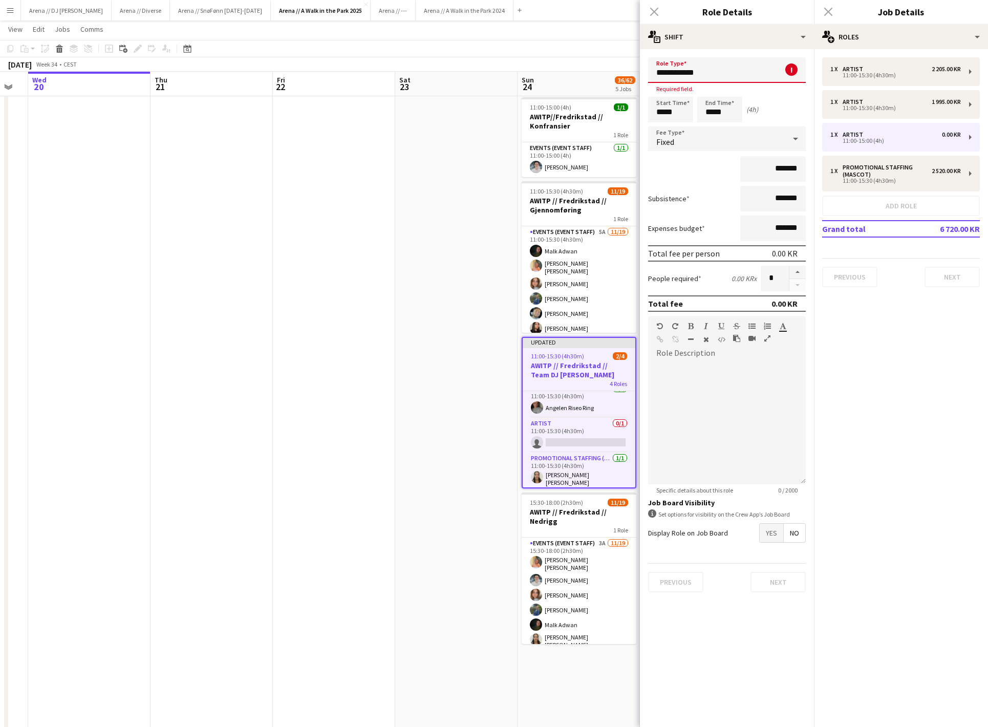
click at [632, 75] on body "Menu Boards Boards Boards All jobs Status Workforce Workforce My Workforce Recr…" at bounding box center [494, 485] width 988 height 1324
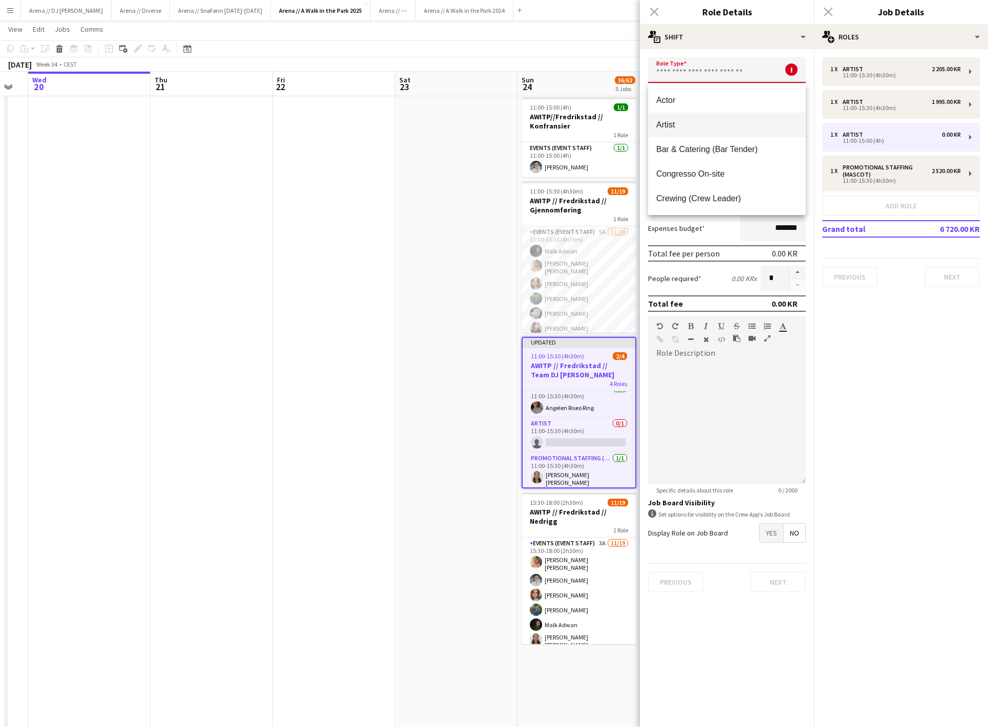
click at [731, 126] on span "Artist" at bounding box center [726, 125] width 141 height 10
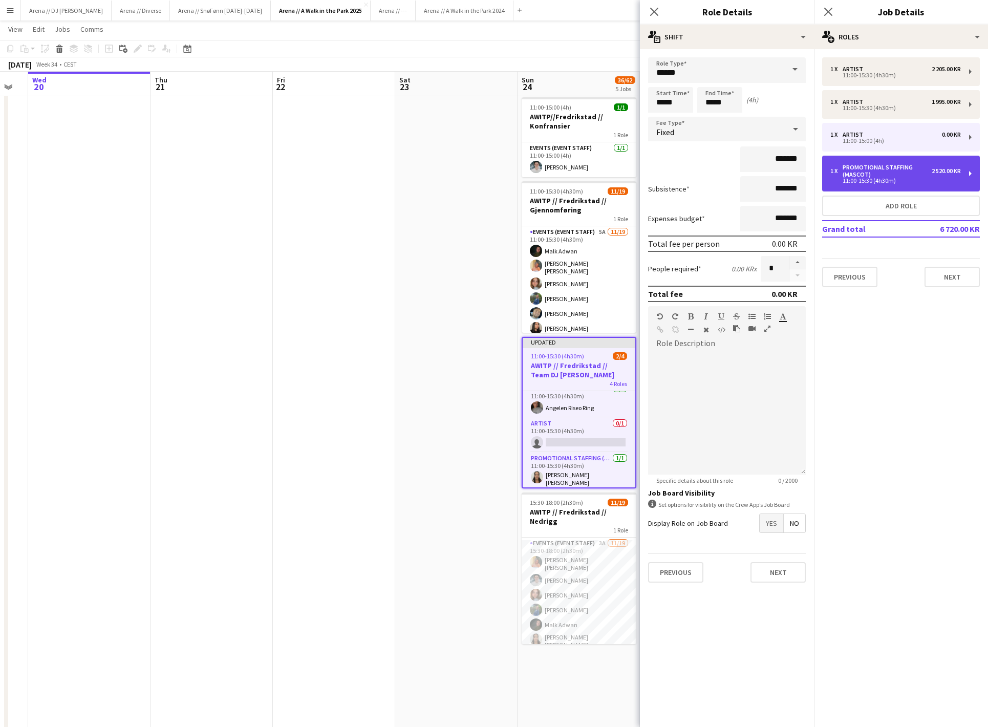
click at [893, 179] on div "11:00-15:30 (4h30m)" at bounding box center [895, 180] width 130 height 5
type input "**********"
type input "*****"
type input "**********"
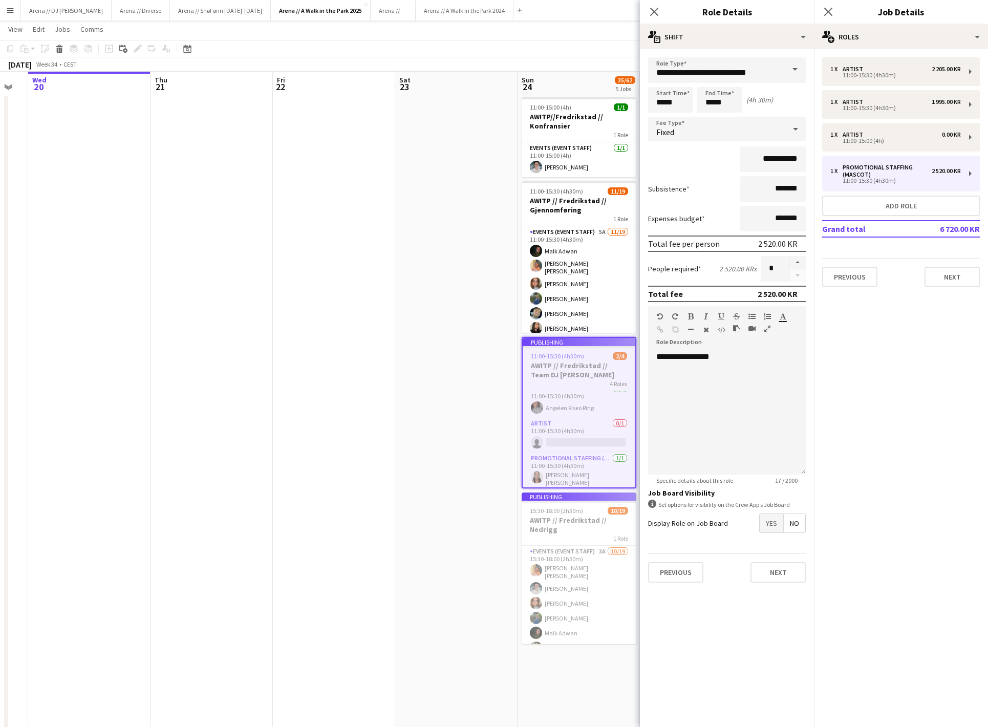
scroll to position [35, 0]
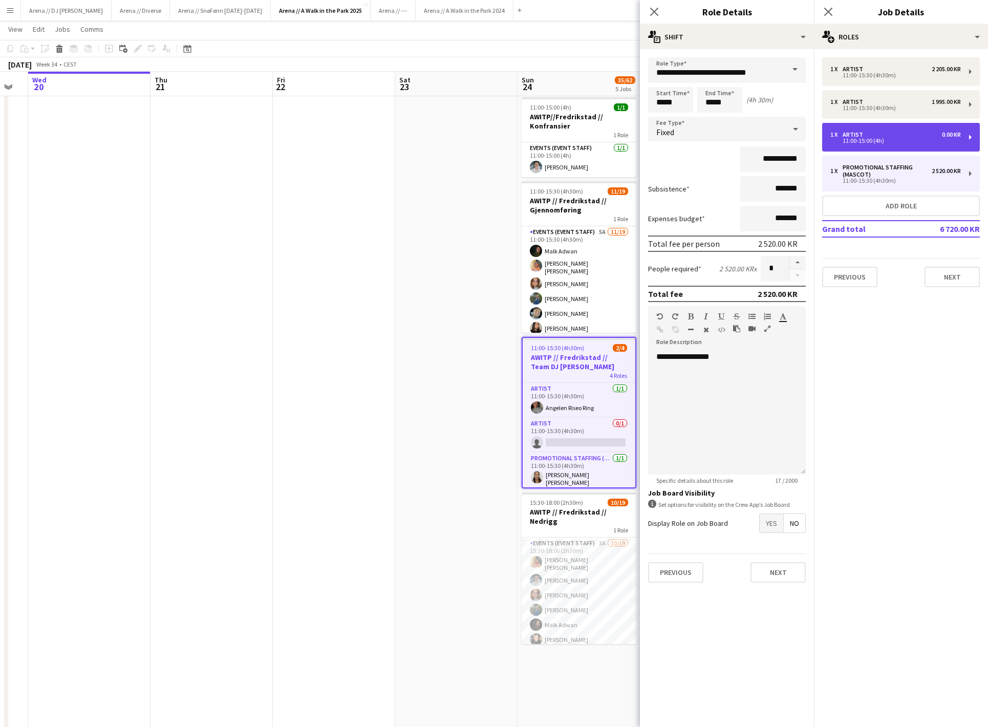
click at [912, 135] on div "1 x Artist 0.00 KR" at bounding box center [895, 134] width 130 height 7
type input "******"
type input "*****"
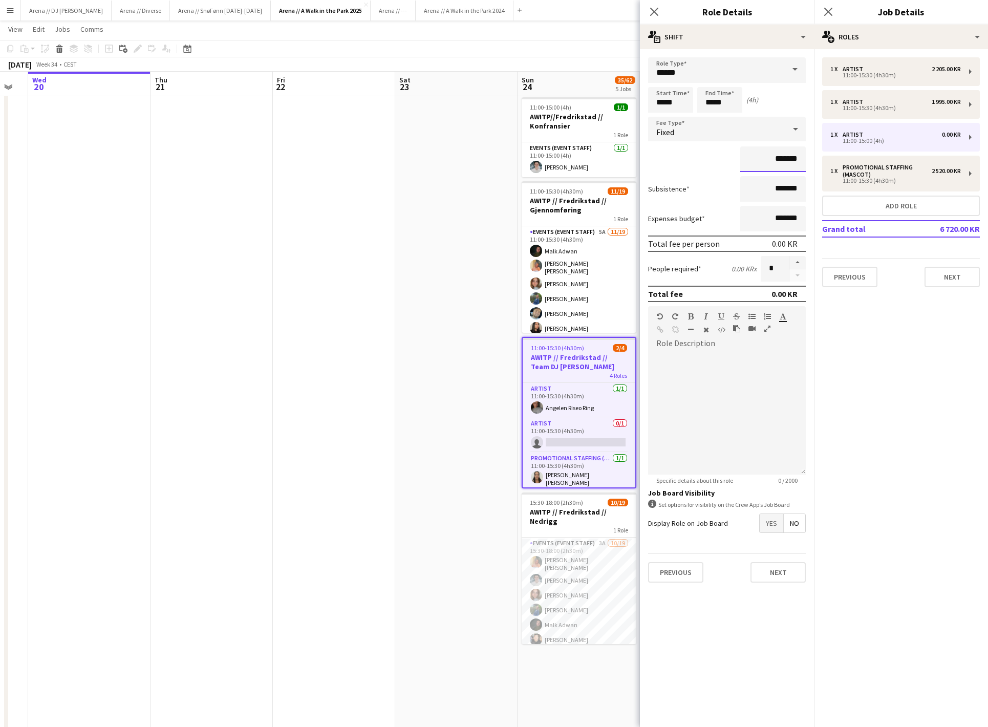
click at [767, 162] on input "*******" at bounding box center [773, 159] width 66 height 26
type input "**********"
click at [908, 407] on mat-expansion-panel "pencil3 General details 1 x Artist 2 205.00 KR 11:00-15:30 (4h30m) 1 x Artist 1…" at bounding box center [901, 388] width 174 height 678
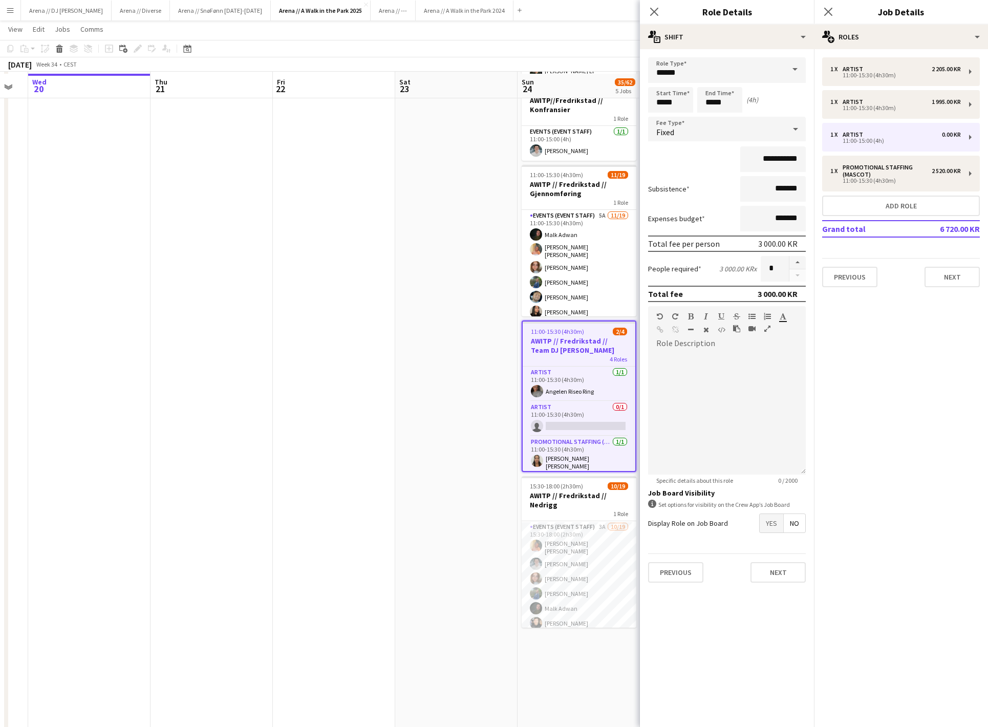
scroll to position [195, 0]
click at [784, 582] on button "Next" at bounding box center [777, 572] width 55 height 20
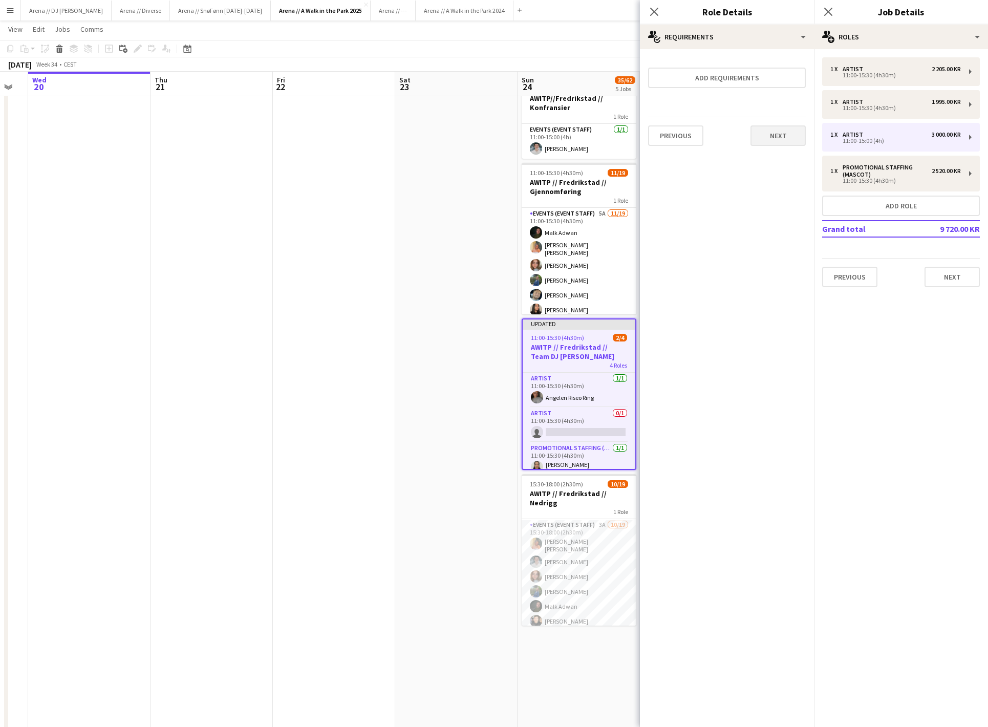
click at [777, 140] on button "Next" at bounding box center [777, 135] width 55 height 20
click at [785, 147] on button "Finish" at bounding box center [786, 137] width 38 height 20
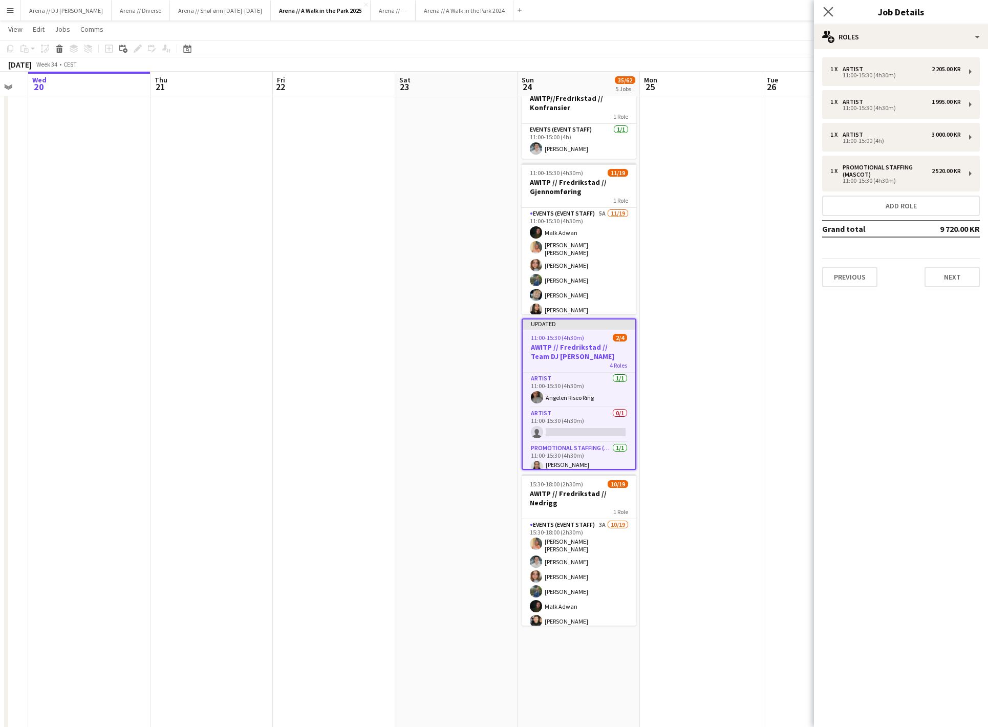
click at [833, 14] on app-icon "Close pop-in" at bounding box center [828, 12] width 15 height 15
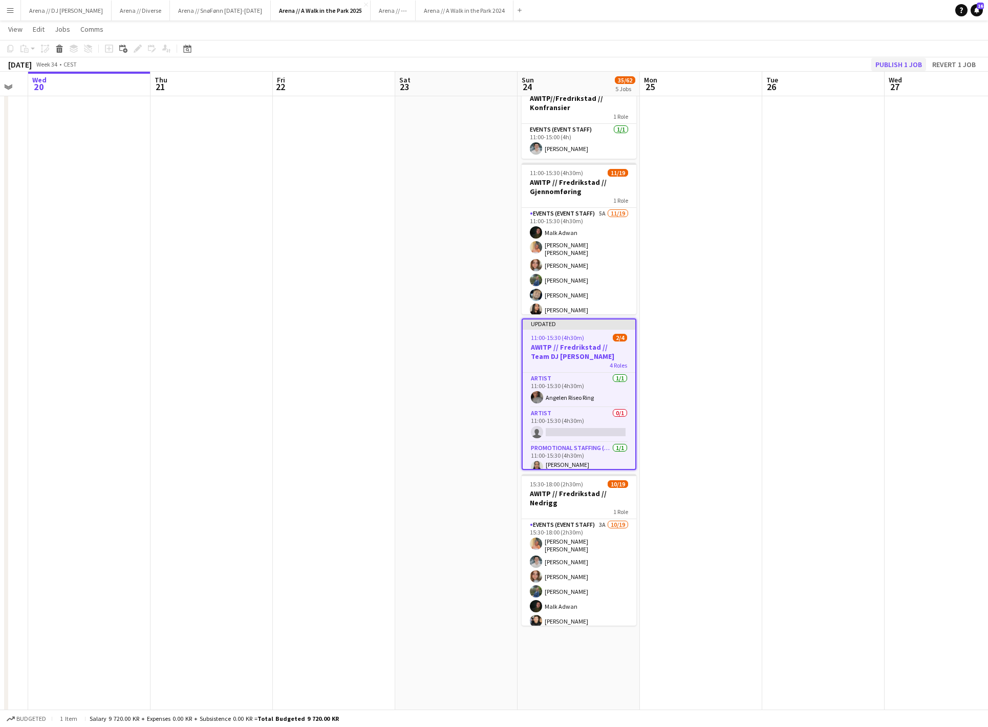
click at [890, 62] on button "Publish 1 job" at bounding box center [898, 64] width 55 height 13
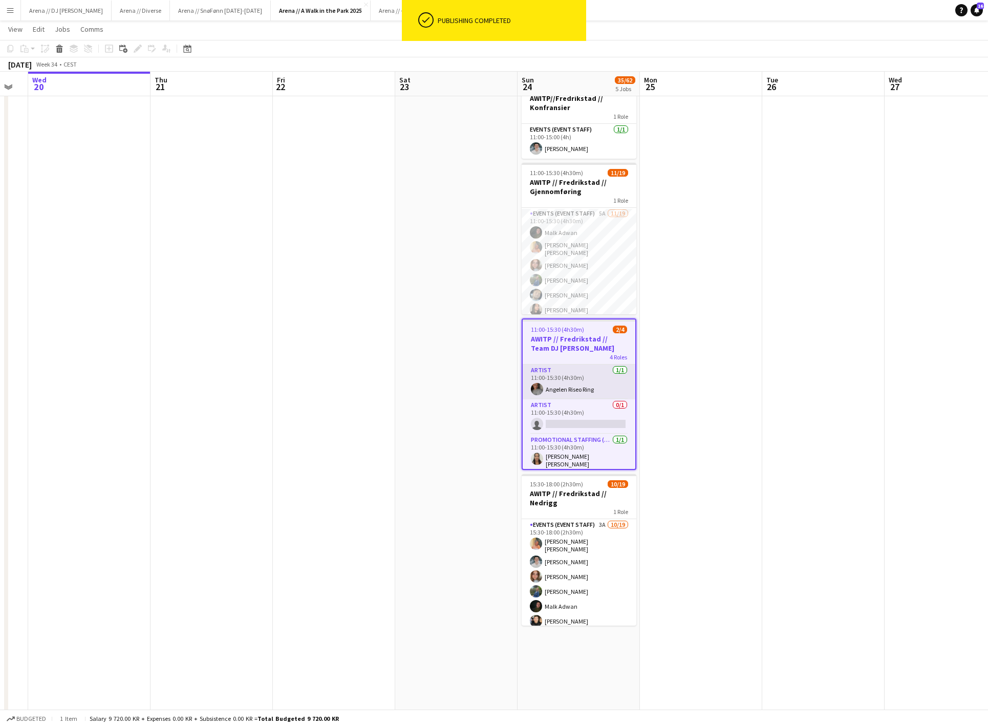
click at [592, 385] on app-card-role "Artist [DATE] 11:00-15:30 (4h30m) Angelen Riseo Ring" at bounding box center [578, 381] width 113 height 35
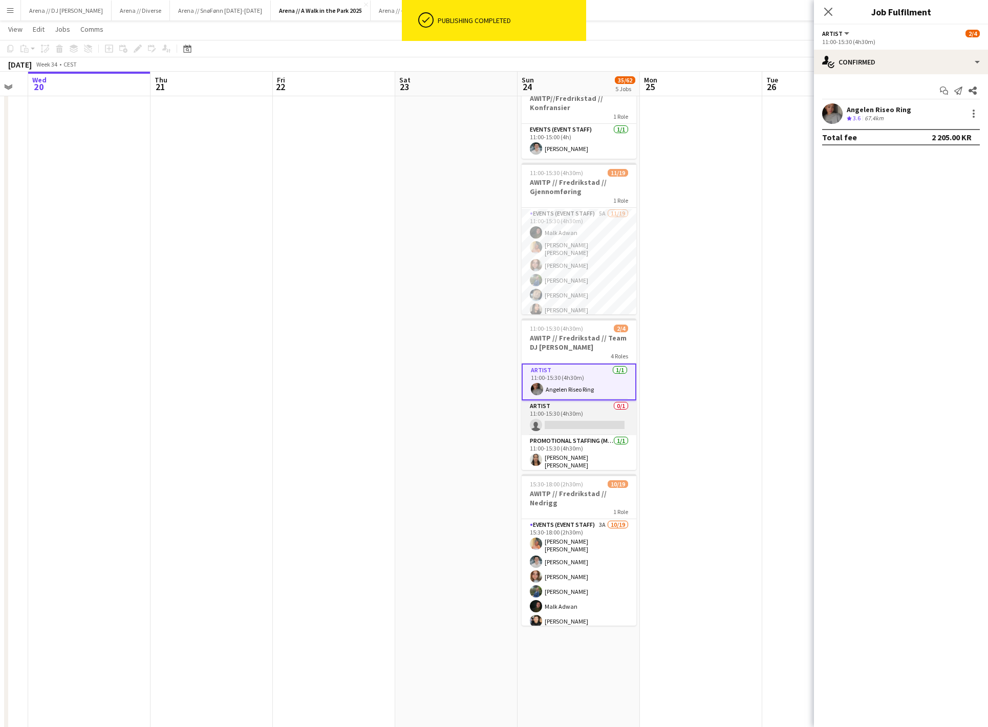
click at [587, 421] on app-card-role "Artist 0/1 11:00-15:30 (4h30m) single-neutral-actions" at bounding box center [578, 417] width 115 height 35
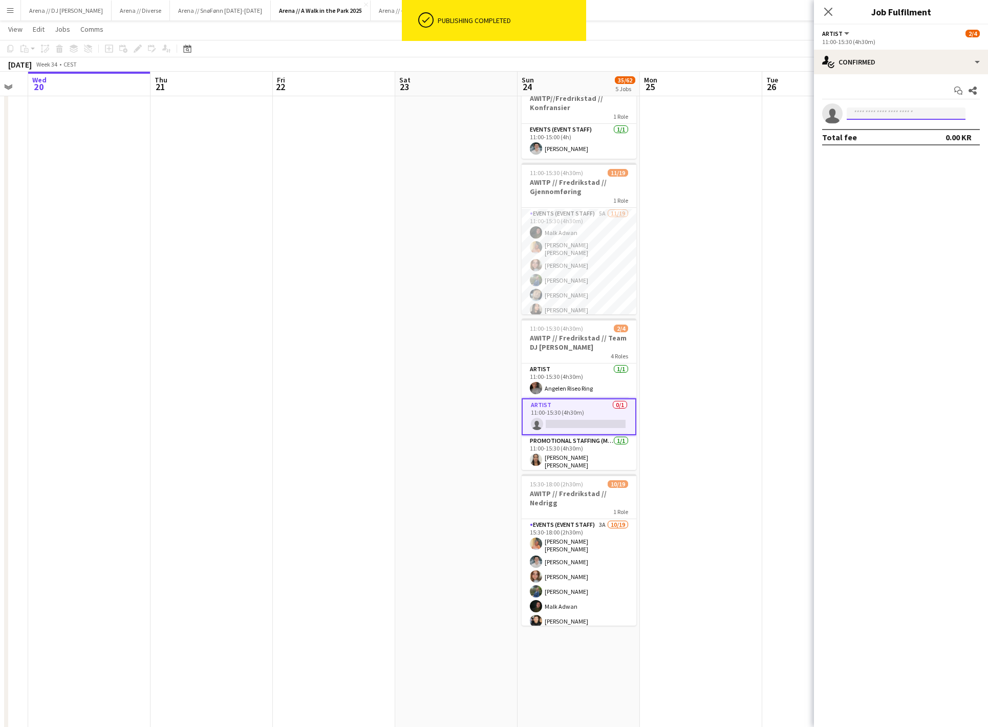
click at [882, 114] on input at bounding box center [905, 113] width 119 height 12
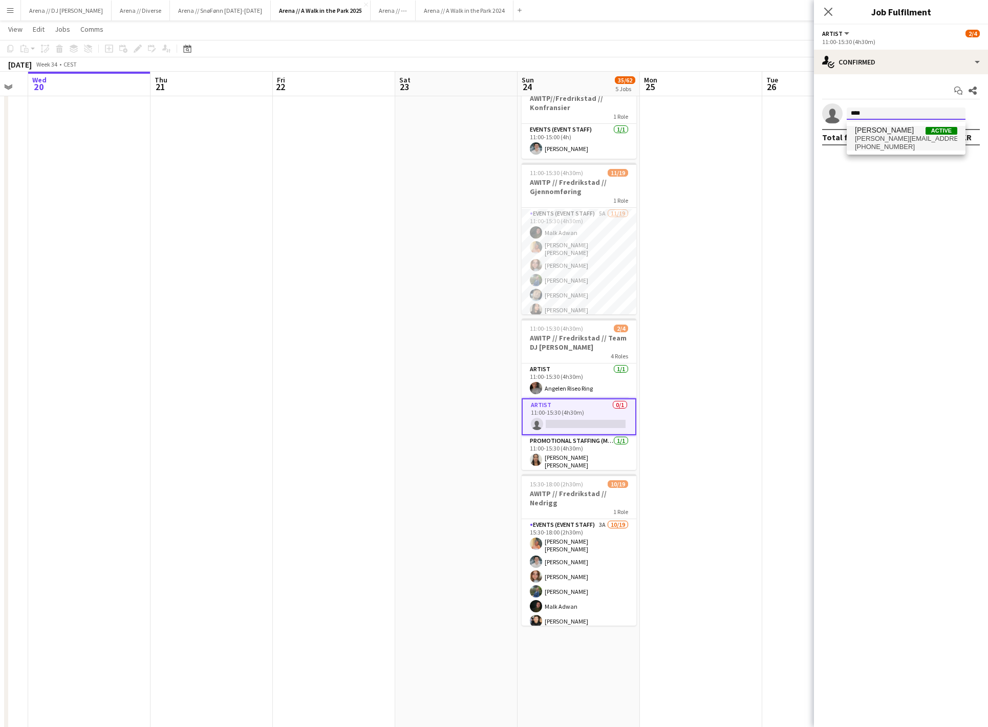
type input "****"
click at [901, 143] on span "[PERSON_NAME][EMAIL_ADDRESS][DOMAIN_NAME]" at bounding box center [906, 139] width 102 height 8
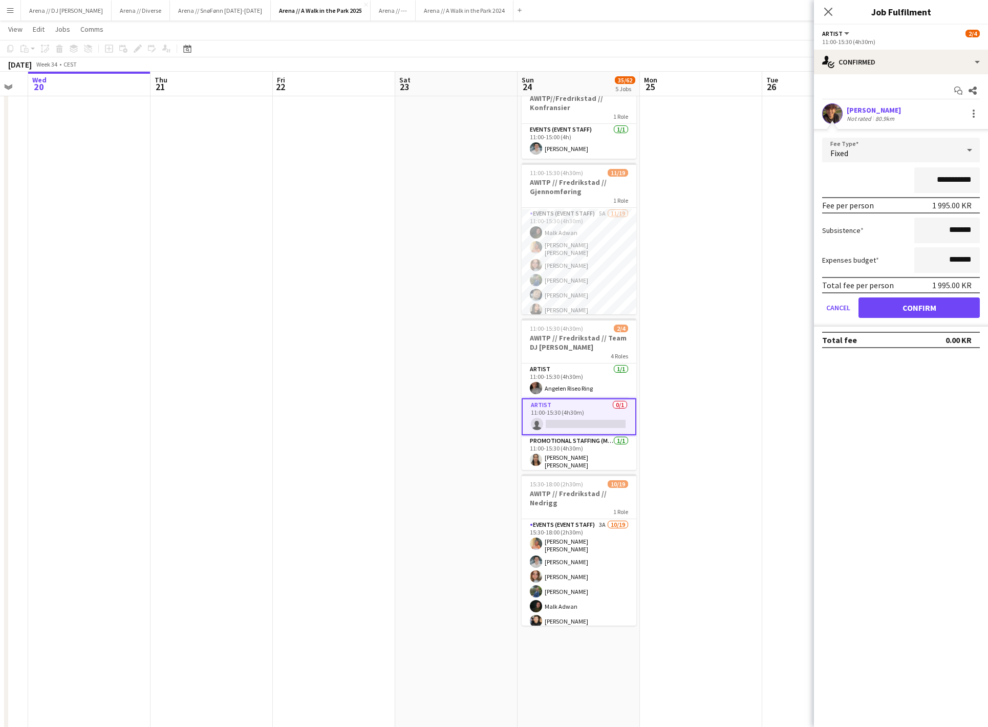
click at [928, 312] on button "Confirm" at bounding box center [918, 307] width 121 height 20
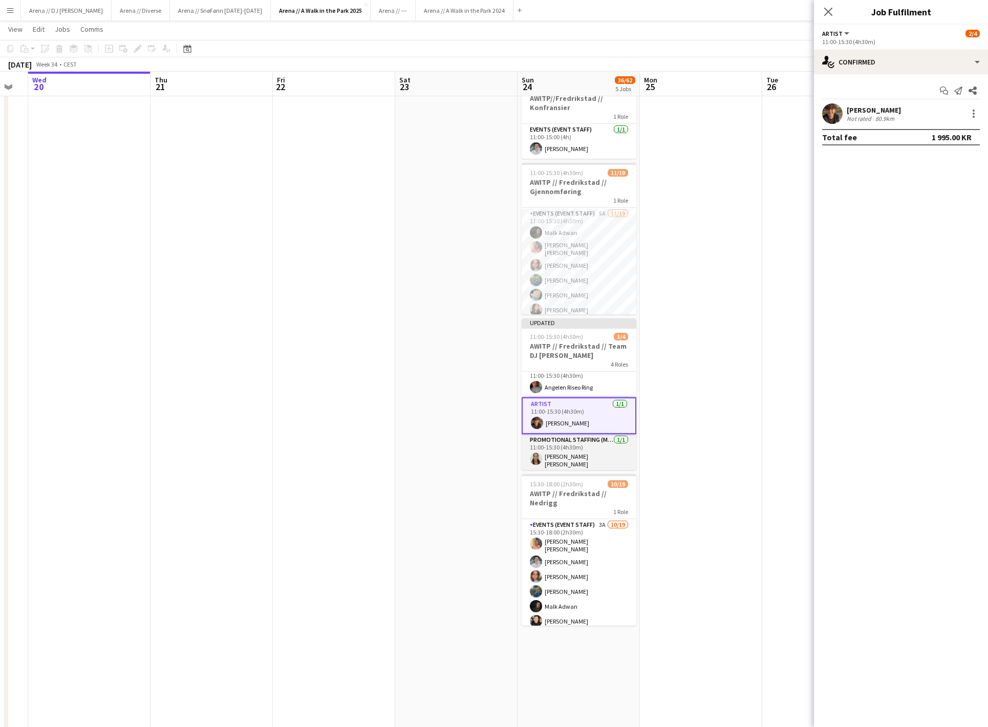
scroll to position [43, 0]
click at [583, 453] on app-card-role "Promotional Staffing (Mascot) [DATE] 11:00-15:30 (4h30m) [PERSON_NAME] [PERSON_…" at bounding box center [578, 454] width 115 height 38
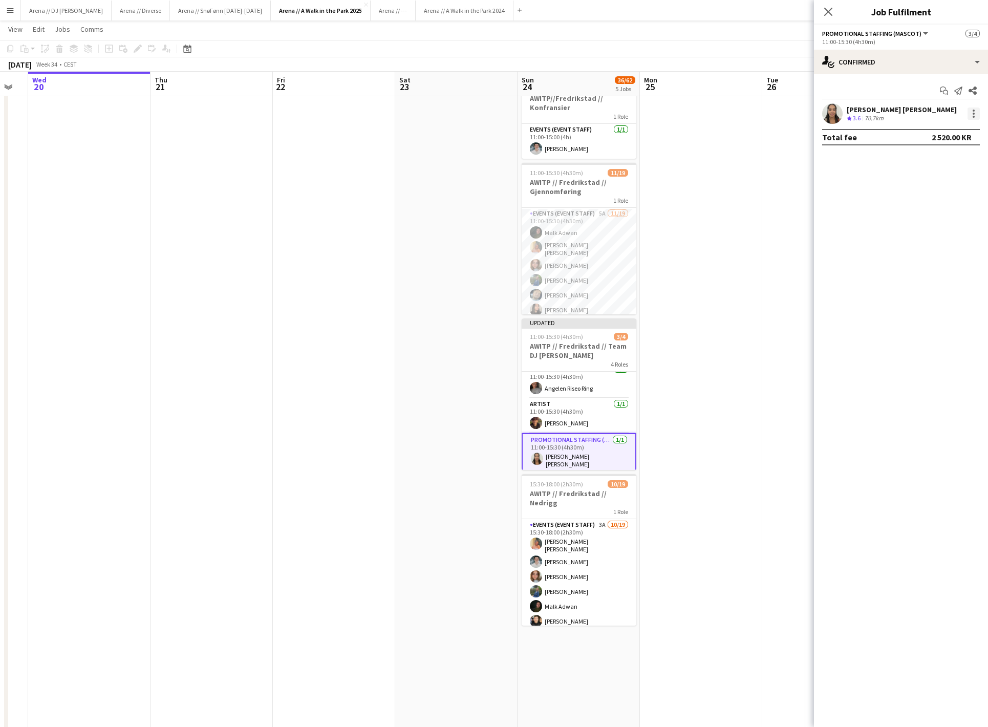
click at [976, 112] on div at bounding box center [973, 113] width 12 height 12
click at [963, 164] on span "Switch crew" at bounding box center [939, 159] width 63 height 9
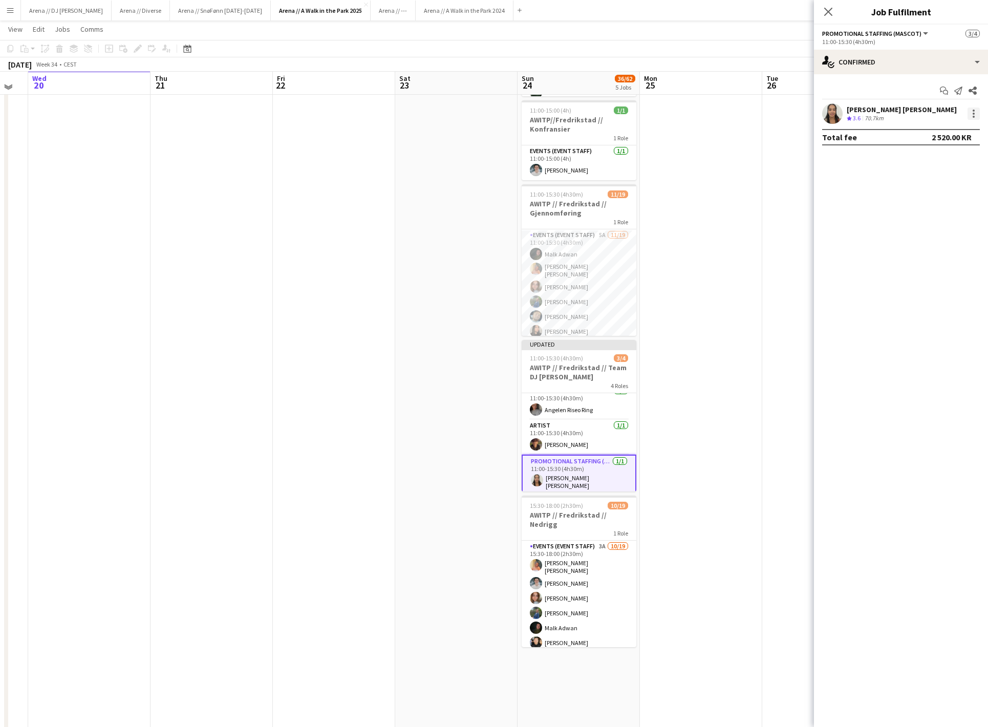
click at [977, 120] on div at bounding box center [973, 113] width 12 height 12
click at [956, 206] on span "Remove" at bounding box center [939, 208] width 63 height 9
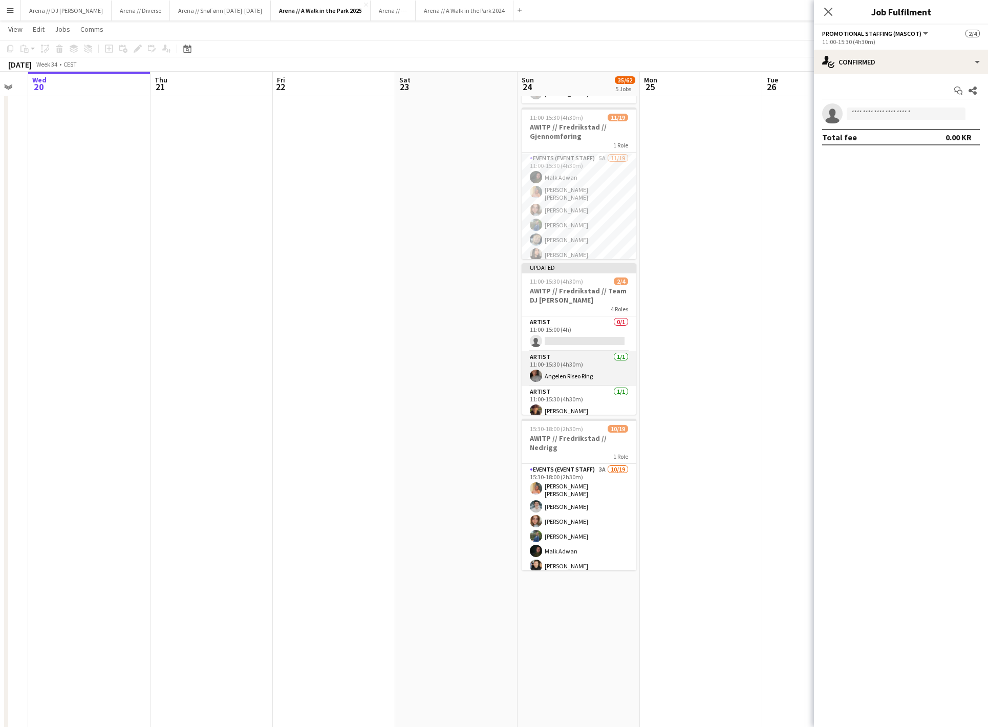
scroll to position [0, 0]
click at [584, 350] on app-card-role "Artist 0/1 11:00-15:00 (4h) single-neutral-actions" at bounding box center [578, 333] width 115 height 35
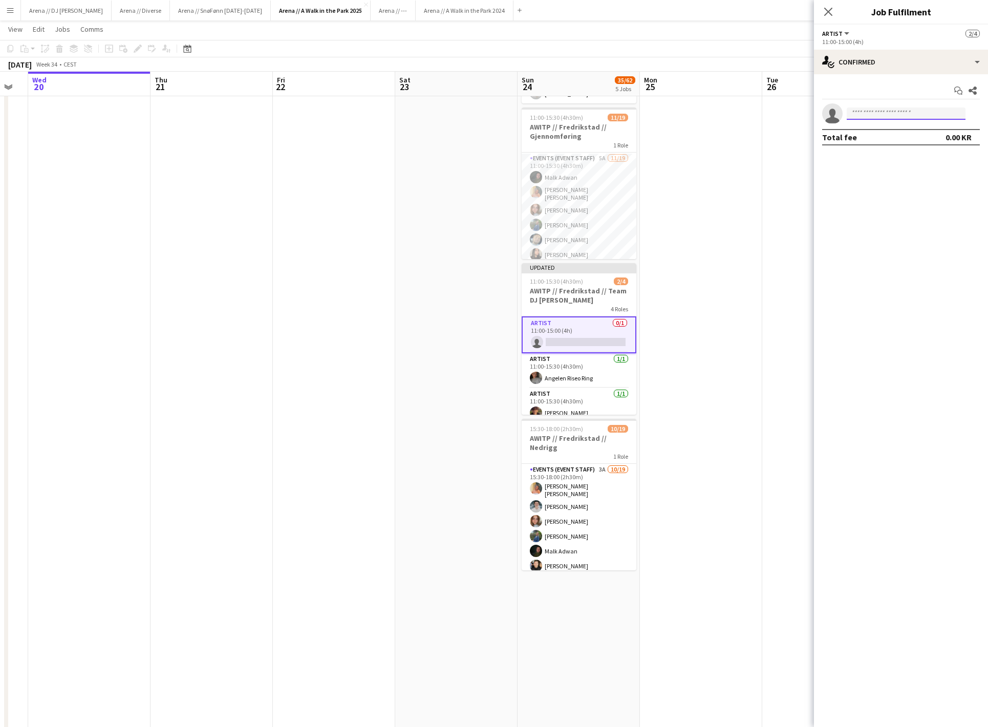
click at [895, 116] on input at bounding box center [905, 113] width 119 height 12
type input "******"
click at [904, 140] on span "[EMAIL_ADDRESS][DOMAIN_NAME]" at bounding box center [906, 139] width 102 height 8
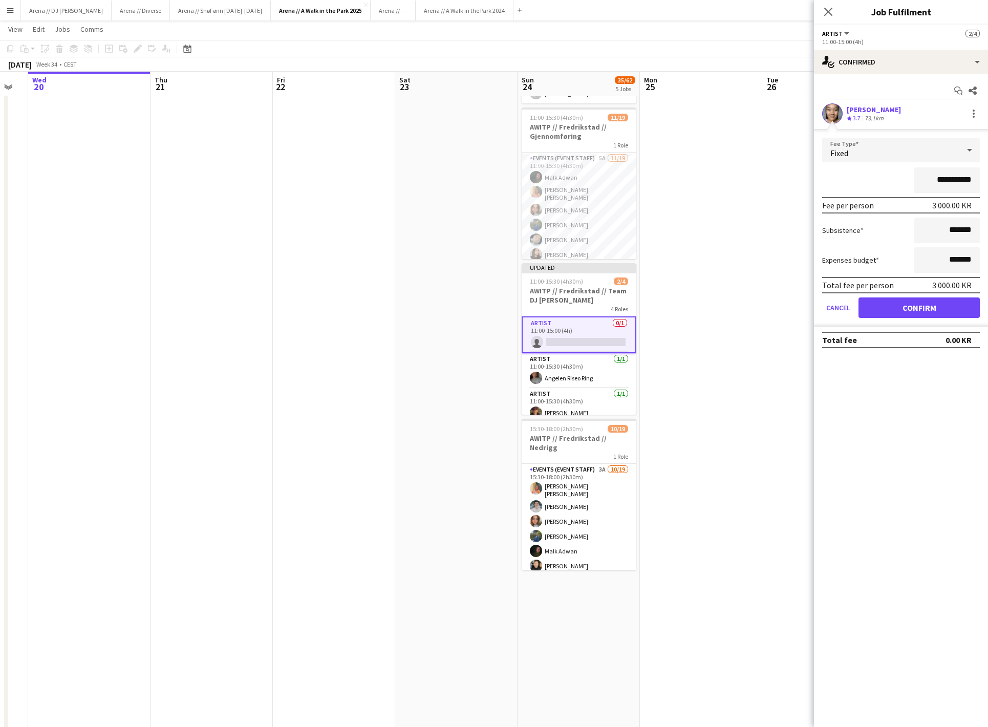
click at [937, 314] on button "Confirm" at bounding box center [918, 307] width 121 height 20
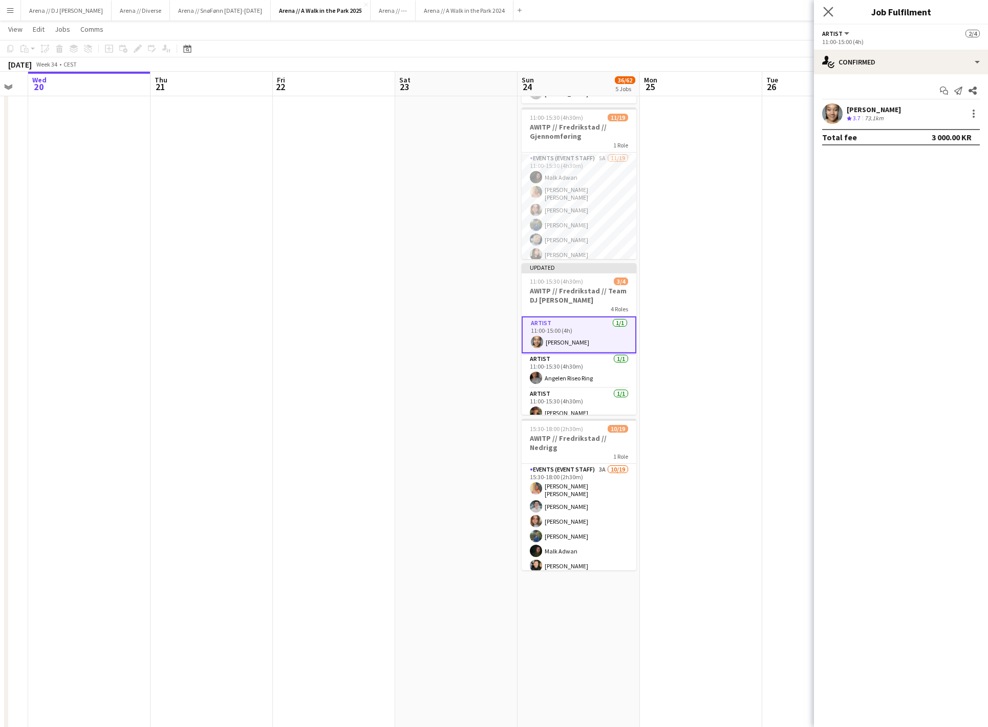
click at [823, 11] on app-icon "Close pop-in" at bounding box center [828, 12] width 15 height 15
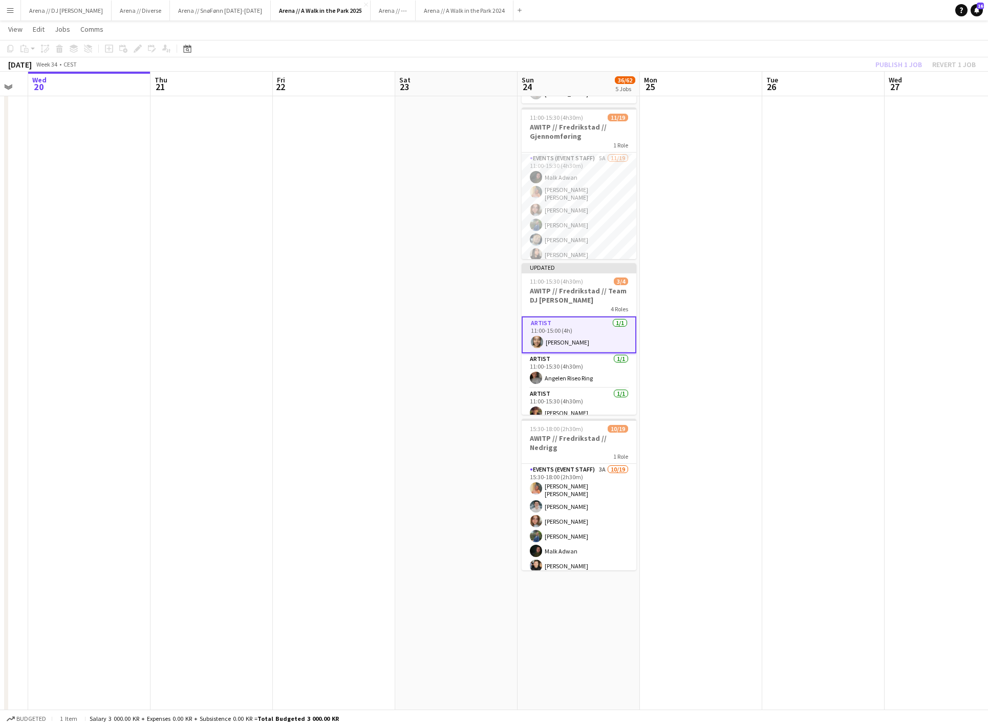
click at [882, 54] on app-toolbar "Copy Paste Paste Command V Paste with crew Command Shift V Paste linked Job [GE…" at bounding box center [494, 48] width 988 height 17
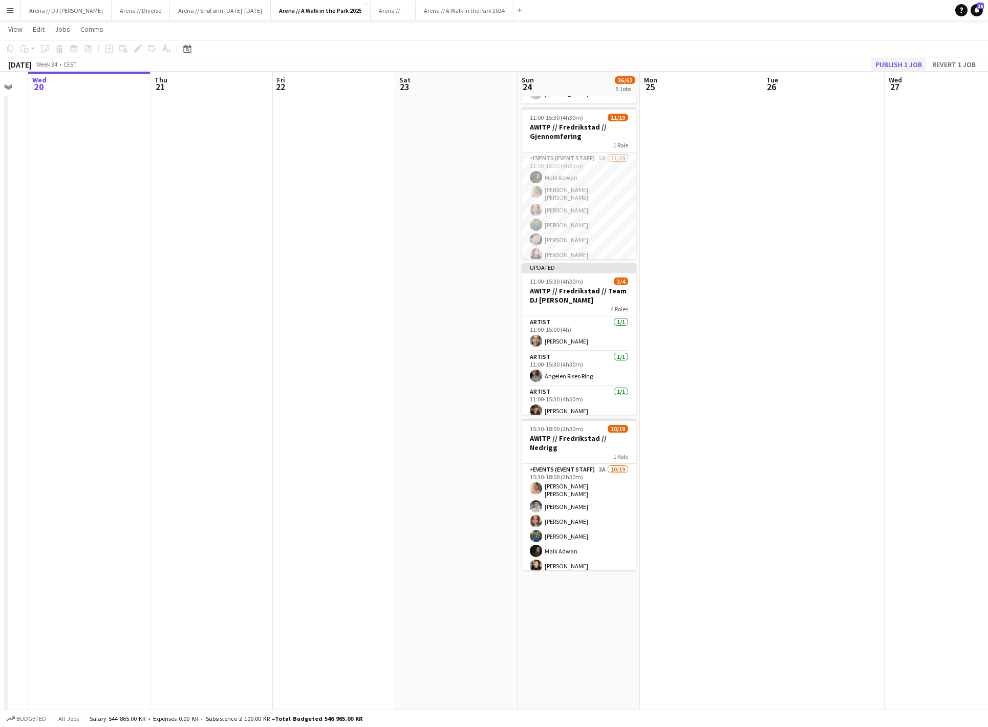
click at [882, 61] on button "Publish 1 job" at bounding box center [898, 64] width 55 height 13
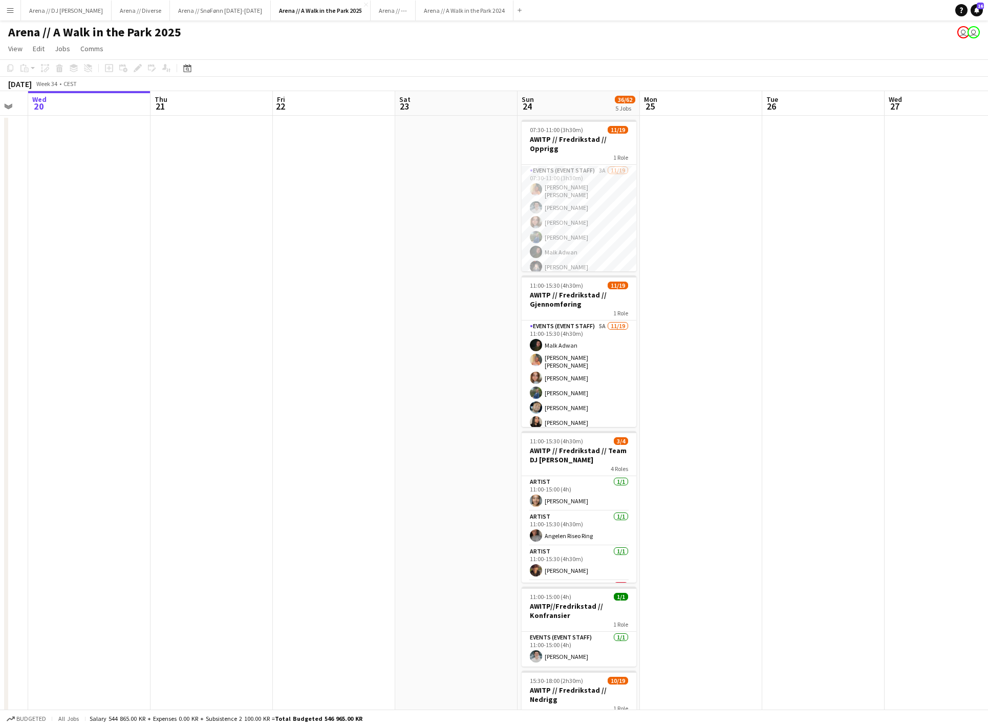
click at [758, 333] on app-date-cell at bounding box center [701, 712] width 122 height 1192
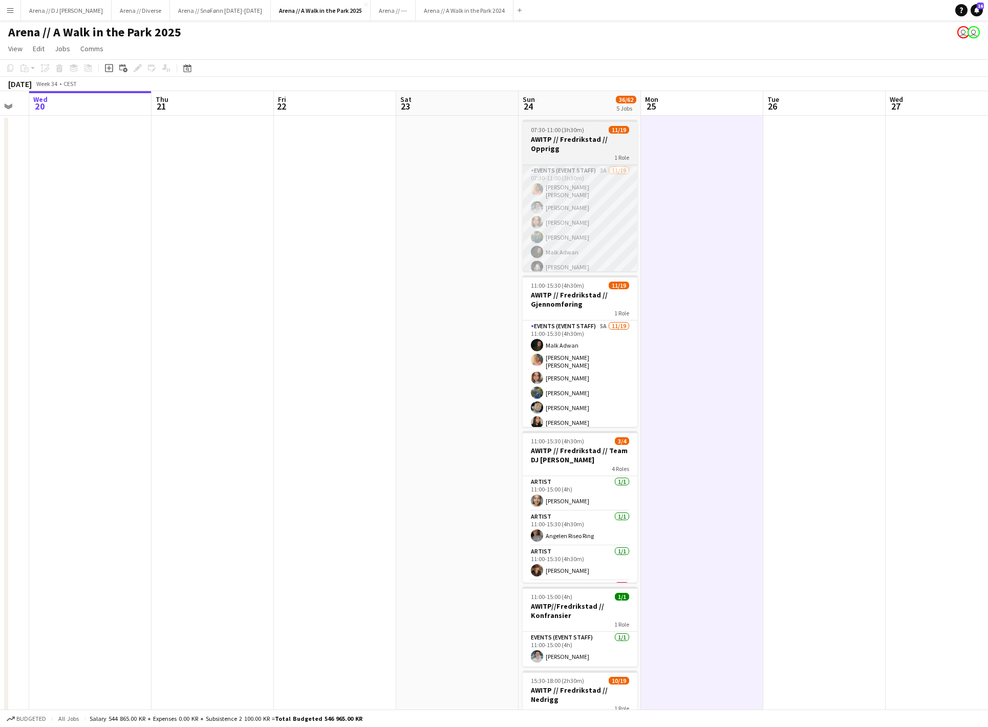
click at [598, 200] on app-card-role "Events (Event Staff) 3A [DATE] 07:30-11:00 (3h30m) [PERSON_NAME] [PERSON_NAME] …" at bounding box center [579, 319] width 115 height 308
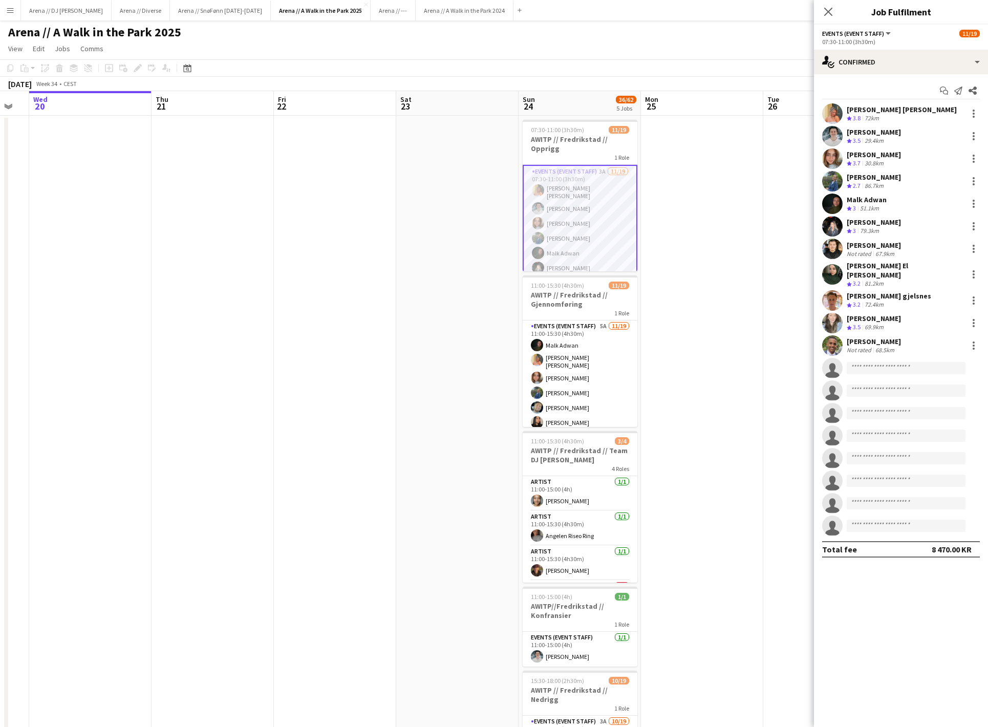
click at [723, 317] on app-date-cell at bounding box center [702, 712] width 122 height 1192
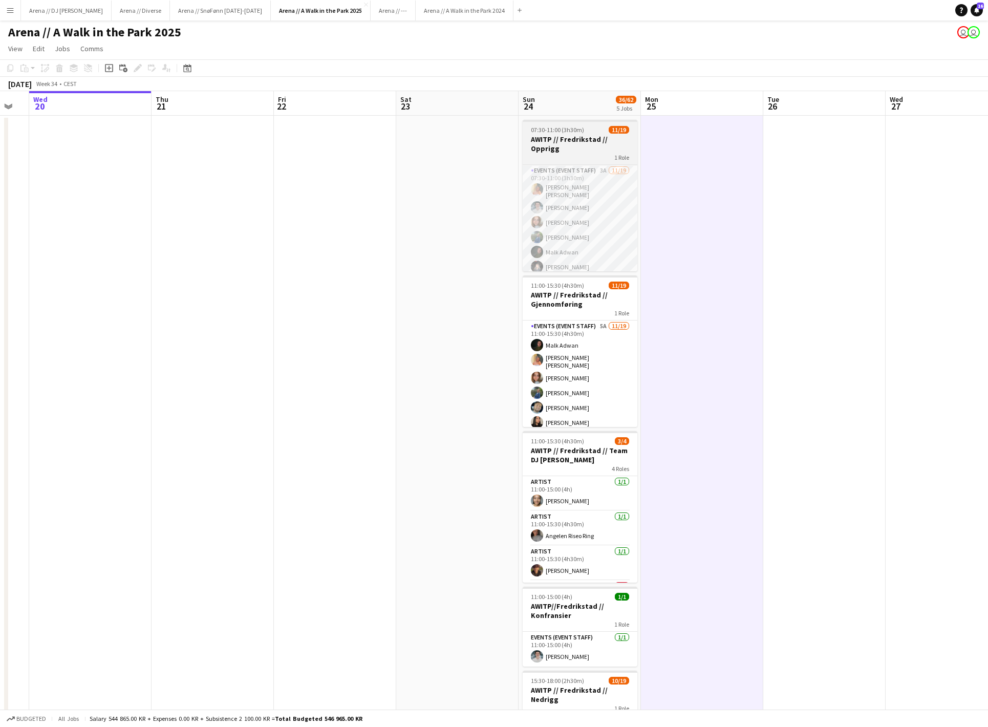
click at [617, 148] on h3 "AWITP // Fredrikstad // Opprigg" at bounding box center [579, 144] width 115 height 18
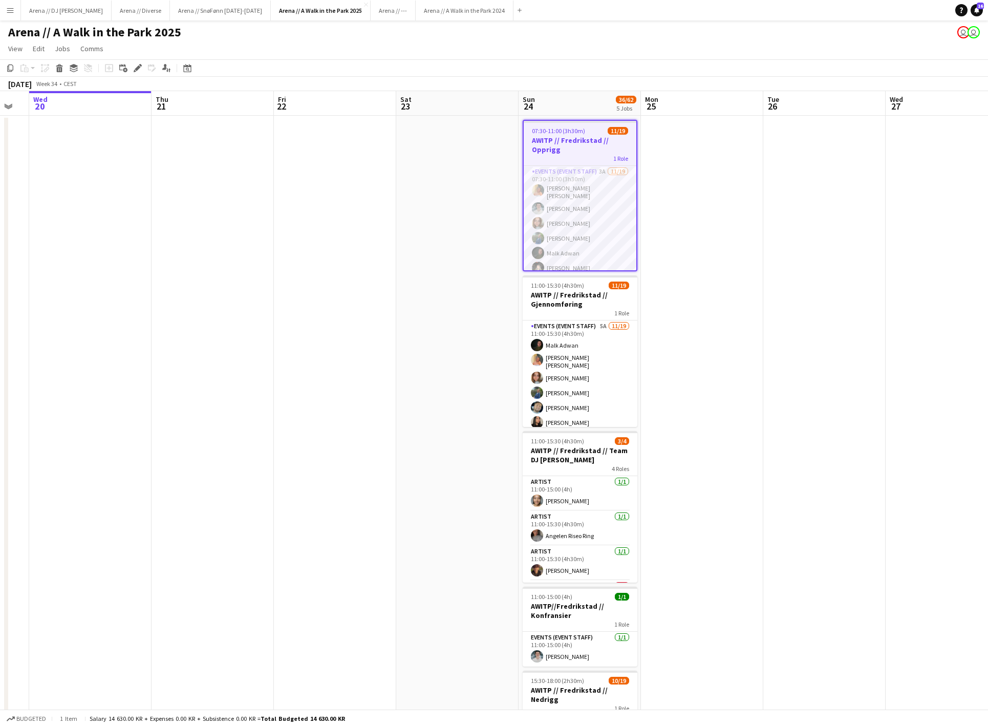
click at [696, 302] on app-date-cell at bounding box center [702, 712] width 122 height 1192
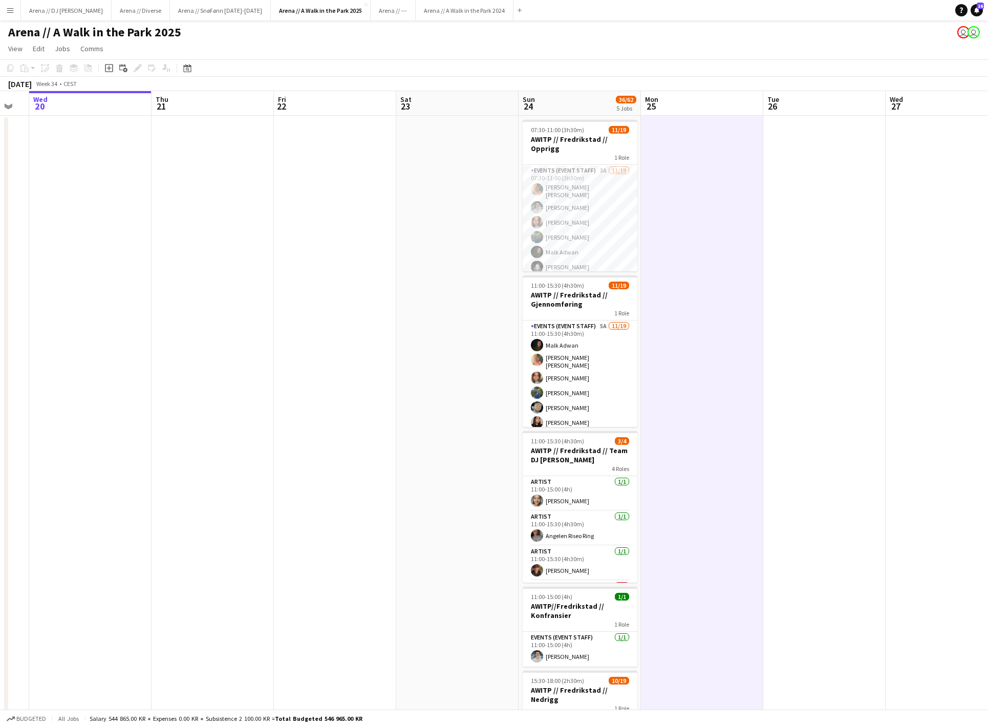
scroll to position [0, 0]
click at [719, 307] on app-date-cell at bounding box center [702, 712] width 122 height 1192
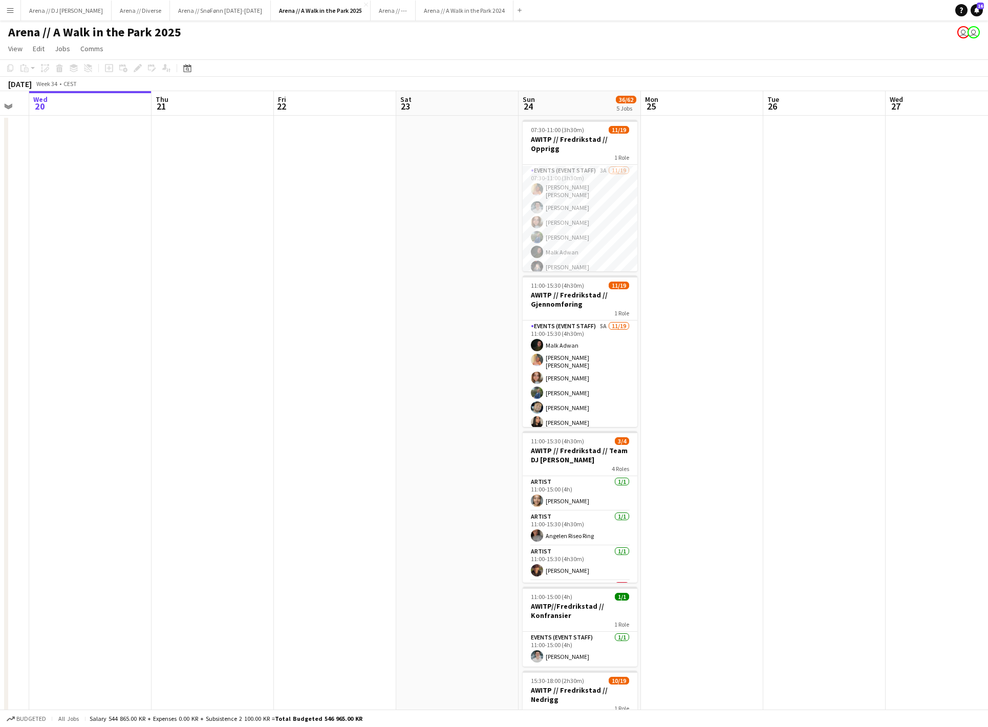
click at [809, 315] on app-date-cell at bounding box center [824, 712] width 122 height 1192
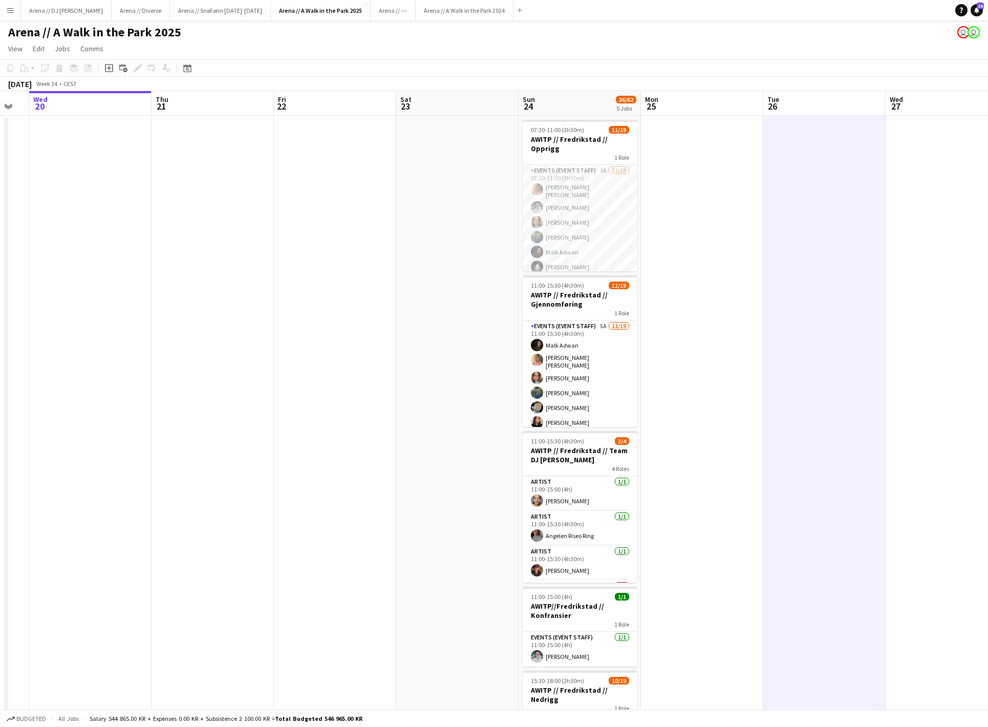
click at [705, 320] on app-date-cell at bounding box center [702, 712] width 122 height 1192
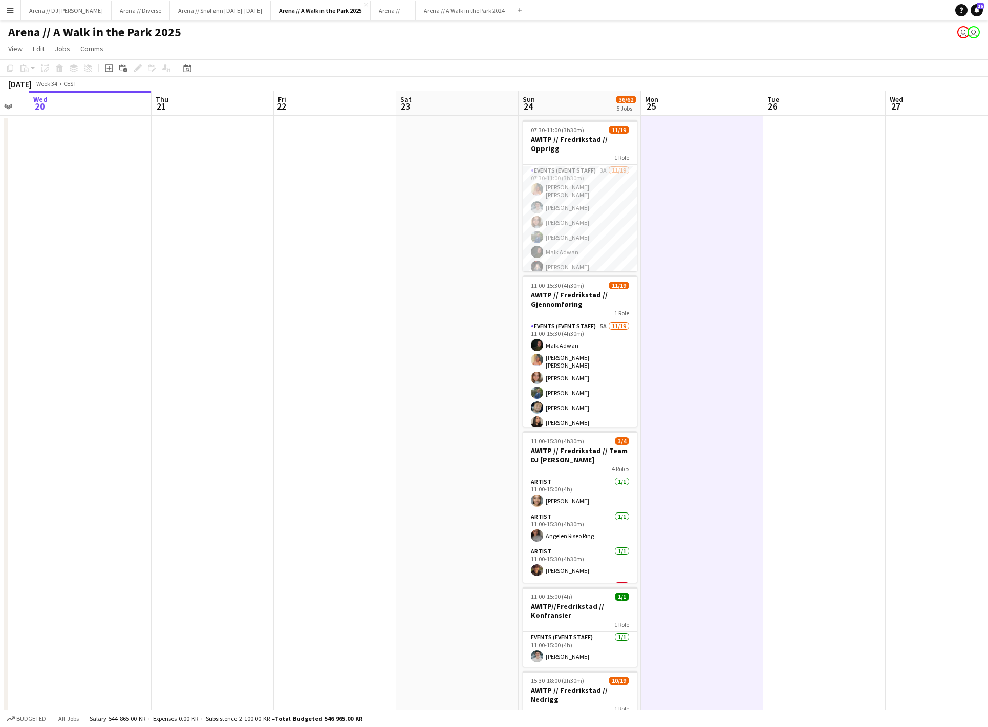
click at [516, 331] on app-date-cell at bounding box center [457, 712] width 122 height 1192
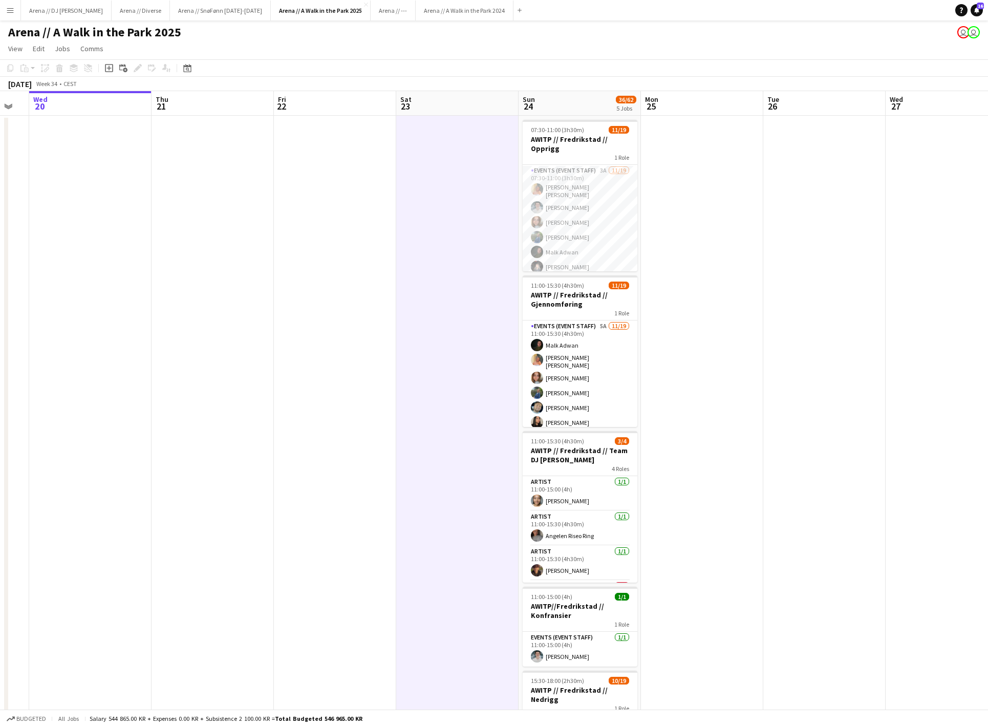
click at [717, 245] on app-date-cell at bounding box center [702, 712] width 122 height 1192
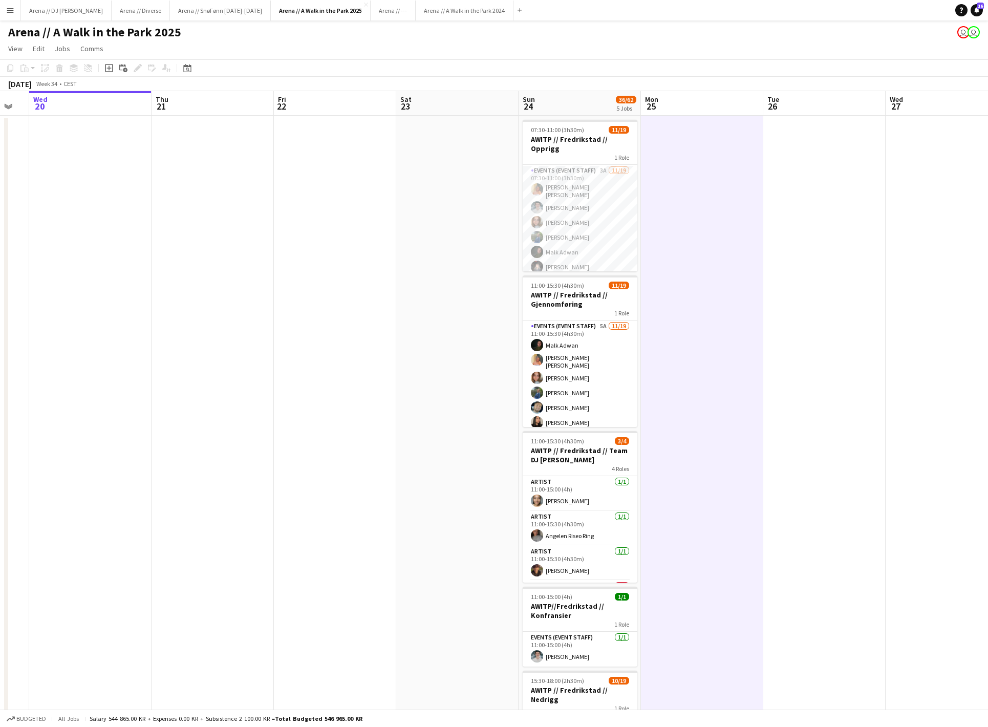
click at [847, 311] on app-date-cell at bounding box center [824, 712] width 122 height 1192
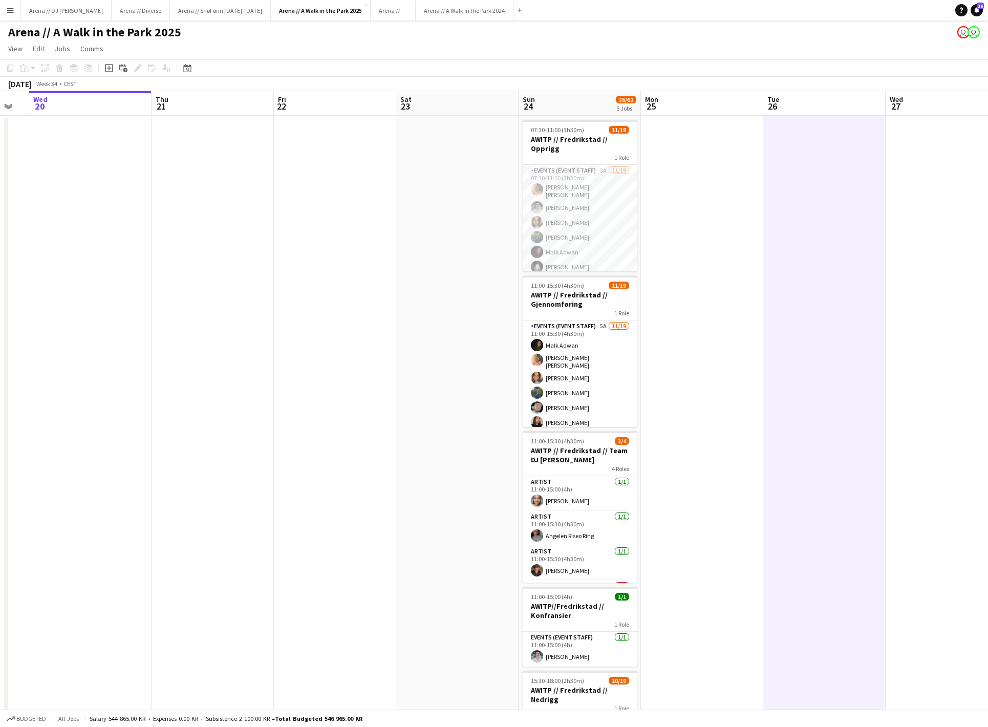
click at [771, 247] on app-date-cell at bounding box center [824, 712] width 122 height 1192
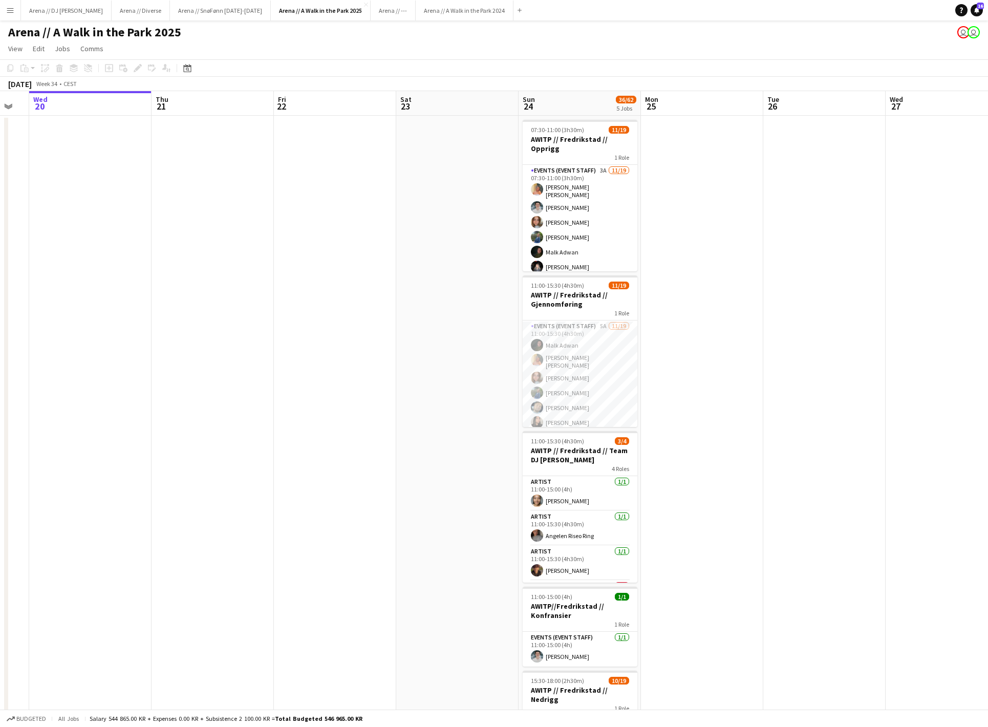
click at [775, 342] on app-date-cell at bounding box center [824, 712] width 122 height 1192
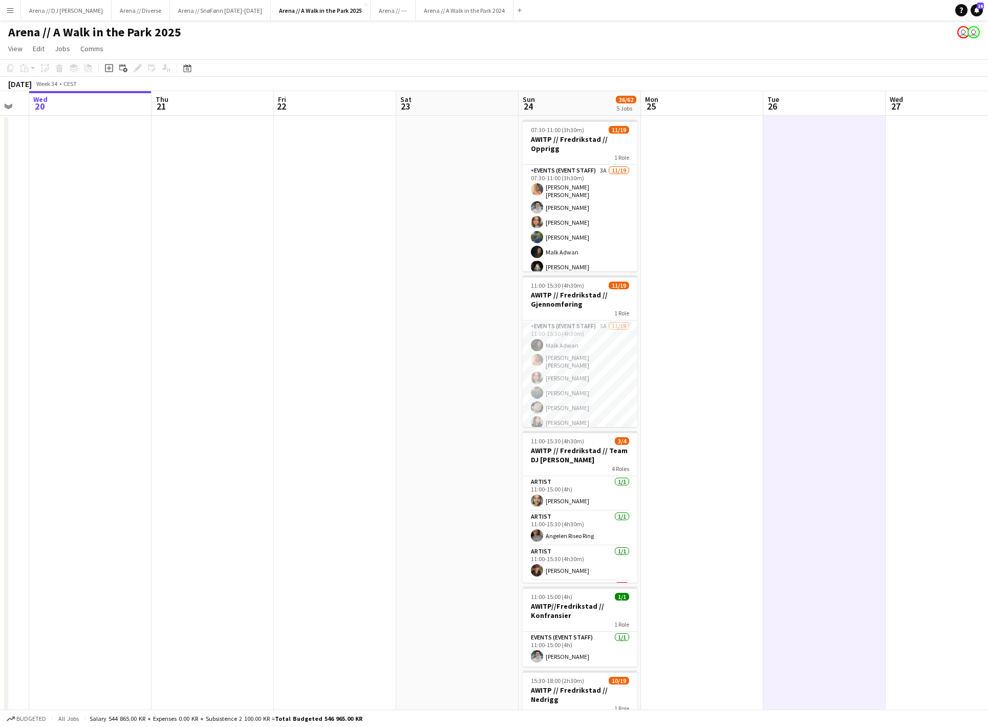
click at [685, 347] on app-date-cell at bounding box center [702, 712] width 122 height 1192
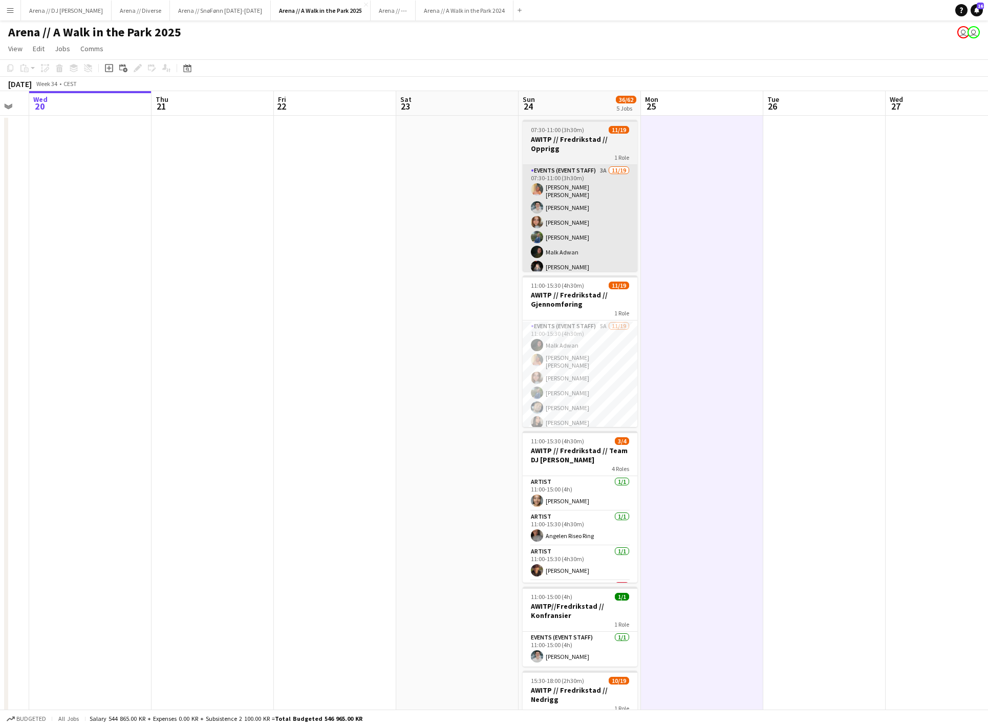
click at [607, 229] on app-card-role "Events (Event Staff) 3A [DATE] 07:30-11:00 (3h30m) [PERSON_NAME] [PERSON_NAME] …" at bounding box center [579, 319] width 115 height 308
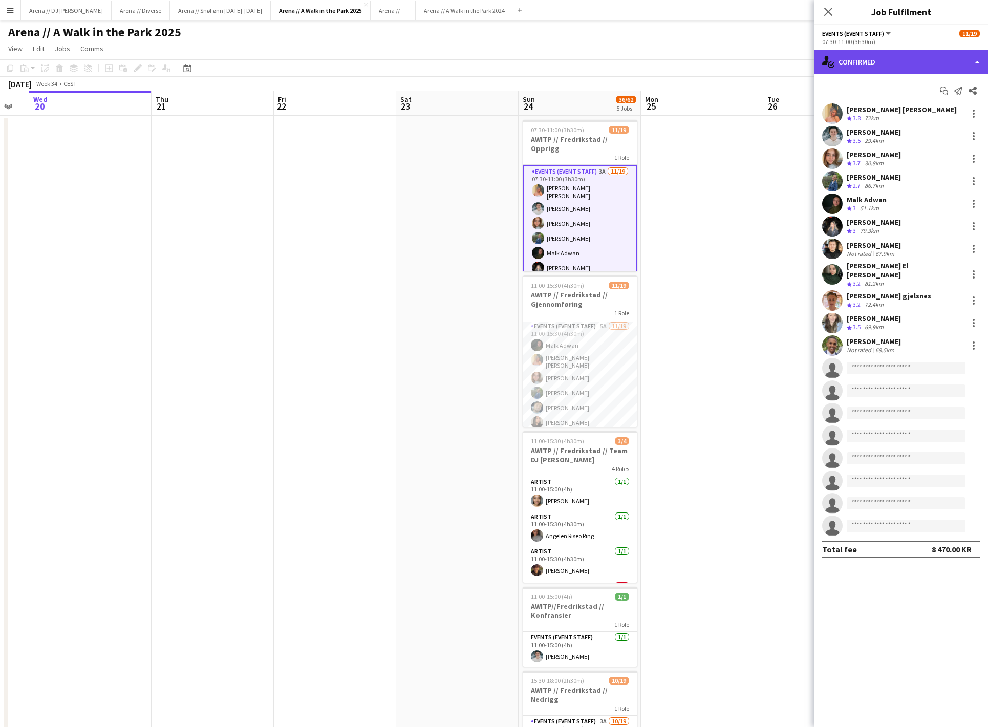
click at [913, 66] on div "single-neutral-actions-check-2 Confirmed" at bounding box center [901, 62] width 174 height 25
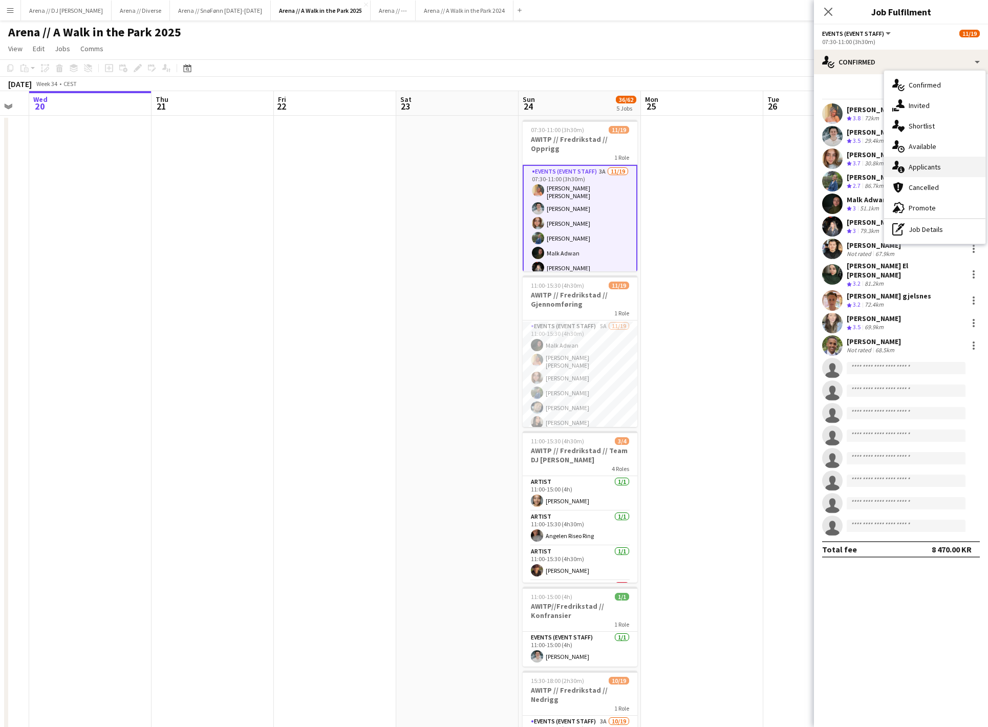
click at [928, 170] on div "single-neutral-actions-information Applicants" at bounding box center [934, 167] width 101 height 20
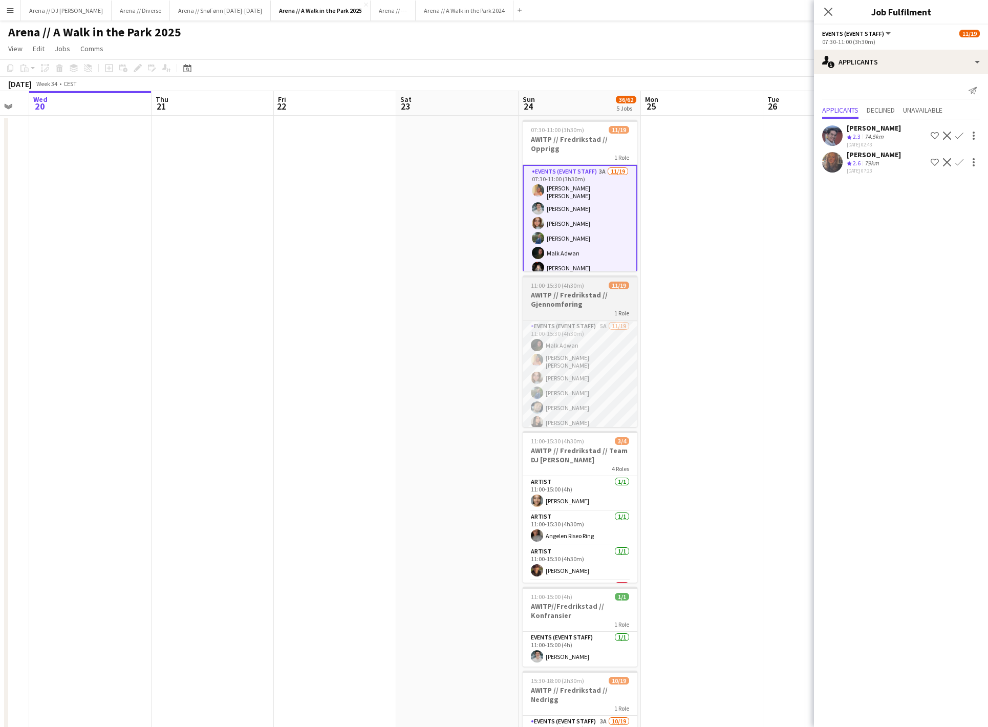
click at [593, 307] on h3 "AWITP // Fredrikstad // Gjennomføring" at bounding box center [579, 299] width 115 height 18
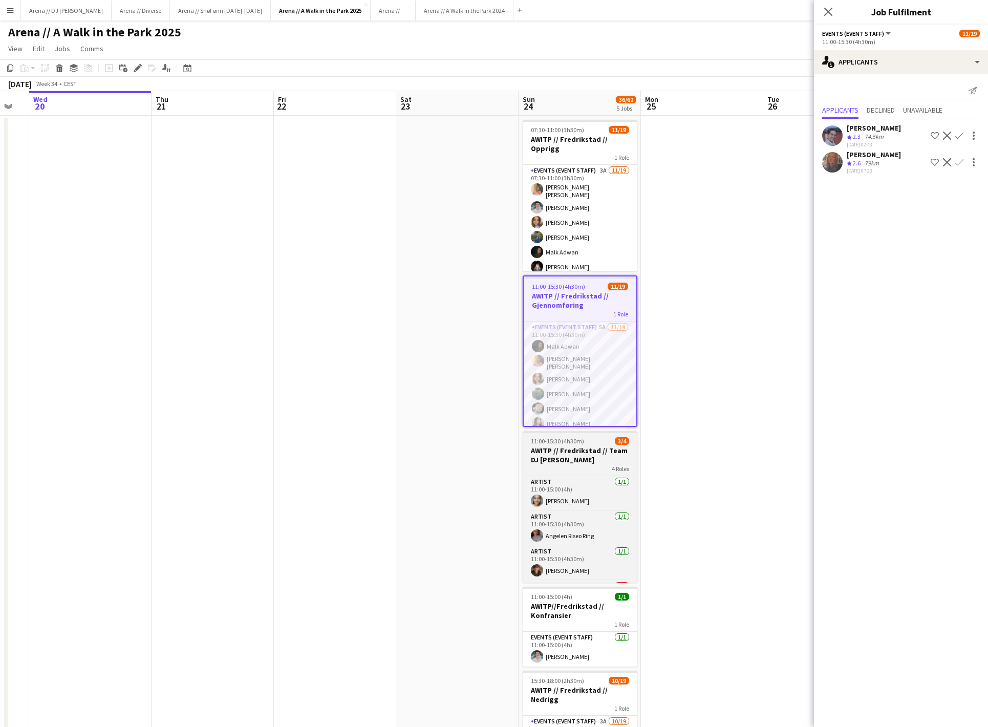
click at [583, 459] on h3 "AWITP // Fredrikstad // Team DJ [PERSON_NAME]" at bounding box center [579, 455] width 115 height 18
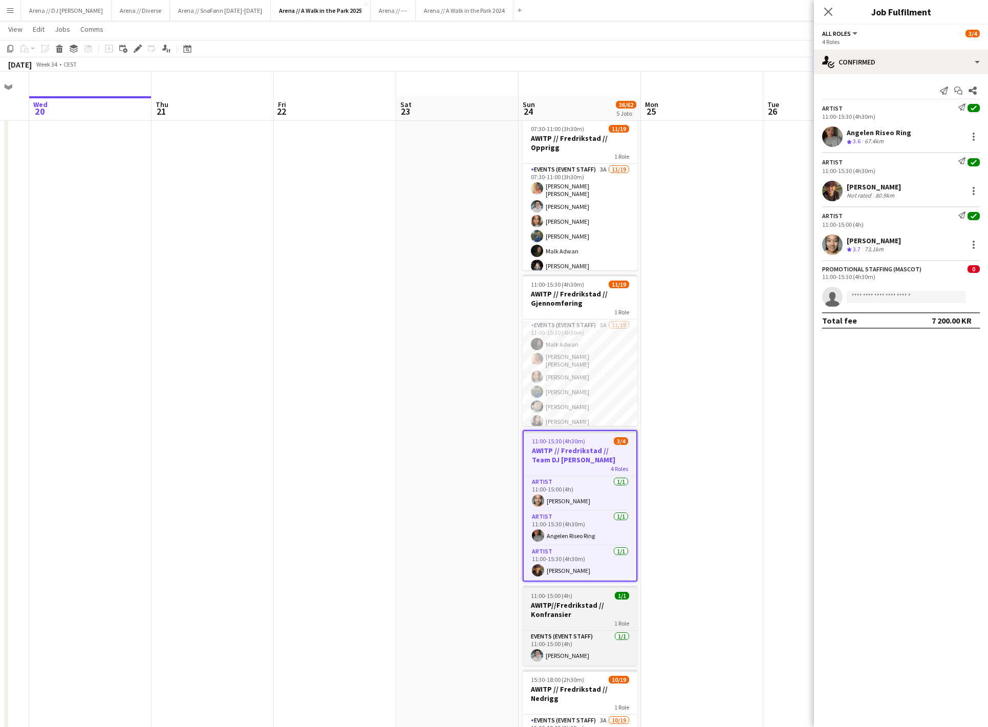
scroll to position [76, 0]
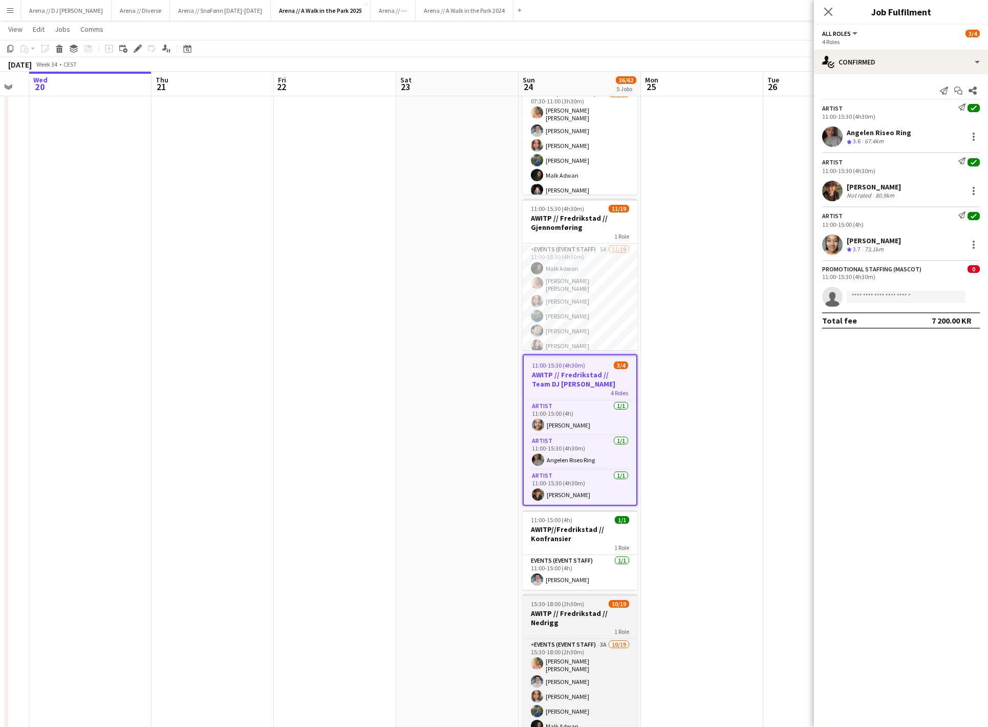
click at [583, 612] on h3 "AWITP // Fredrikstad // Nedrigg" at bounding box center [579, 617] width 115 height 18
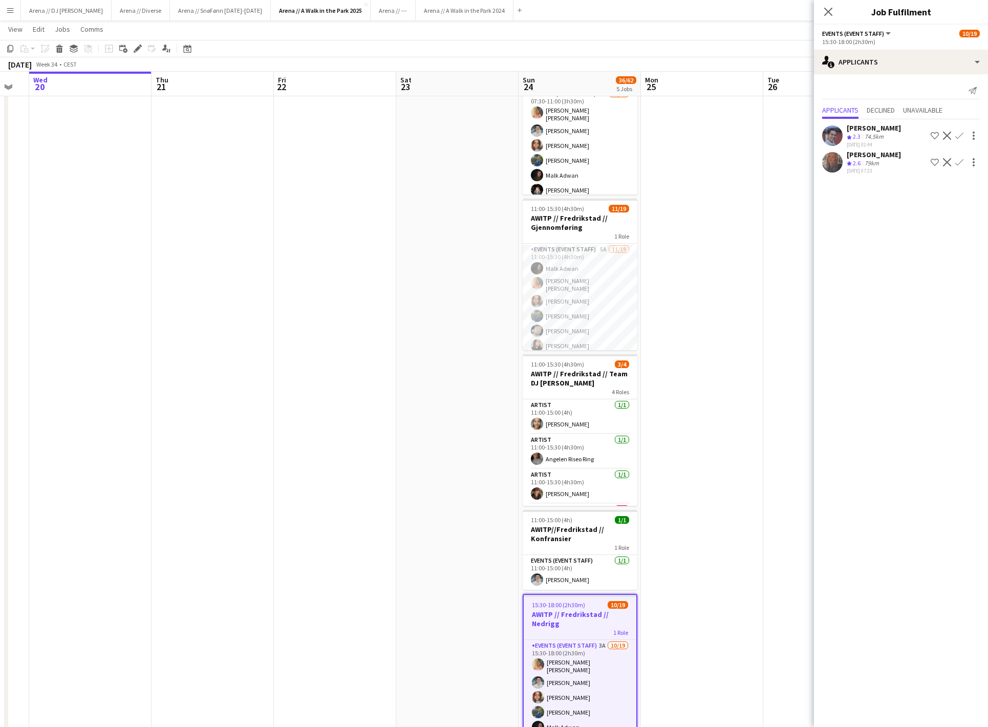
click at [733, 221] on app-date-cell at bounding box center [702, 635] width 122 height 1192
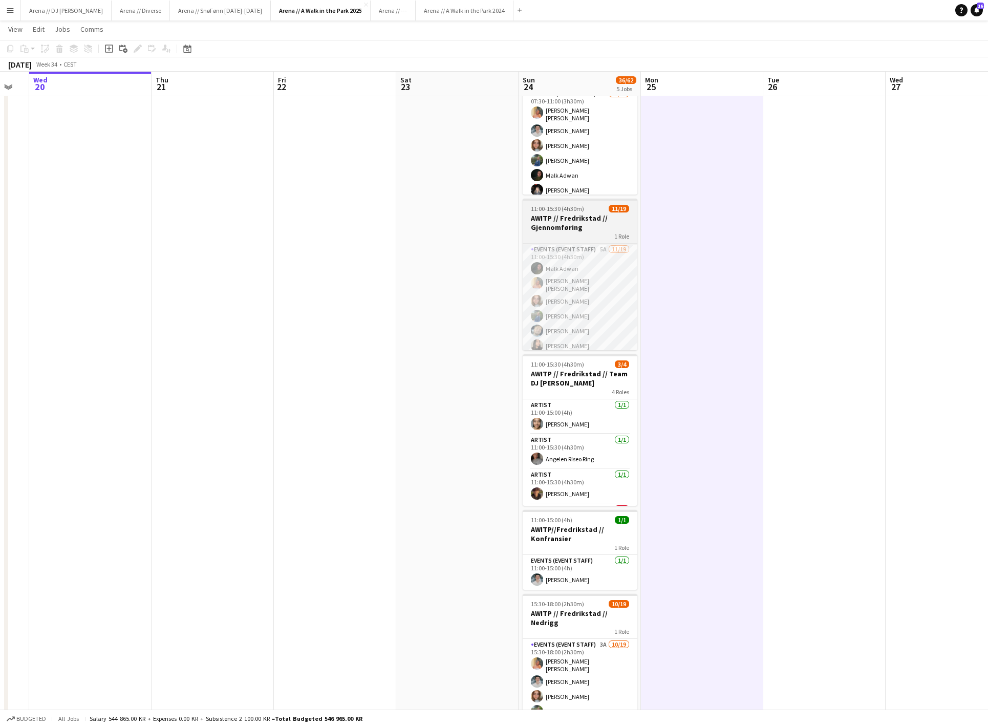
click at [594, 227] on h3 "AWITP // Fredrikstad // Gjennomføring" at bounding box center [579, 222] width 115 height 18
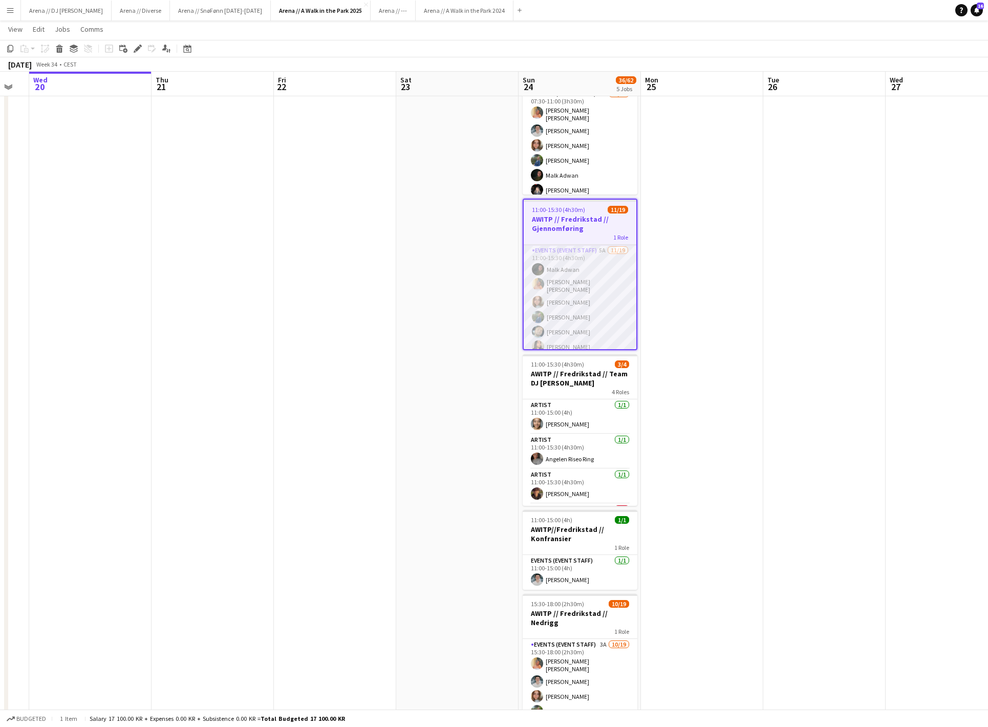
click at [592, 321] on app-card-role "Events (Event Staff) 5A [DATE] 11:00-15:30 (4h30m) [PERSON_NAME] [PERSON_NAME] …" at bounding box center [580, 399] width 113 height 308
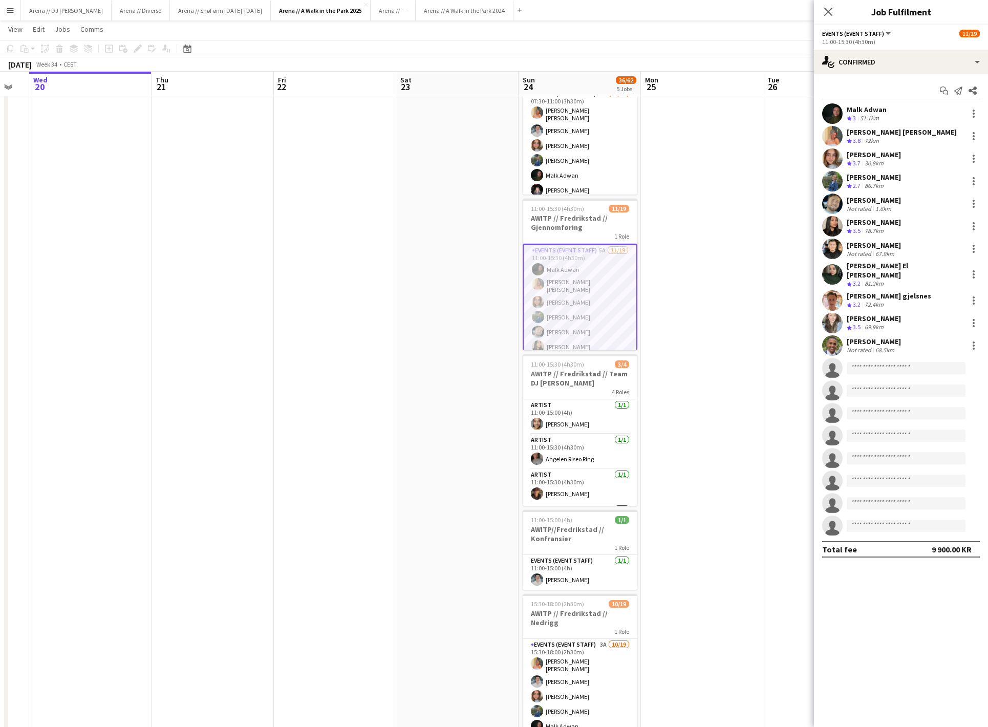
click at [837, 212] on app-user-avatar at bounding box center [832, 203] width 20 height 20
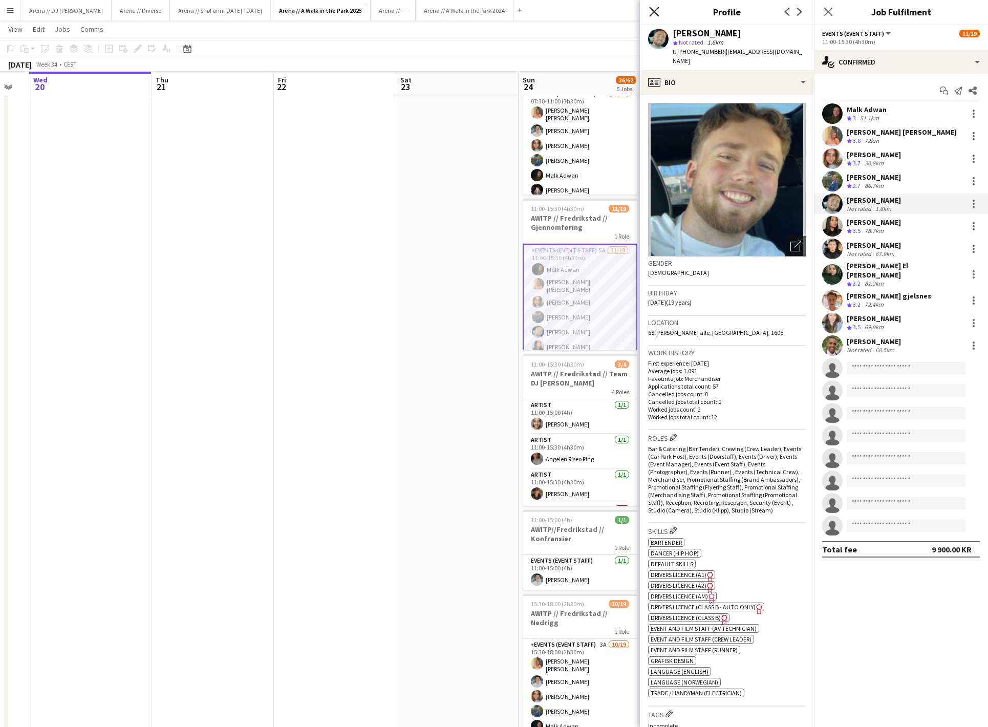
click at [650, 11] on icon "Close pop-in" at bounding box center [654, 12] width 10 height 10
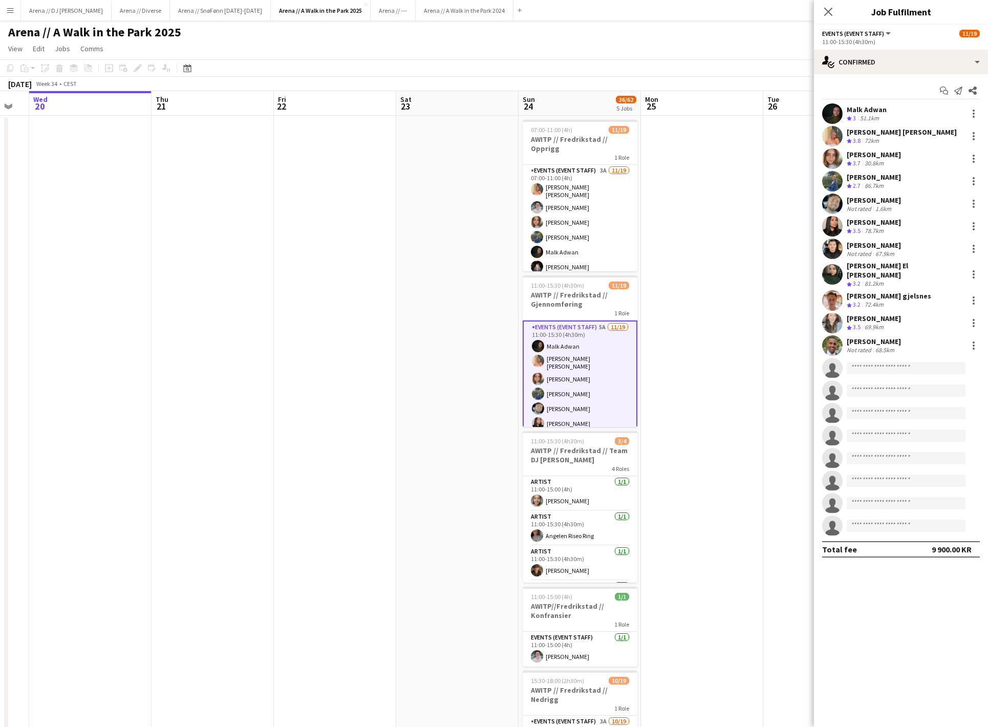
scroll to position [0, 0]
click at [830, 15] on icon "Close pop-in" at bounding box center [828, 12] width 10 height 10
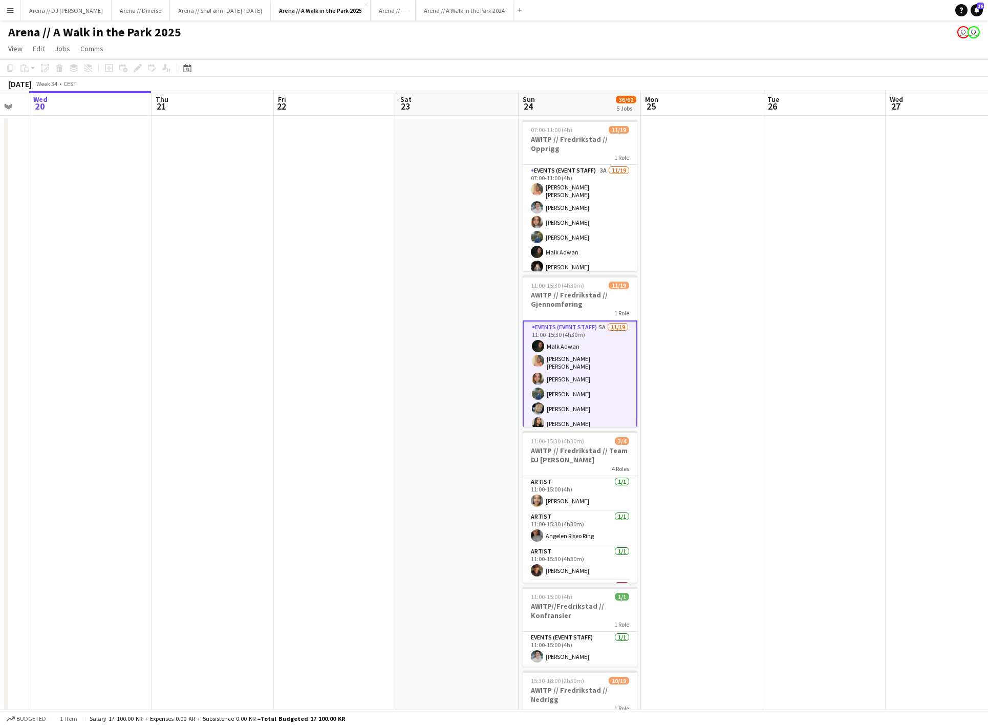
click at [670, 214] on app-date-cell at bounding box center [702, 712] width 122 height 1192
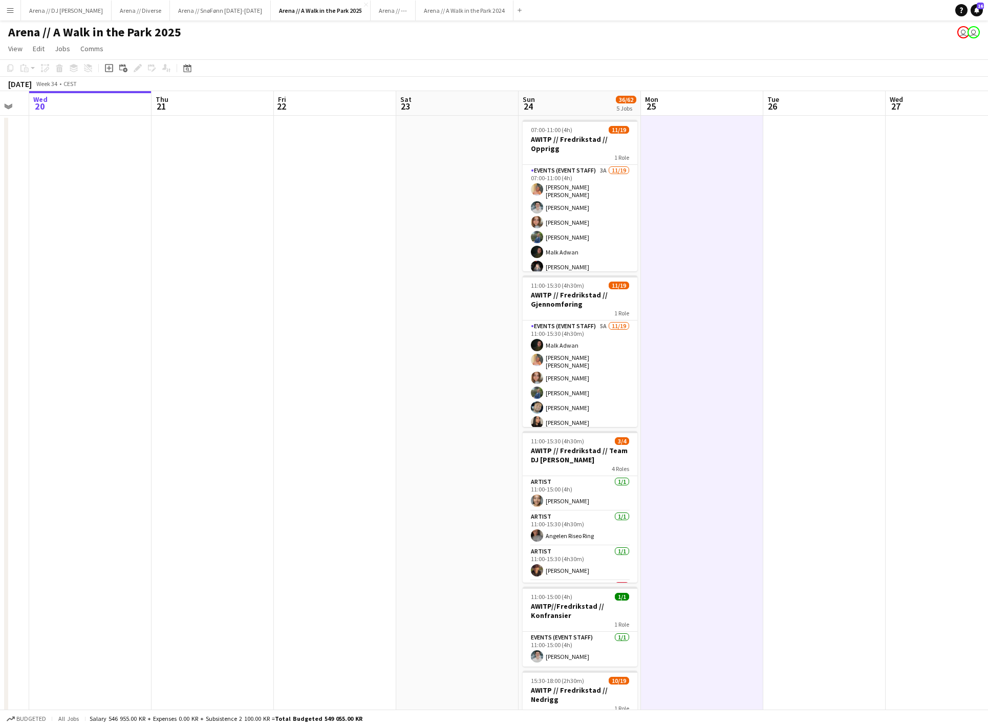
click at [575, 102] on app-board-header-date "Sun 24 36/62 5 Jobs" at bounding box center [579, 103] width 122 height 25
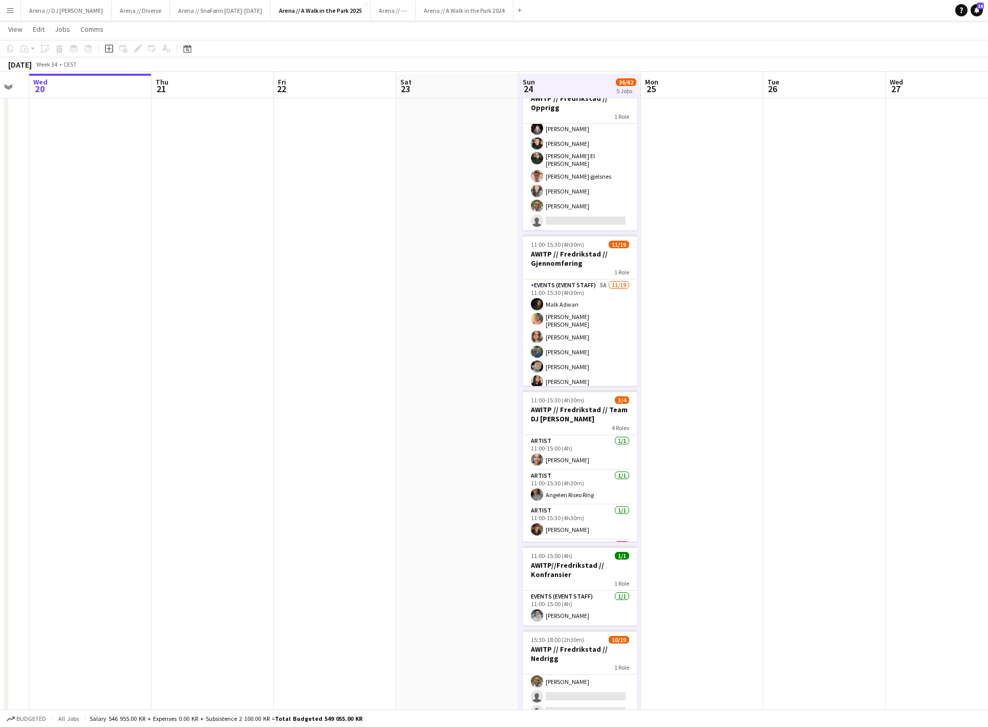
scroll to position [42, 0]
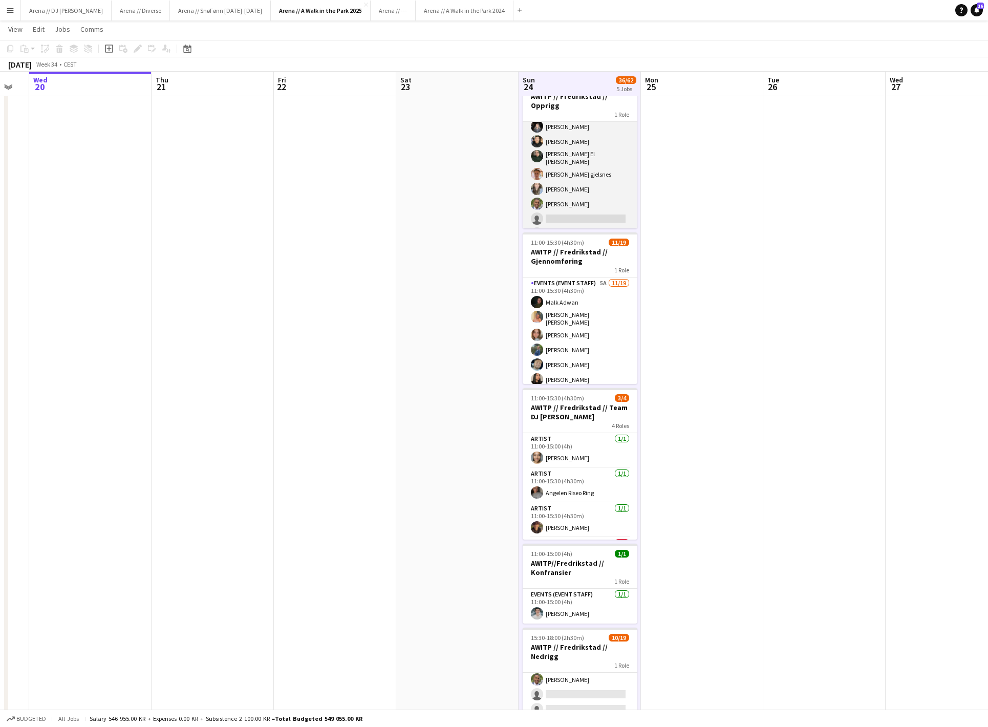
click at [603, 185] on app-card-role "Events (Event Staff) 3A [DATE] 07:00-11:00 (4h) [PERSON_NAME] [PERSON_NAME] [PE…" at bounding box center [579, 179] width 115 height 308
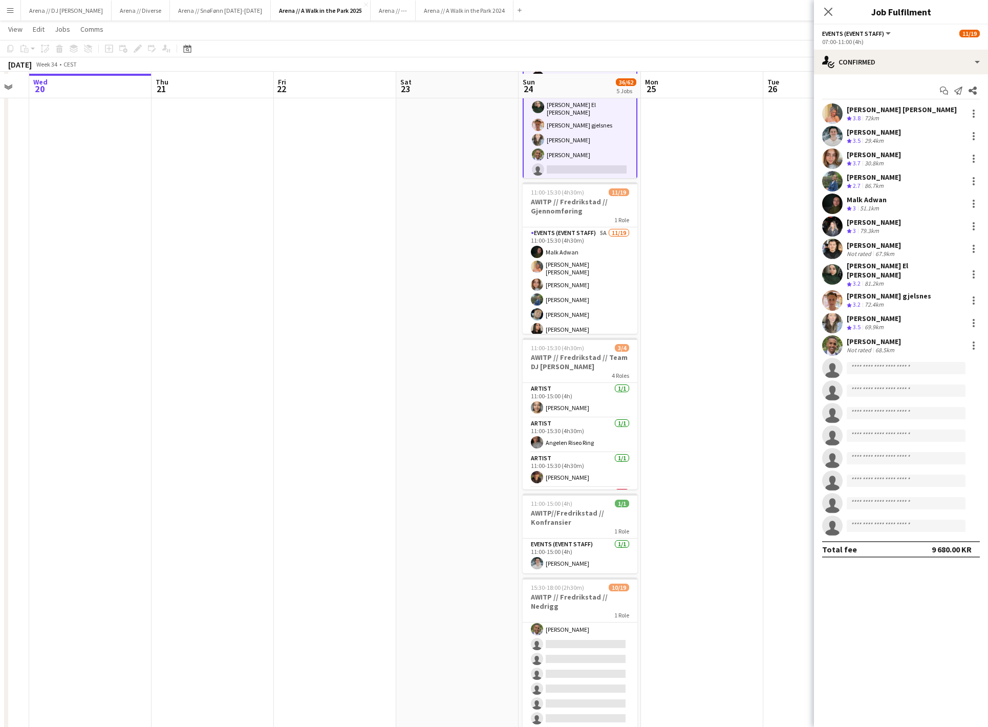
scroll to position [94, 0]
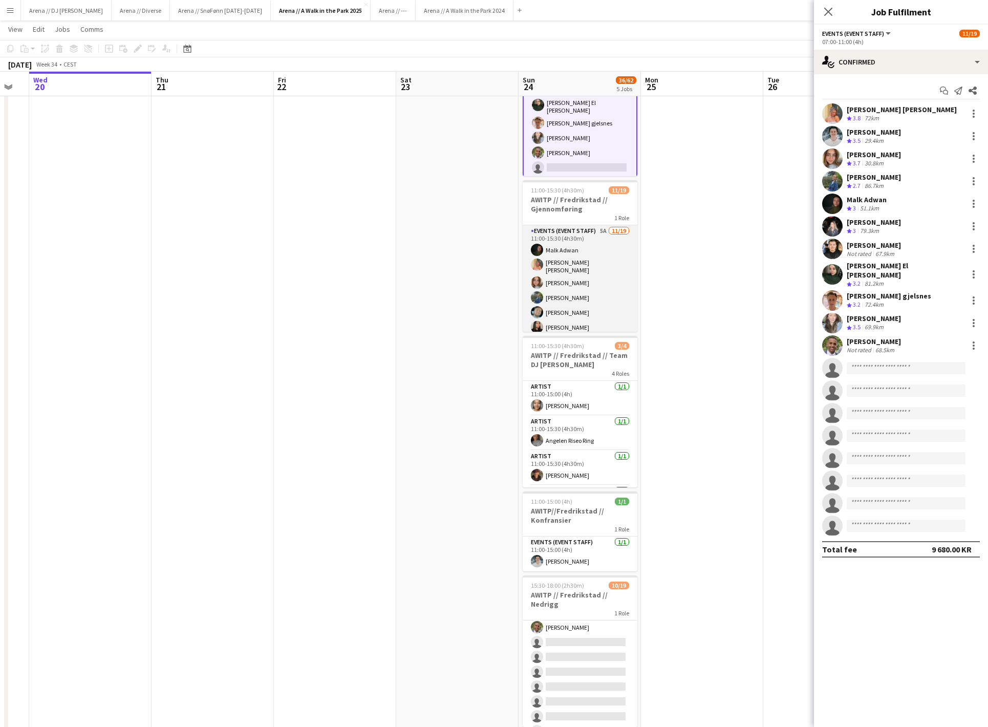
click at [584, 282] on app-card-role "Events (Event Staff) 5A [DATE] 11:00-15:30 (4h30m) [PERSON_NAME] [PERSON_NAME] …" at bounding box center [579, 379] width 115 height 308
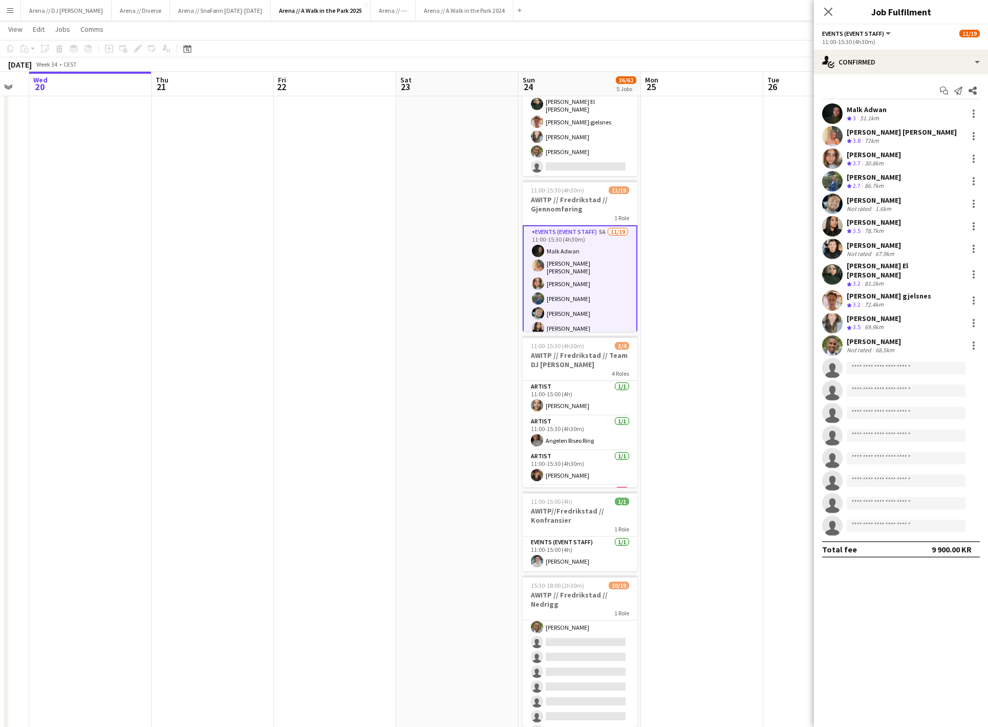
click at [884, 361] on app-invite-slot "single-neutral-actions" at bounding box center [901, 368] width 174 height 20
click at [884, 366] on input at bounding box center [905, 368] width 119 height 12
type input "*****"
click at [880, 397] on span "Busy with another job on (WAL) ADMIN 2025." at bounding box center [906, 397] width 102 height 17
click at [871, 369] on input at bounding box center [905, 368] width 119 height 12
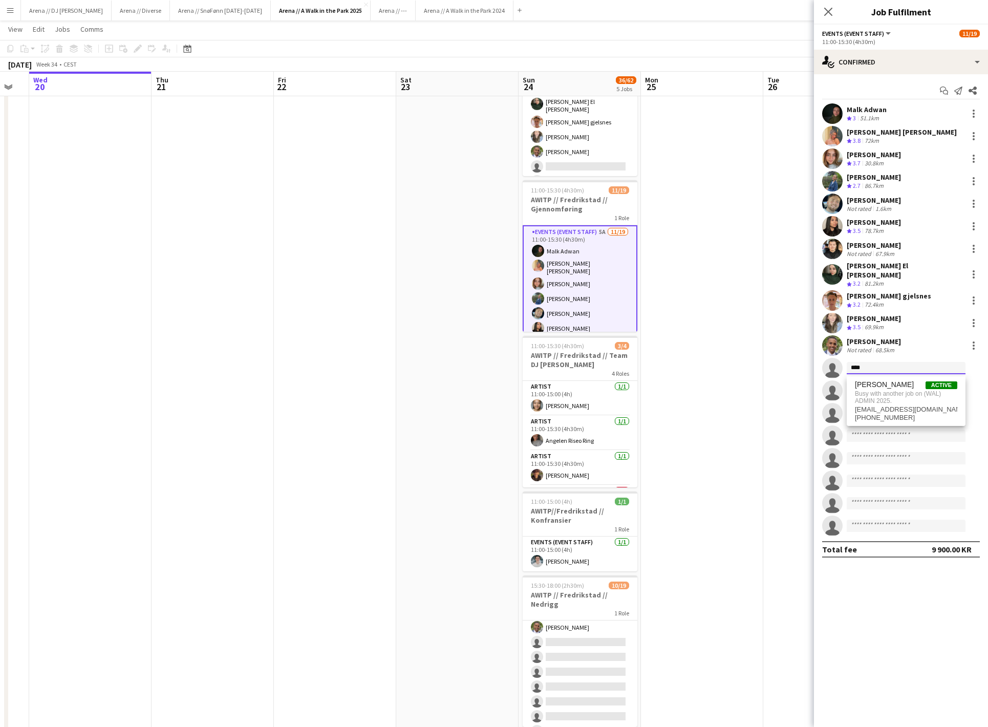
type input "****"
click at [740, 475] on app-date-cell at bounding box center [702, 616] width 122 height 1192
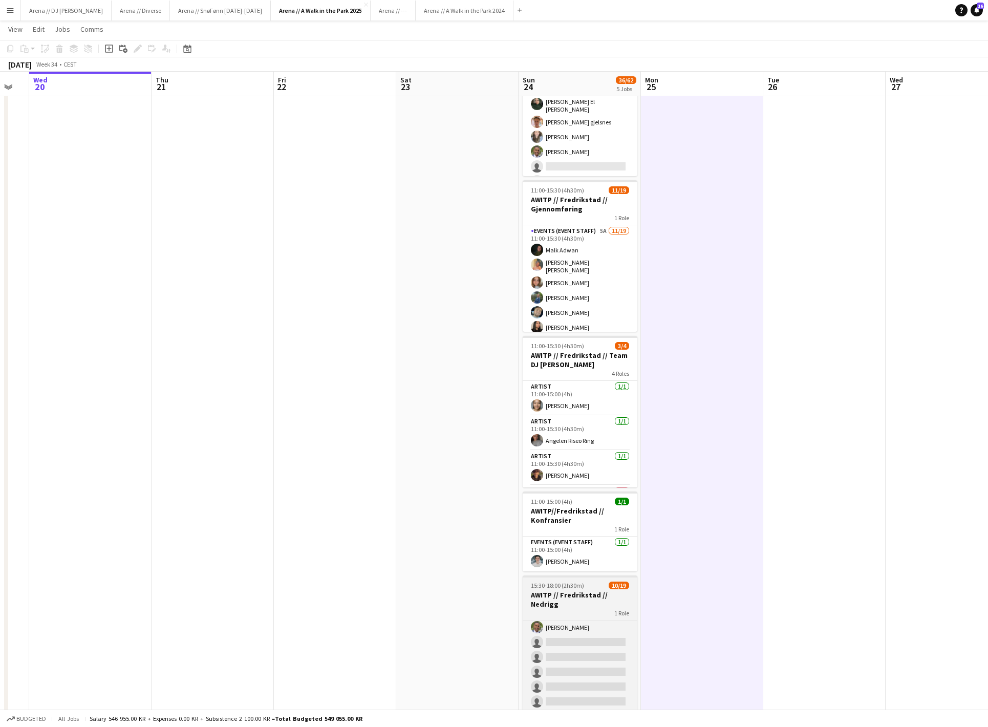
click at [598, 614] on div "1 Role" at bounding box center [579, 612] width 115 height 8
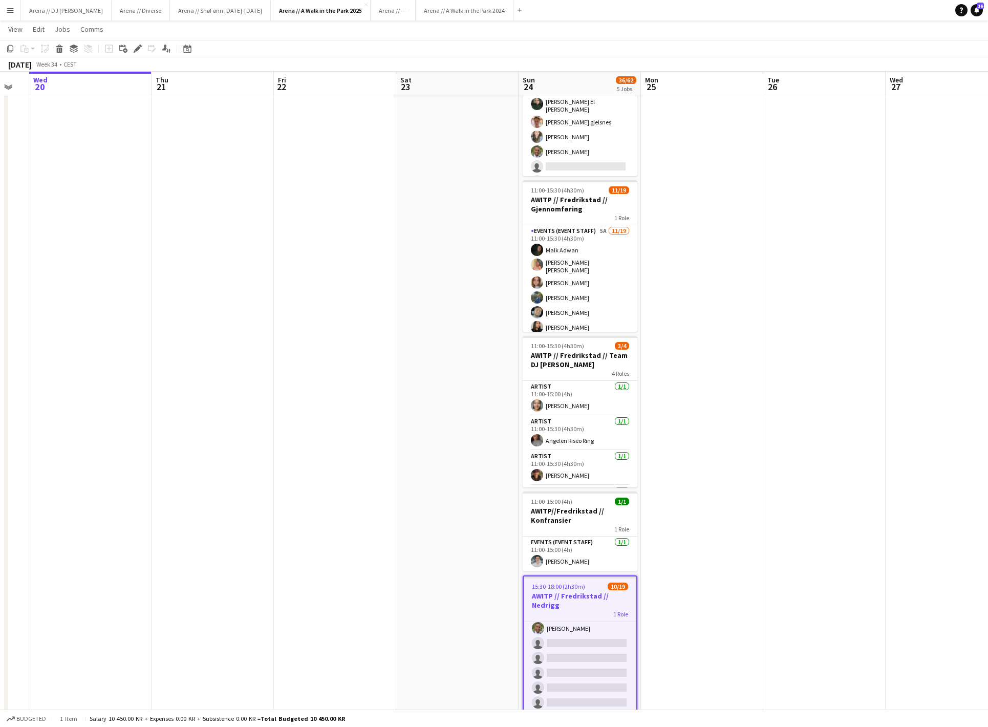
click at [569, 599] on h3 "AWITP // Fredrikstad // Nedrigg" at bounding box center [580, 600] width 113 height 18
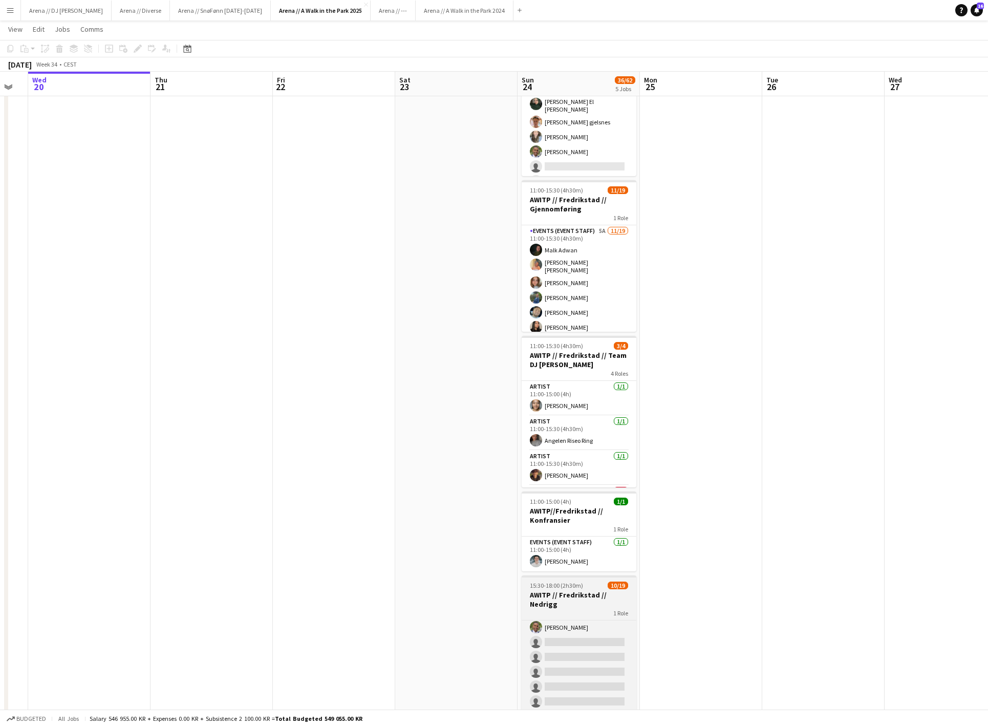
click at [570, 603] on h3 "AWITP // Fredrikstad // Nedrigg" at bounding box center [578, 599] width 115 height 18
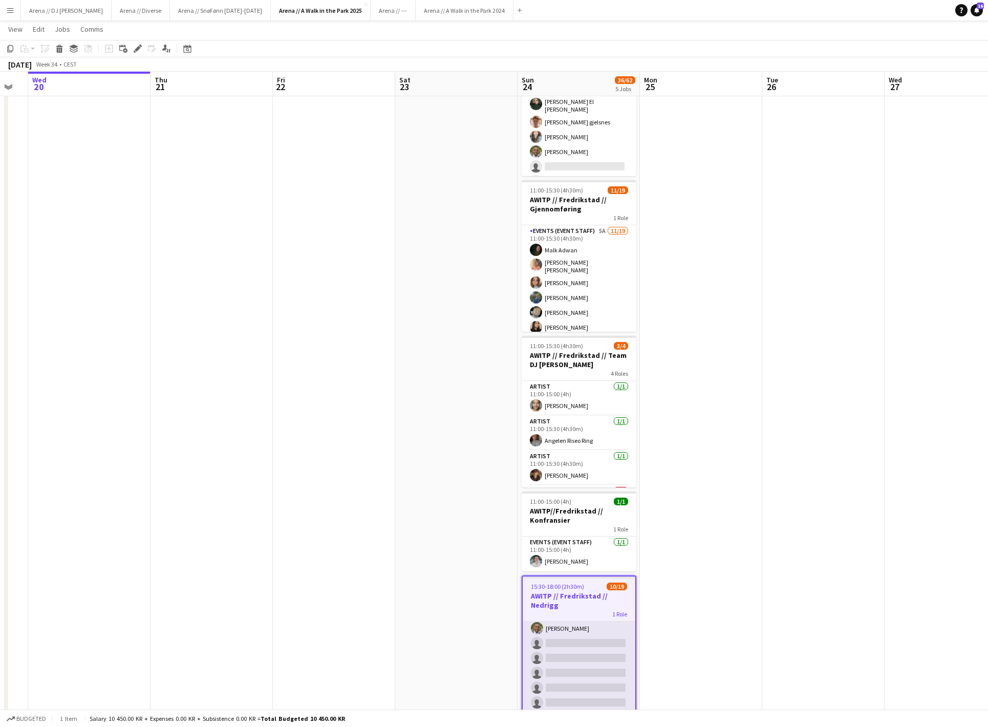
click at [574, 634] on app-card-role "Events (Event Staff) 3A [DATE] 15:30-18:00 (2h30m) [PERSON_NAME] [PERSON_NAME] …" at bounding box center [578, 618] width 113 height 308
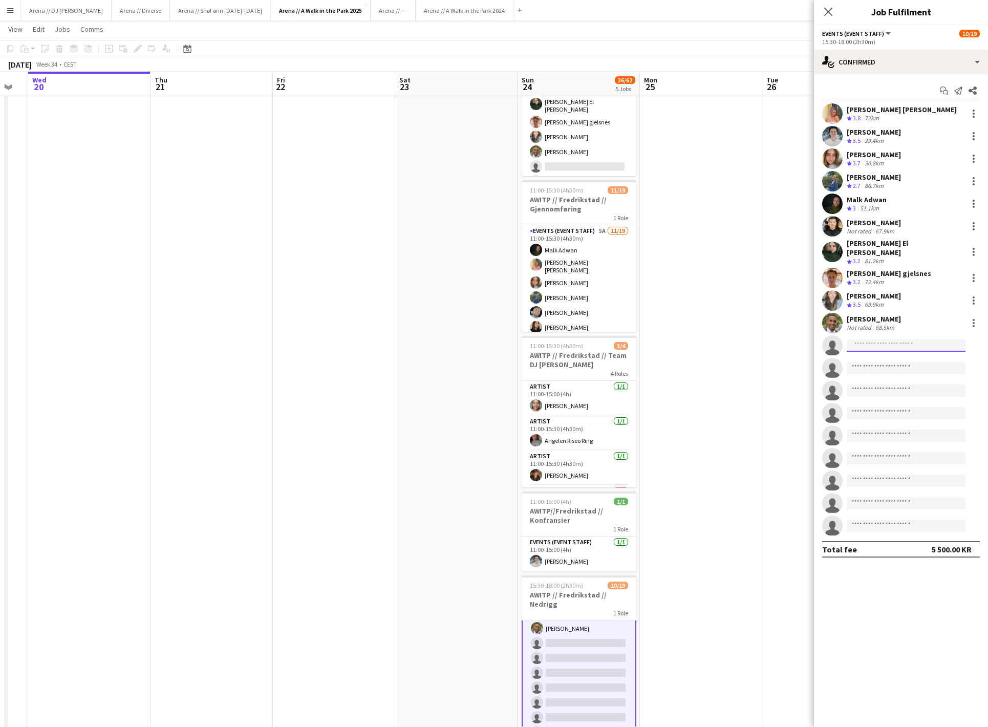
click at [887, 347] on input at bounding box center [905, 345] width 119 height 12
type input "*****"
click at [790, 419] on app-date-cell at bounding box center [823, 616] width 122 height 1192
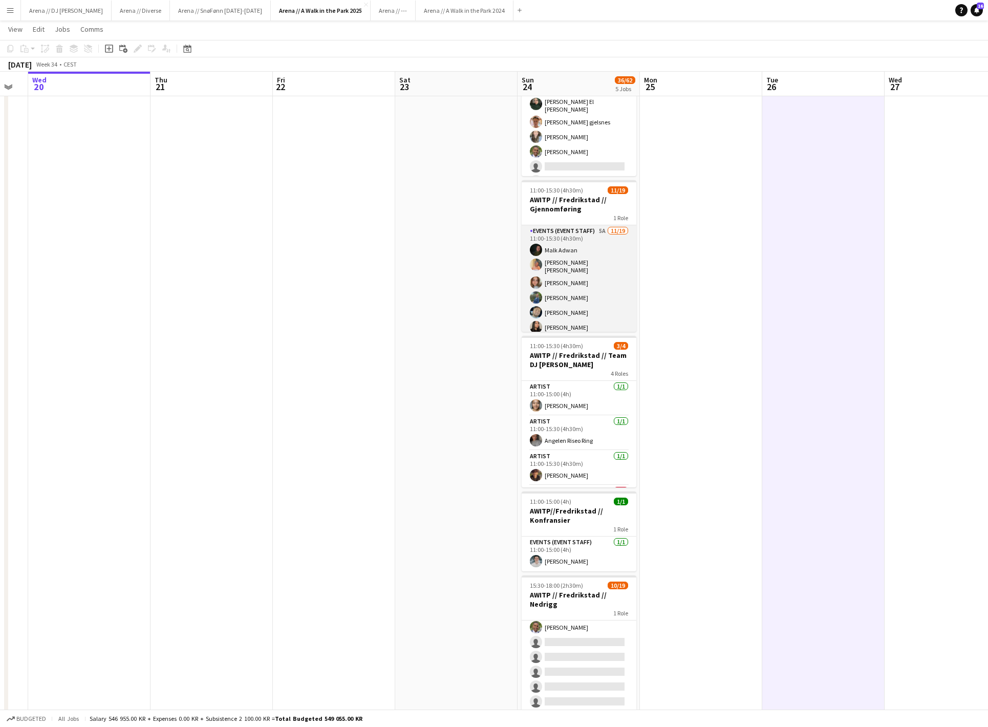
click at [580, 300] on app-card-role "Events (Event Staff) 5A [DATE] 11:00-15:30 (4h30m) [PERSON_NAME] [PERSON_NAME] …" at bounding box center [578, 379] width 115 height 308
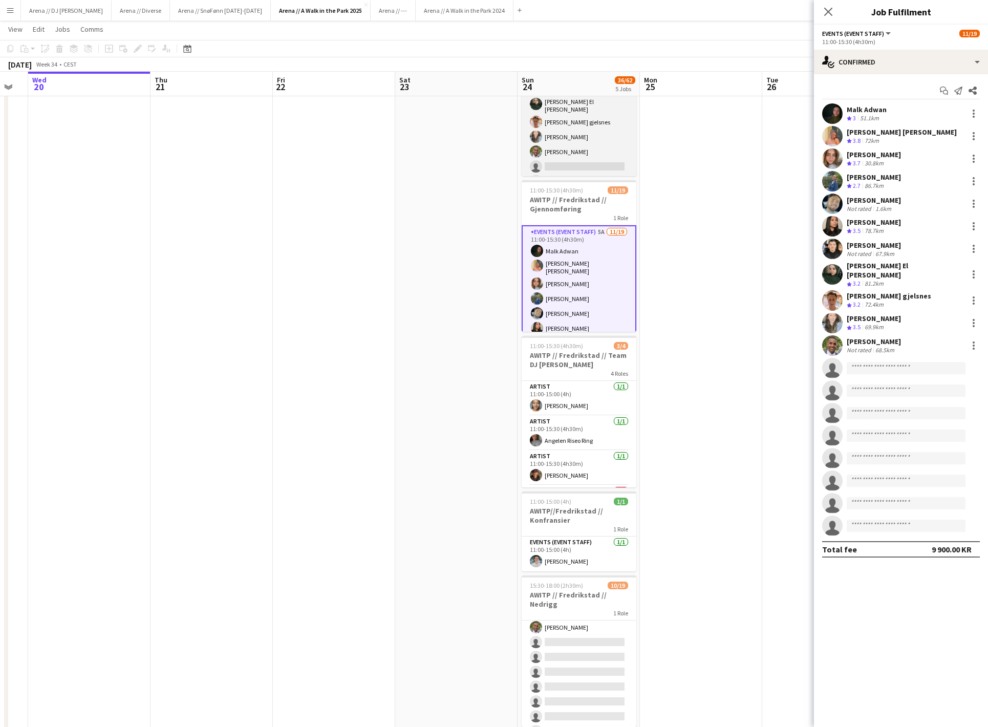
click at [617, 148] on app-card-role "Events (Event Staff) 3A [DATE] 07:00-11:00 (4h) [PERSON_NAME] [PERSON_NAME] [PE…" at bounding box center [578, 126] width 115 height 308
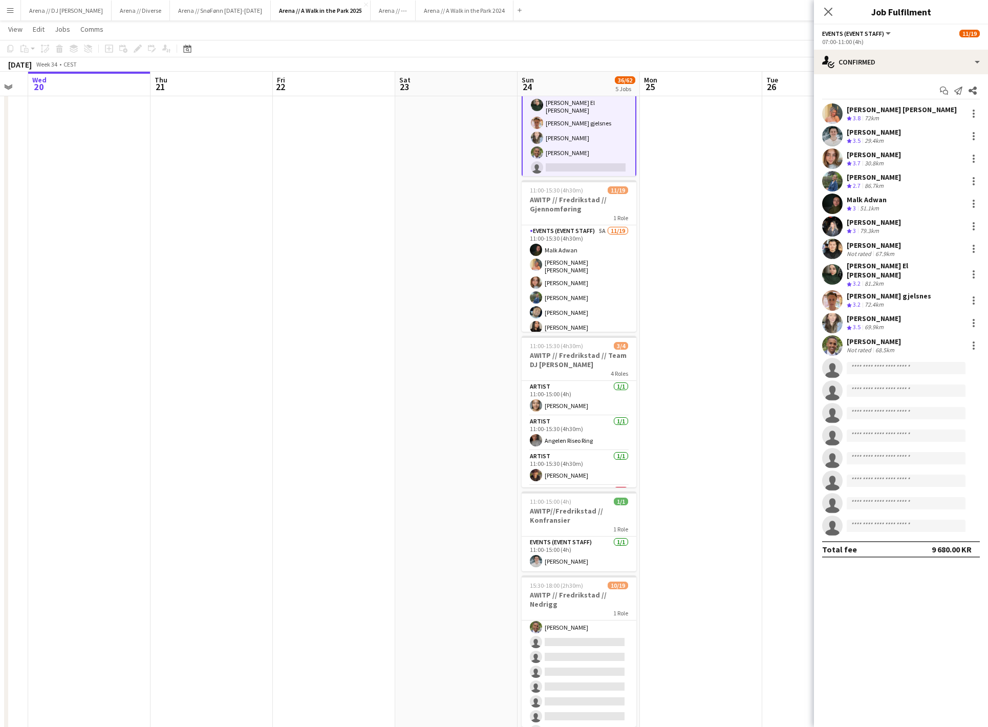
click at [829, 232] on app-user-avatar at bounding box center [832, 226] width 20 height 20
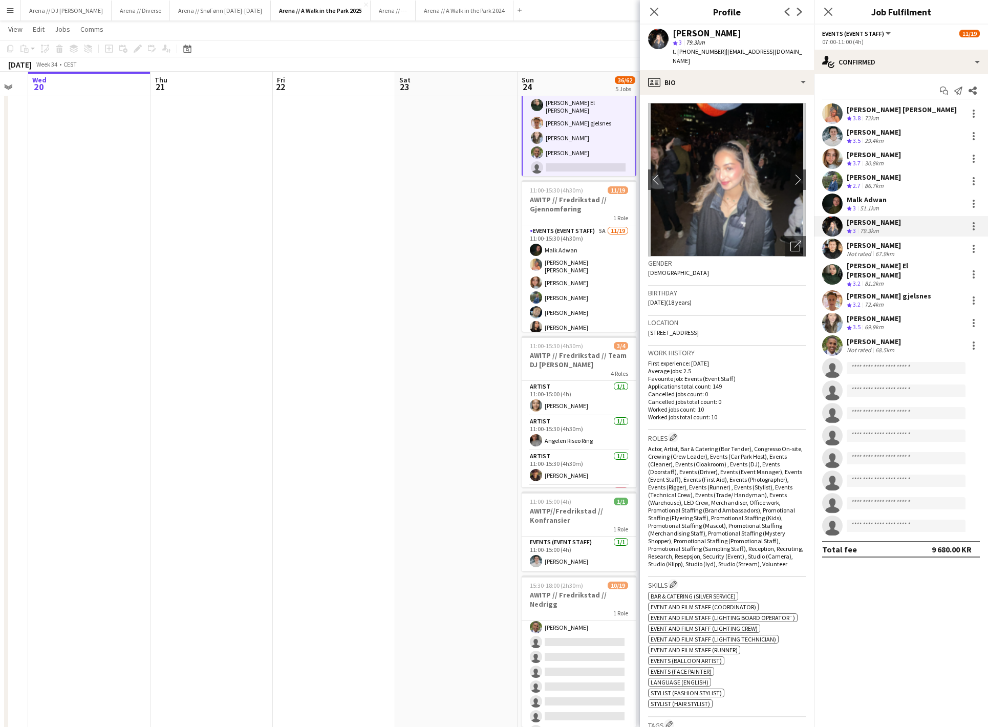
click at [493, 425] on app-date-cell at bounding box center [456, 616] width 122 height 1192
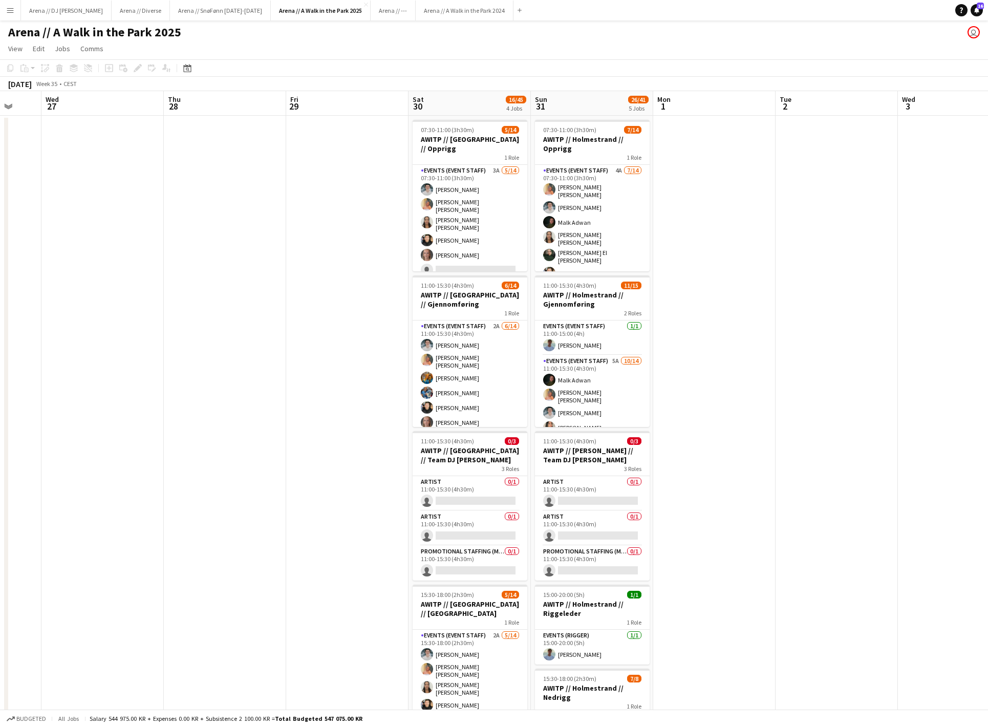
scroll to position [0, 0]
